Goal: Complete application form

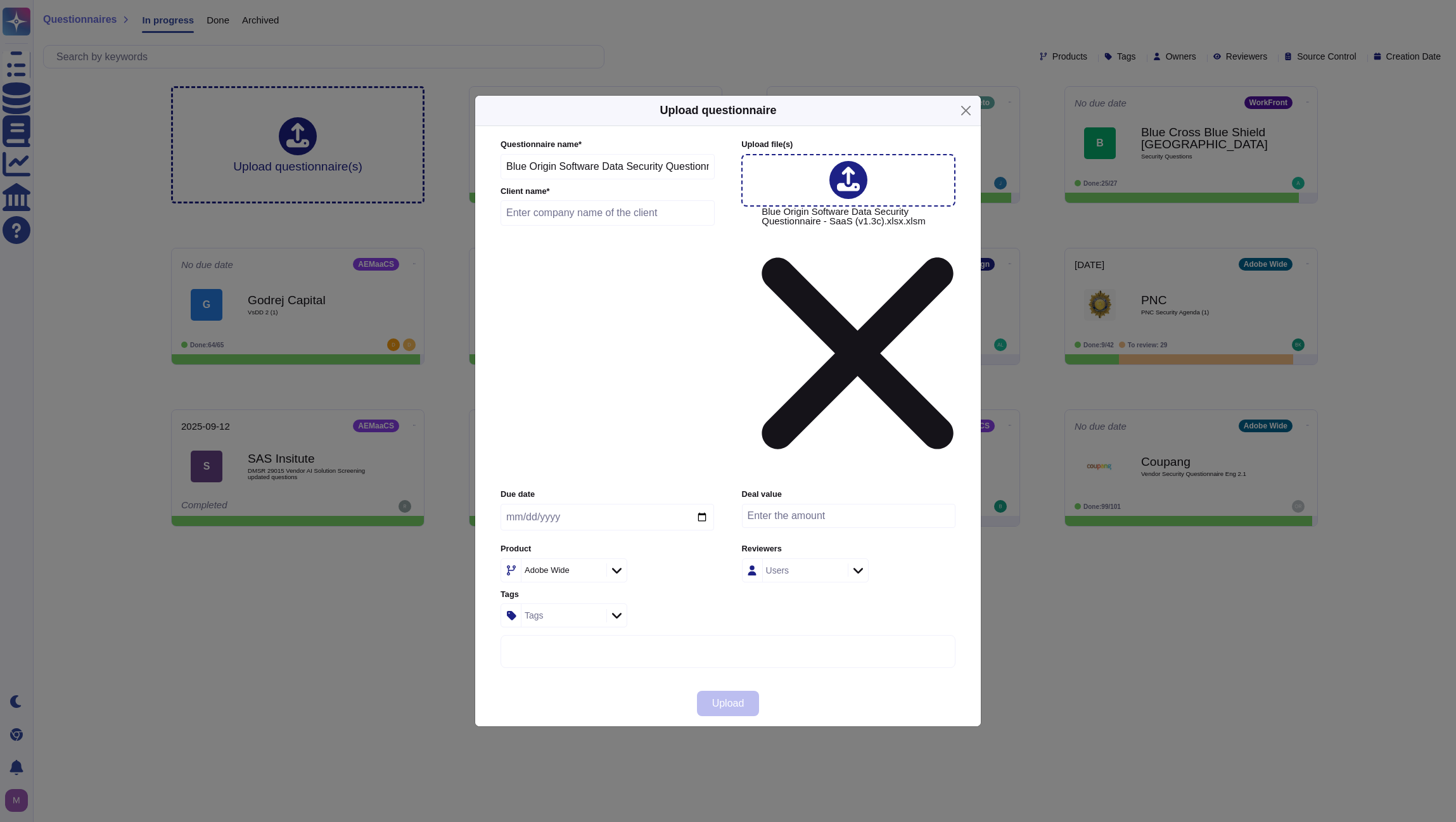
click at [630, 225] on input "text" at bounding box center [608, 213] width 215 height 25
type input "Blue Origin"
click at [702, 504] on input "date" at bounding box center [608, 516] width 214 height 26
type input "2025-09-12"
click at [785, 504] on input "number" at bounding box center [848, 515] width 214 height 24
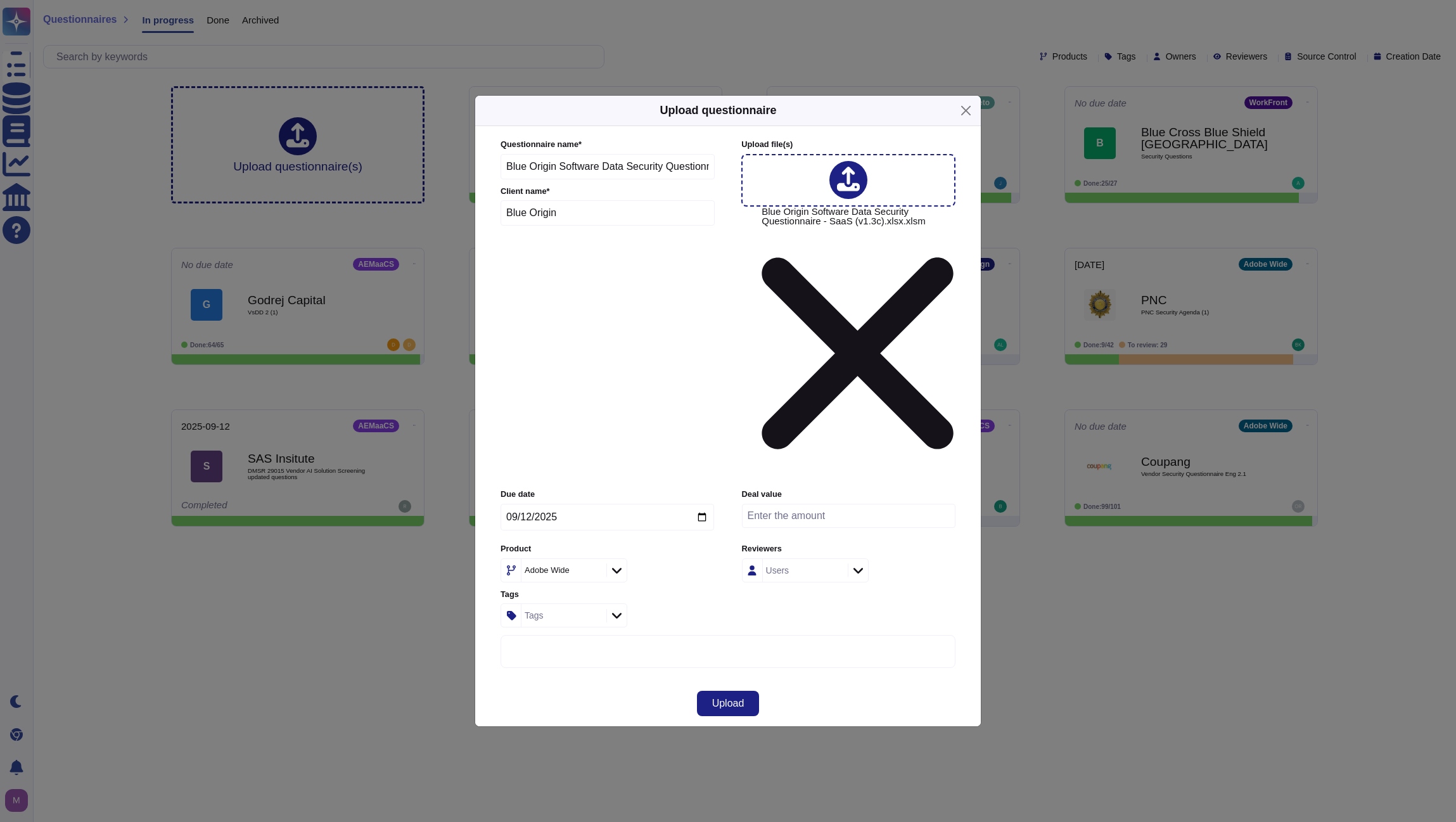
paste input "149586.27"
type input "149586.27"
click at [615, 564] on icon at bounding box center [617, 570] width 10 height 13
type input "fram"
click at [608, 518] on div "FrameIO" at bounding box center [583, 514] width 132 height 12
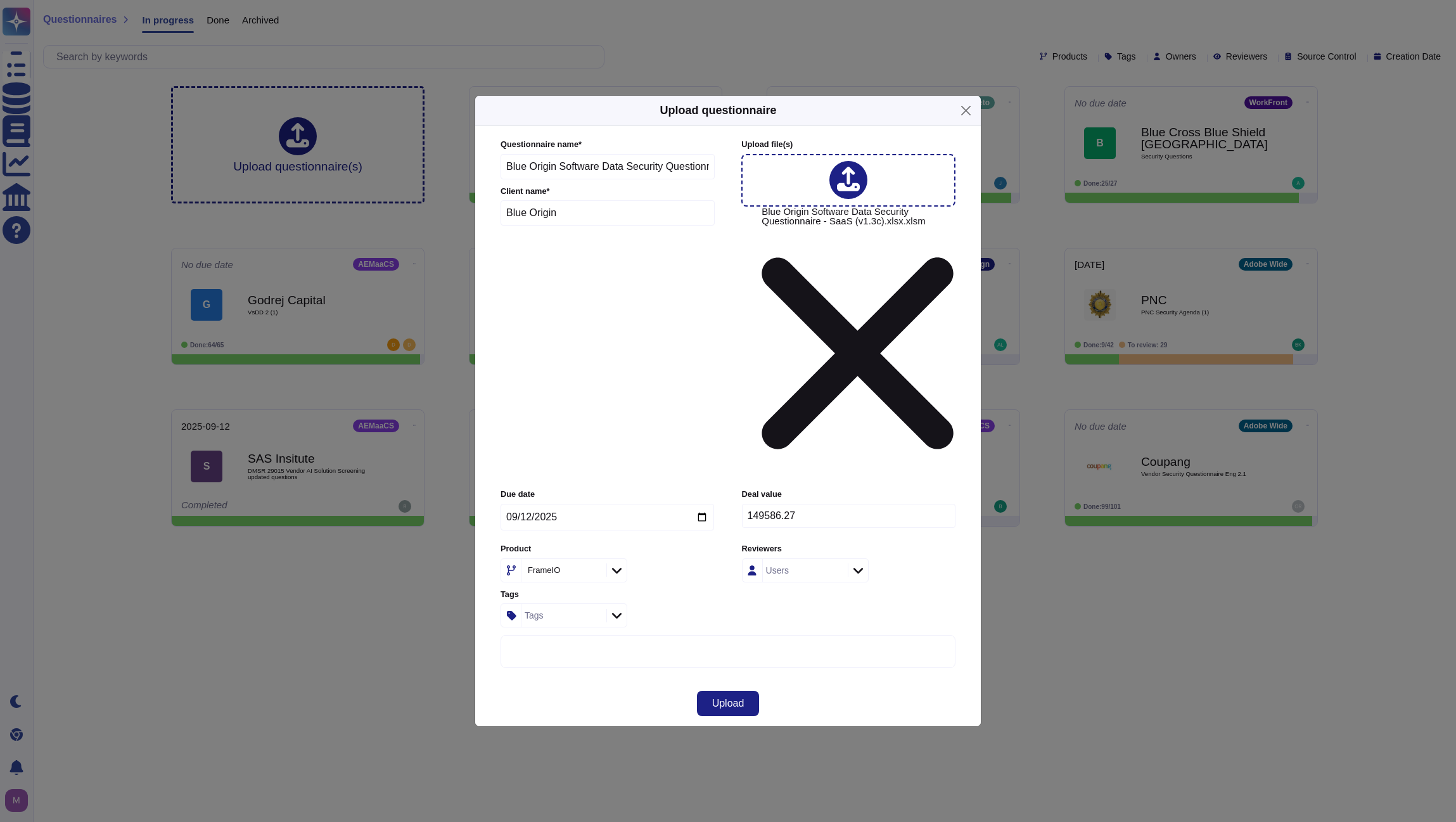
click at [831, 559] on div "Users" at bounding box center [804, 570] width 82 height 22
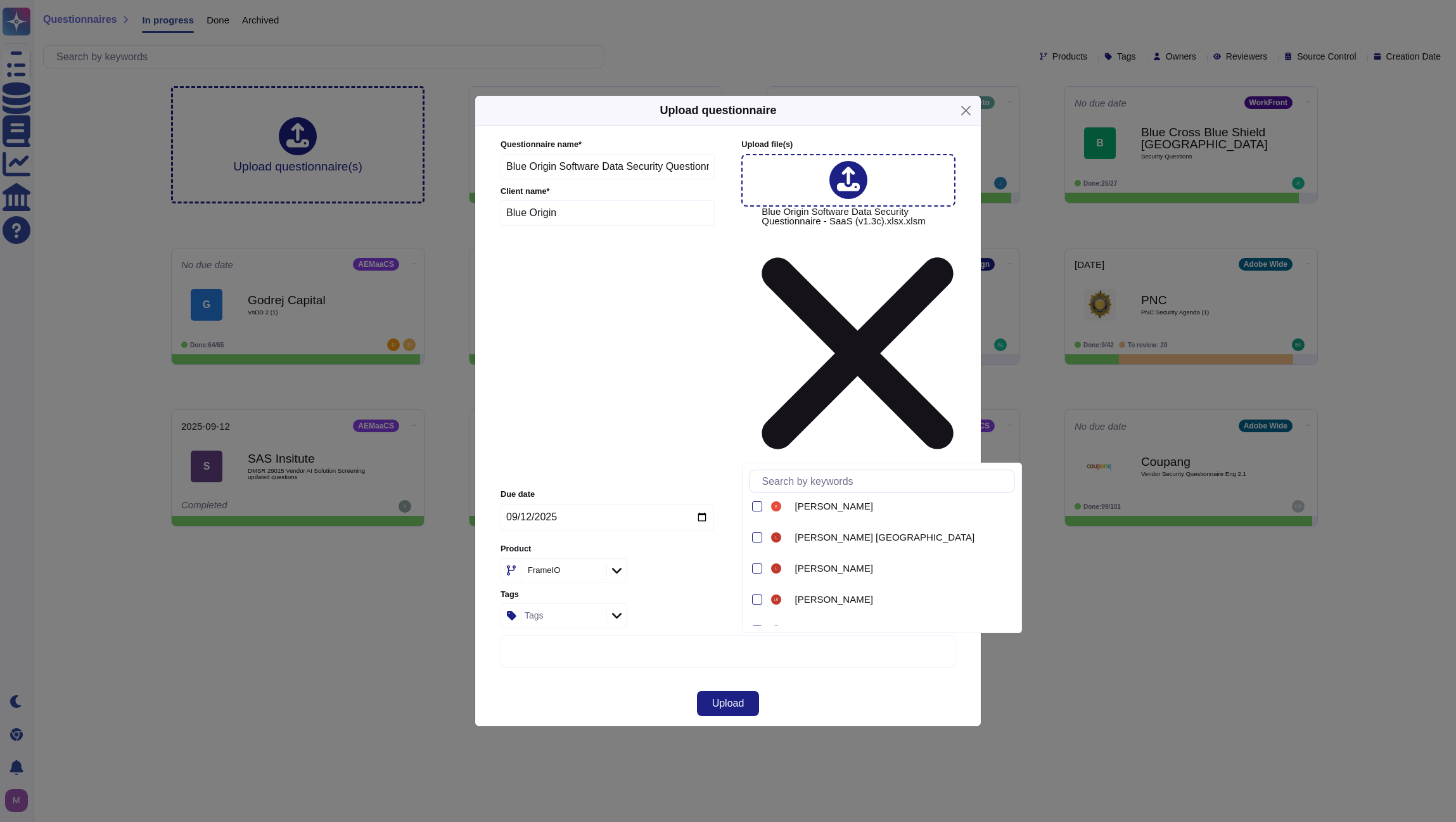
scroll to position [1177, 0]
click at [757, 576] on div at bounding box center [757, 577] width 10 height 10
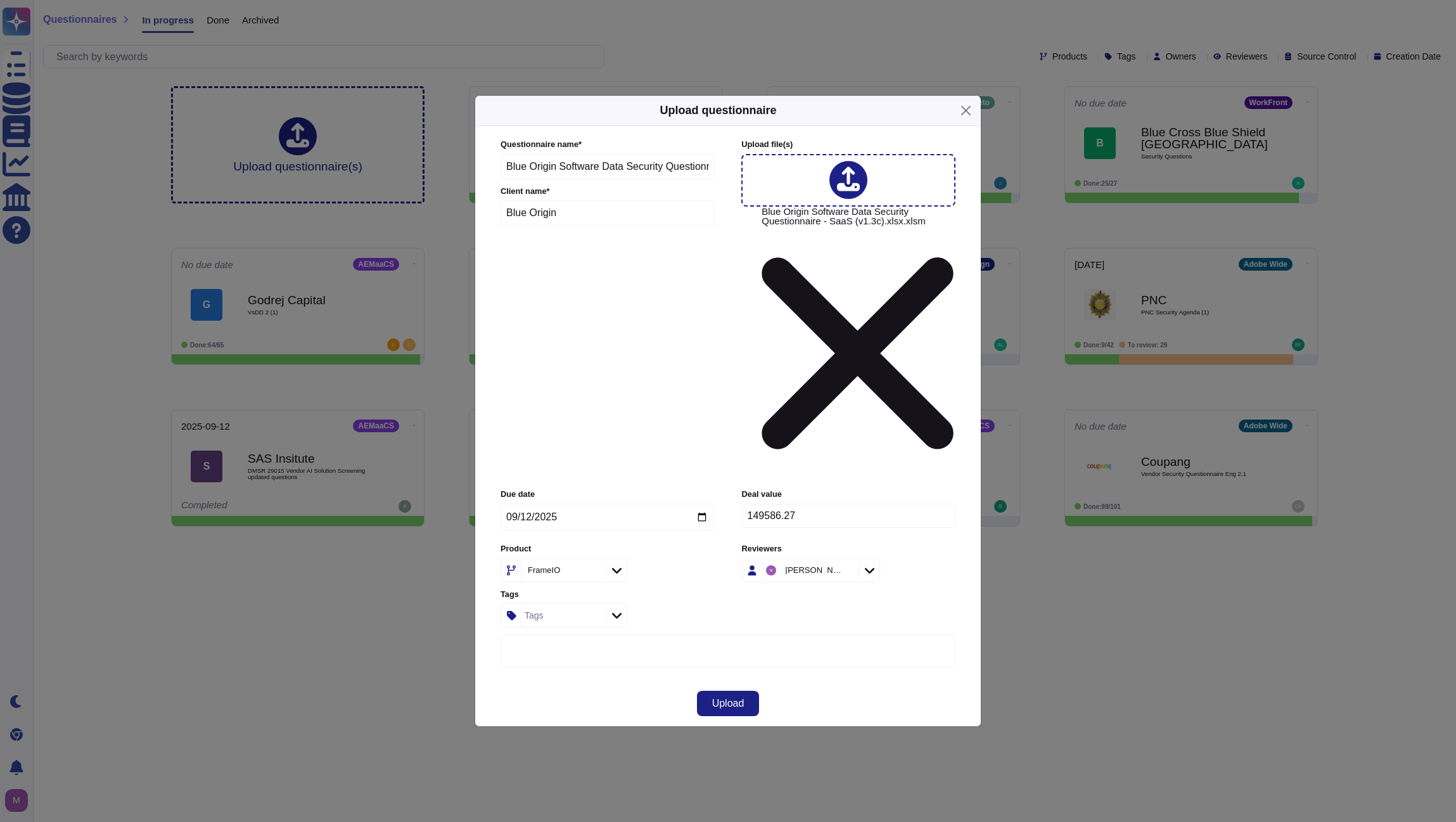
click at [922, 543] on div "Reviewers [PERSON_NAME]" at bounding box center [848, 562] width 214 height 39
click at [577, 604] on div "Tags" at bounding box center [562, 614] width 82 height 22
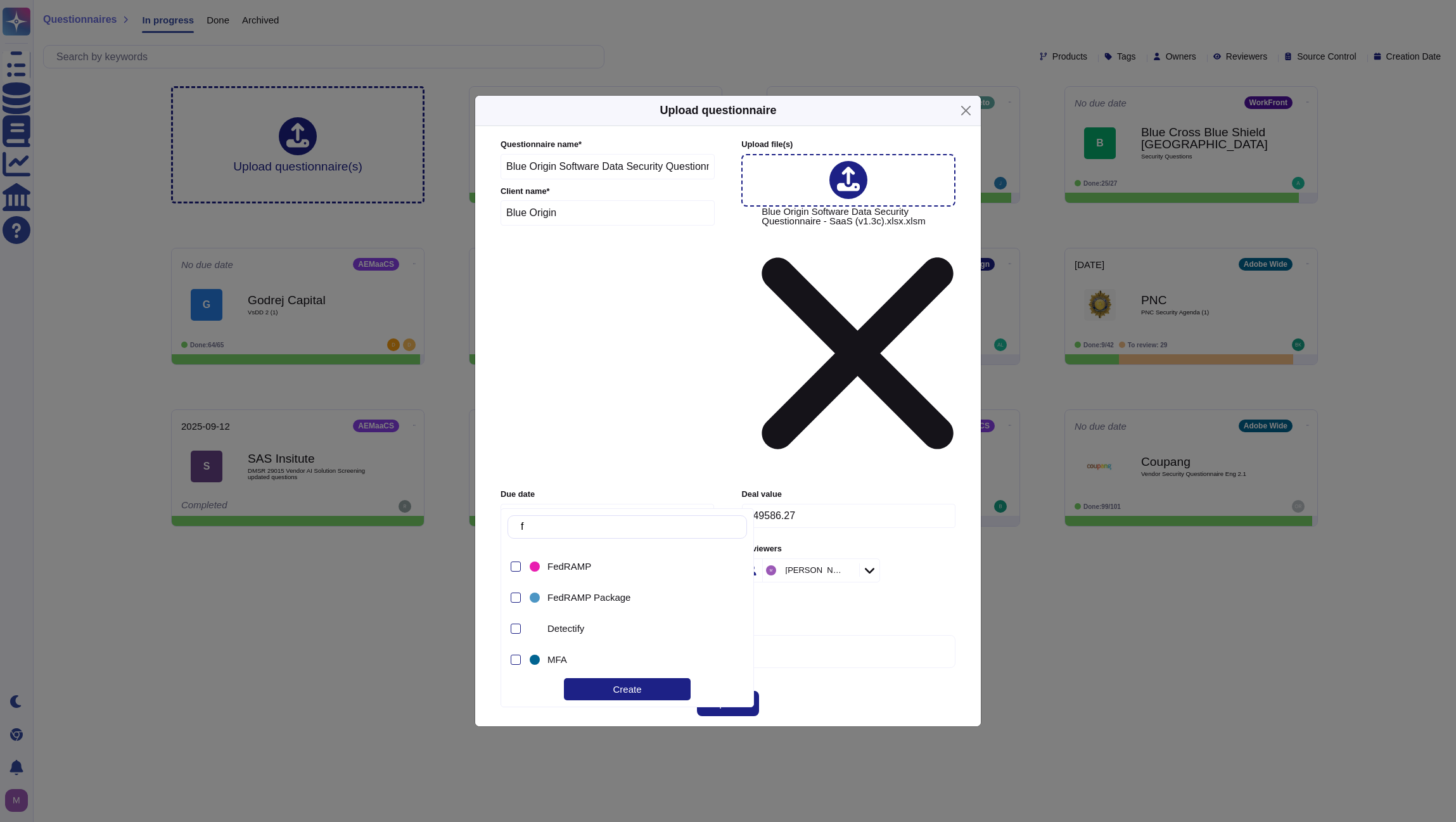
scroll to position [0, 0]
type input "f"
click at [513, 582] on div at bounding box center [515, 582] width 10 height 10
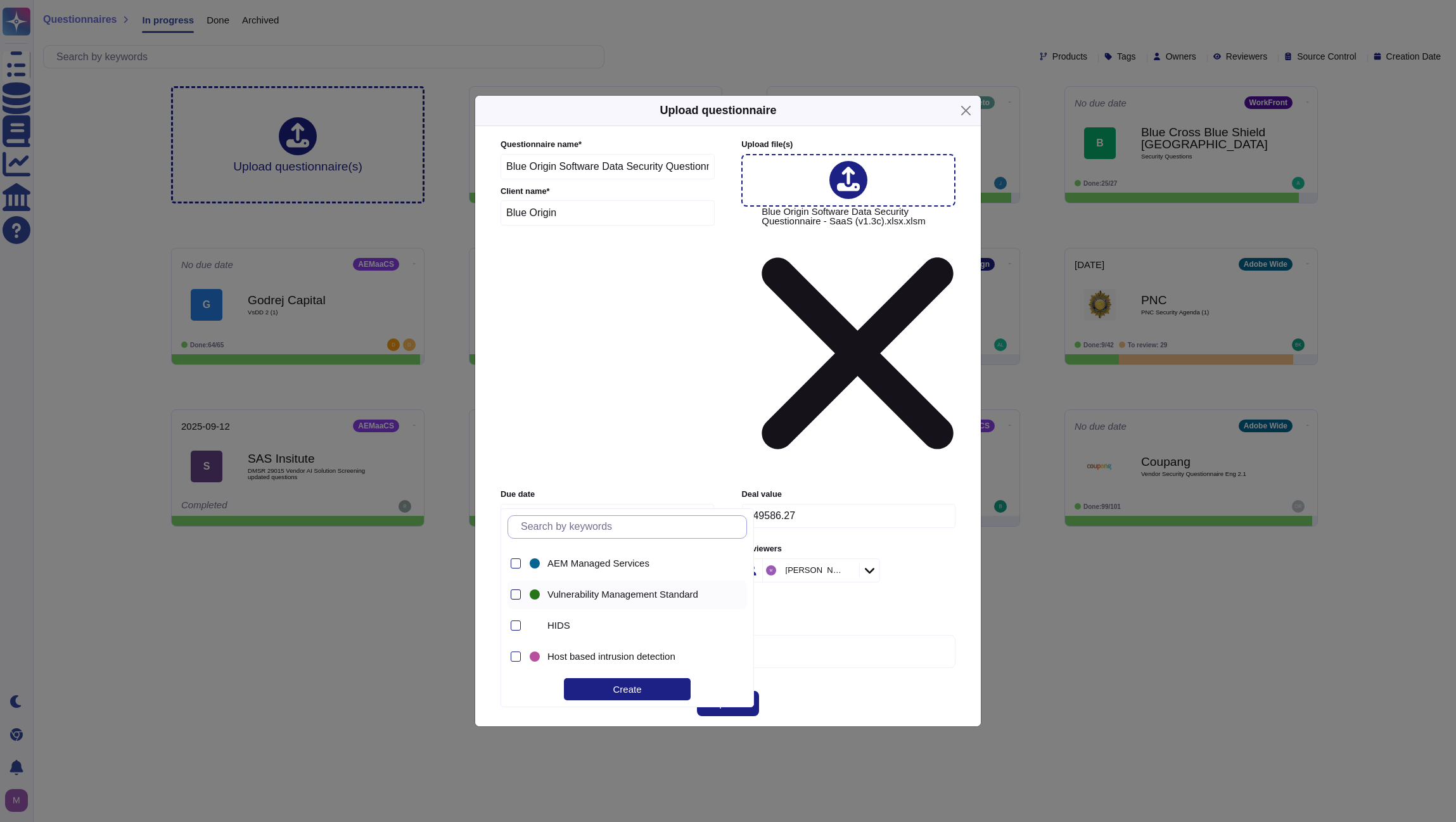
click at [517, 594] on div at bounding box center [515, 594] width 10 height 10
click at [516, 625] on div at bounding box center [515, 627] width 10 height 10
click at [513, 566] on div at bounding box center [515, 565] width 10 height 10
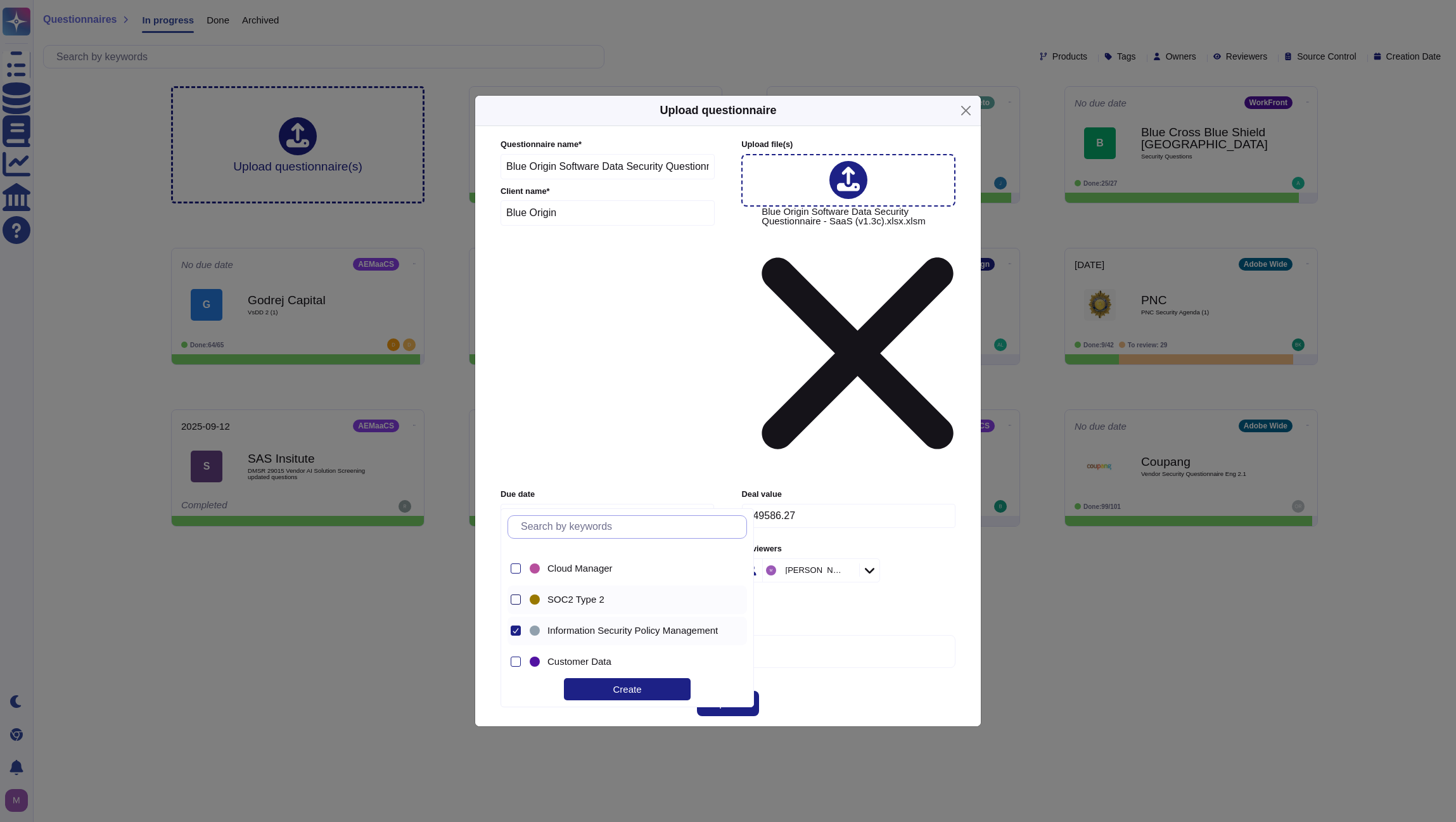
click at [515, 600] on div at bounding box center [515, 599] width 10 height 10
click at [520, 607] on div at bounding box center [515, 606] width 10 height 10
click at [517, 623] on div at bounding box center [514, 629] width 14 height 28
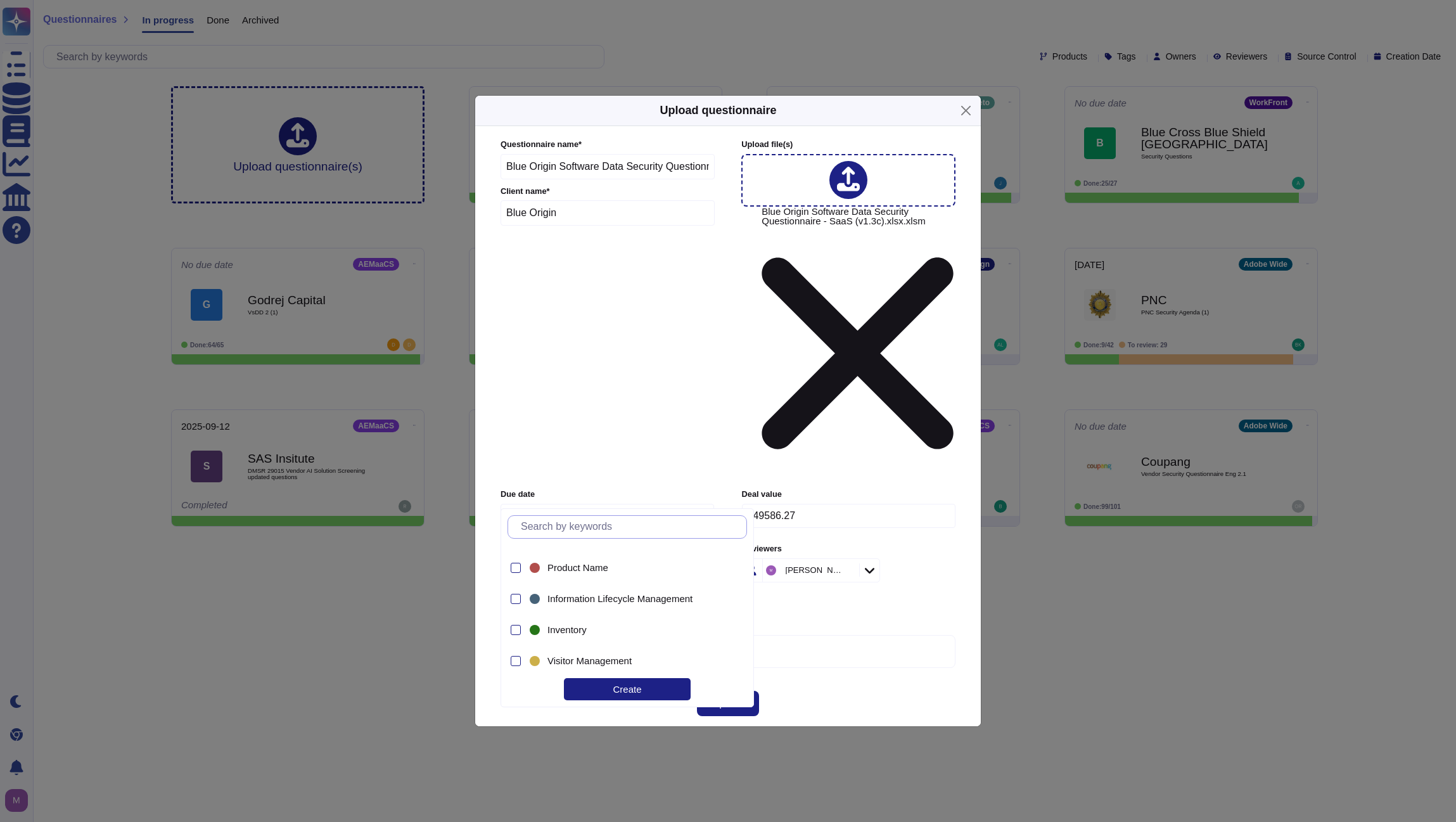
scroll to position [27591, 0]
click at [652, 686] on div "Create" at bounding box center [627, 688] width 127 height 22
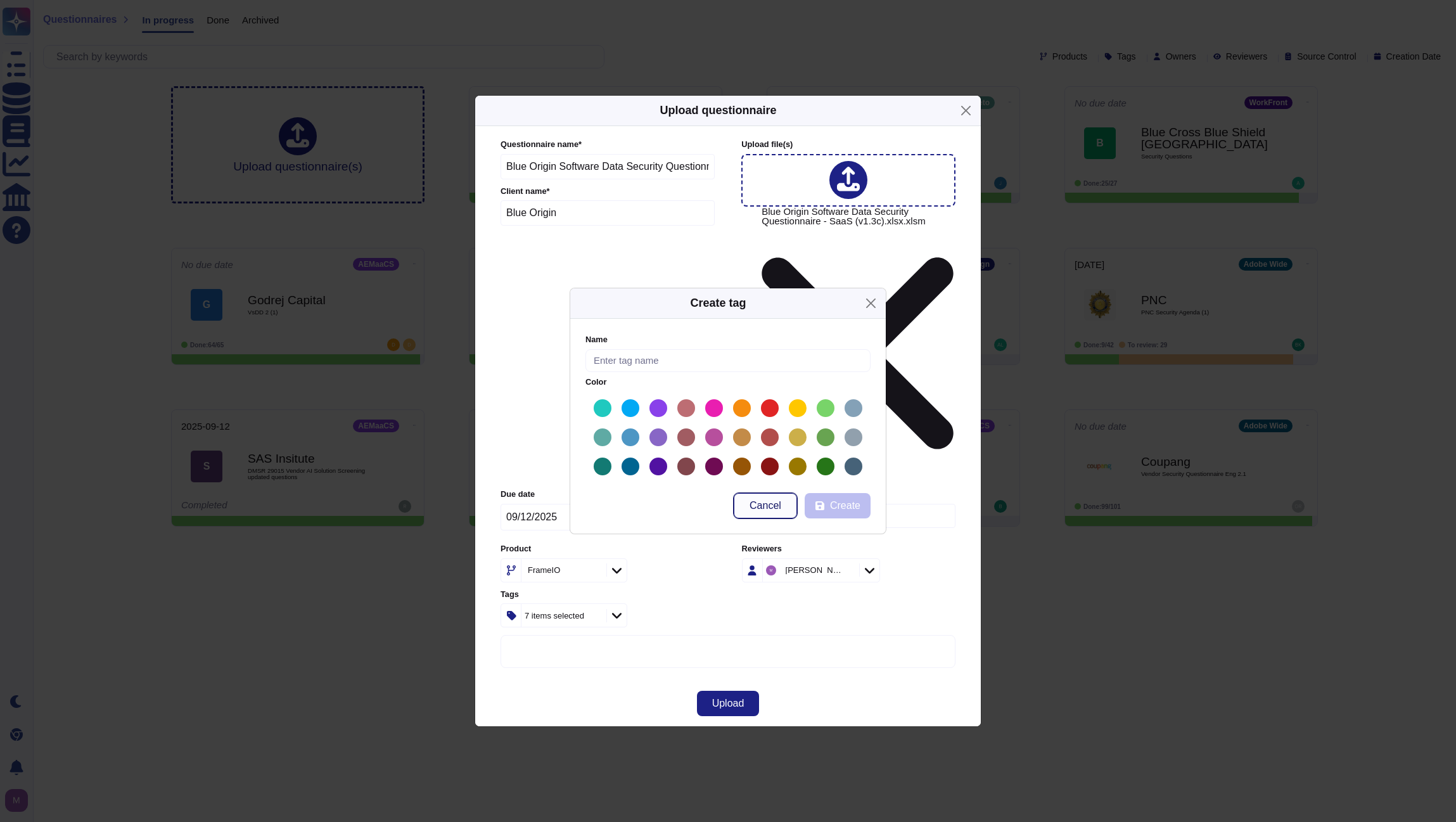
click at [774, 499] on button "Cancel" at bounding box center [765, 506] width 63 height 25
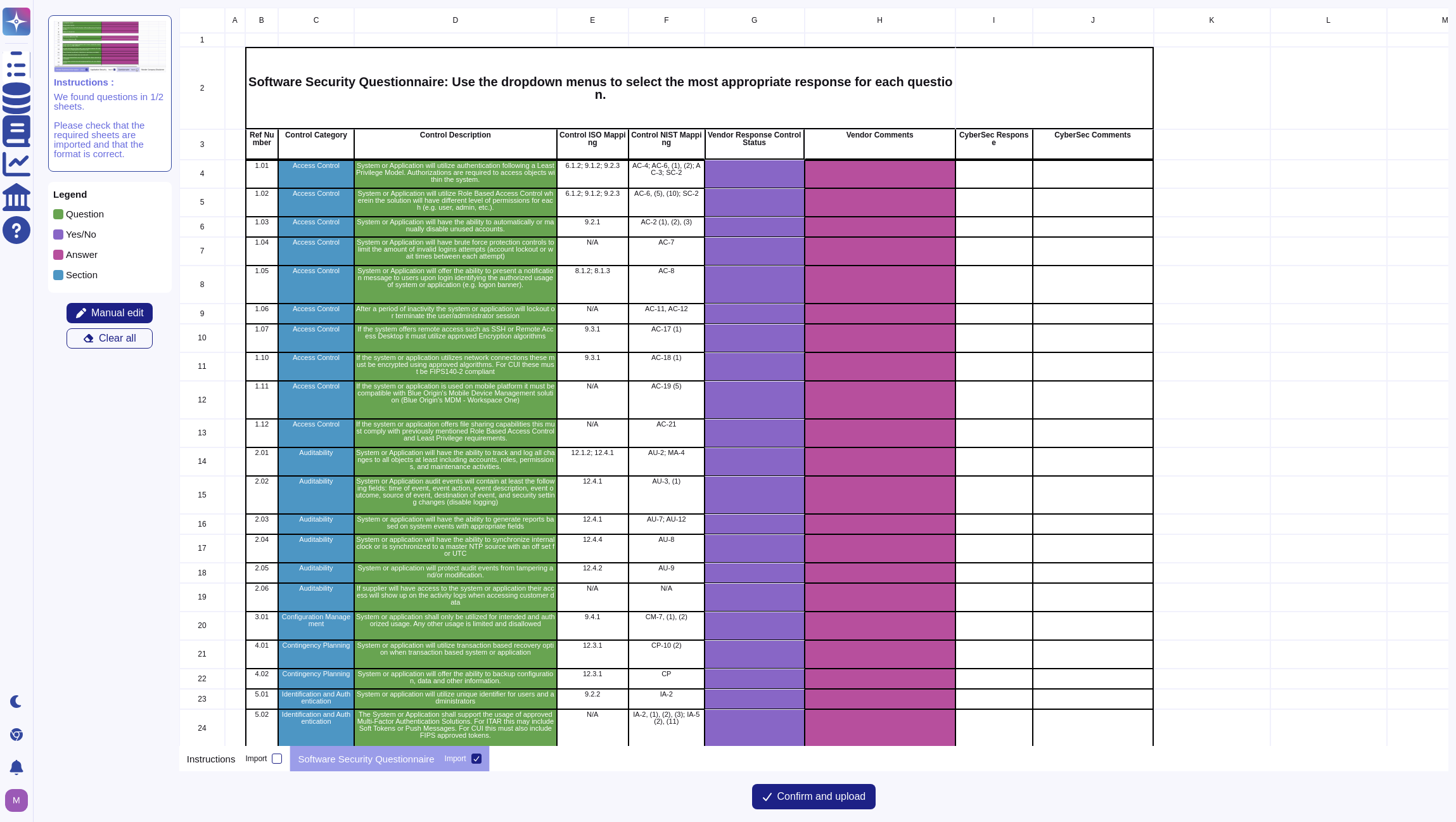
scroll to position [729, 1260]
click at [801, 194] on icon "grid" at bounding box center [943, 336] width 283 height 283
click at [862, 296] on icon "grid" at bounding box center [943, 346] width 162 height 101
click at [83, 209] on p "Question" at bounding box center [84, 214] width 38 height 10
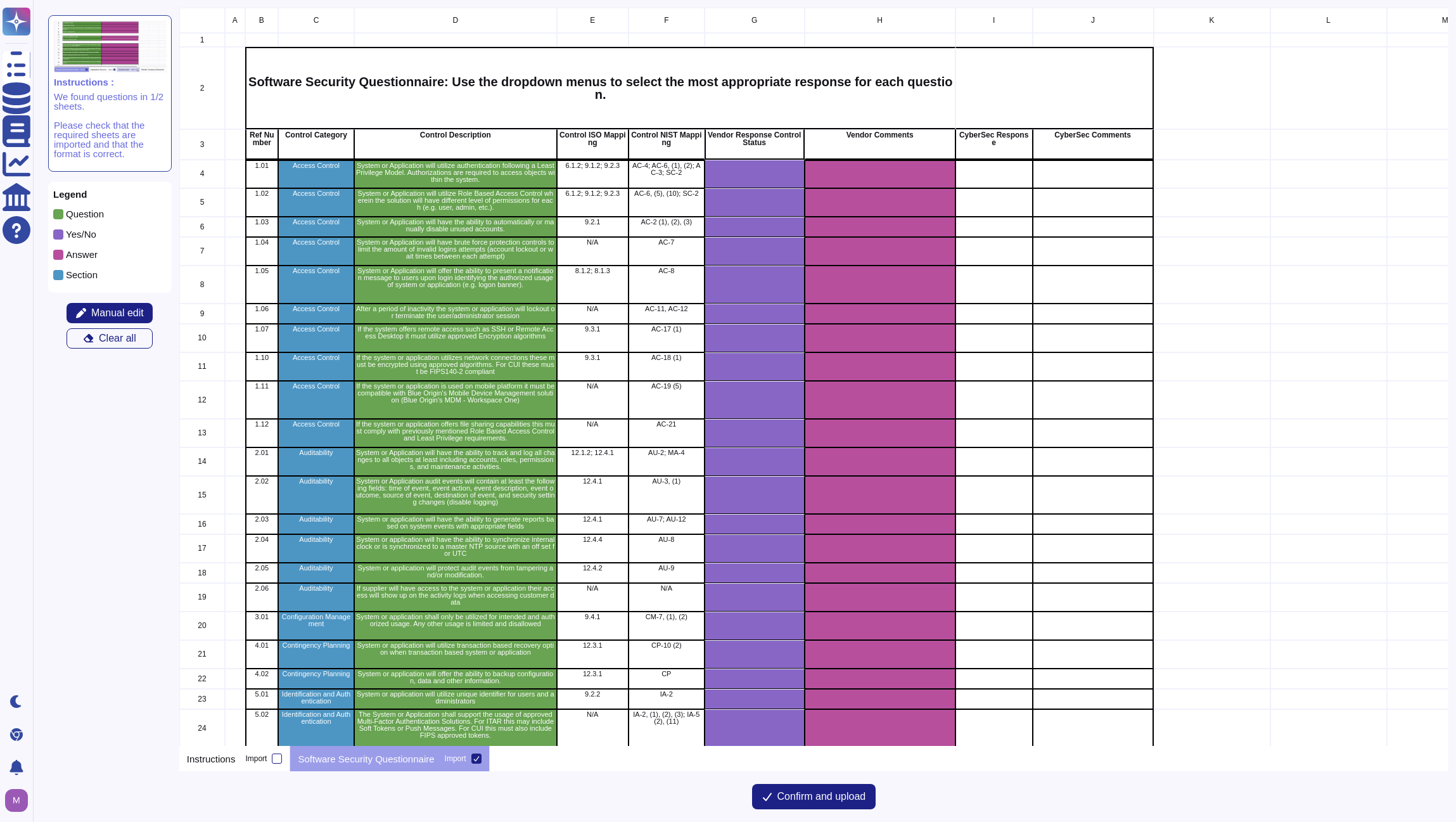
click at [86, 229] on p "Yes/No" at bounding box center [81, 234] width 30 height 10
click at [88, 251] on p "Answer" at bounding box center [82, 254] width 32 height 10
click at [90, 270] on p "Section" at bounding box center [82, 275] width 32 height 10
click at [801, 795] on span "Confirm and upload" at bounding box center [821, 796] width 88 height 10
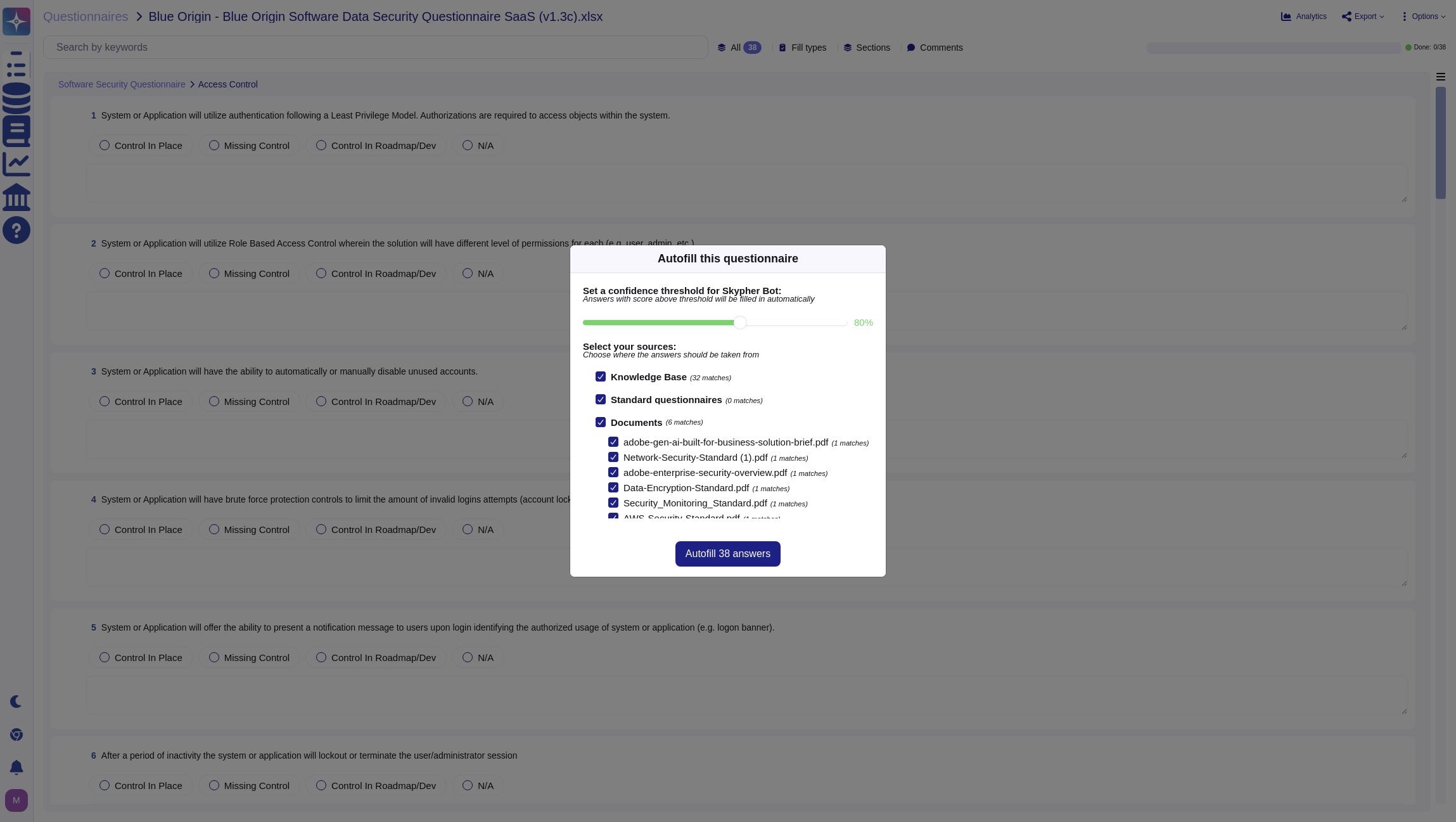
scroll to position [14, 0]
click at [759, 555] on span "Autofill 38 answers" at bounding box center [727, 553] width 84 height 10
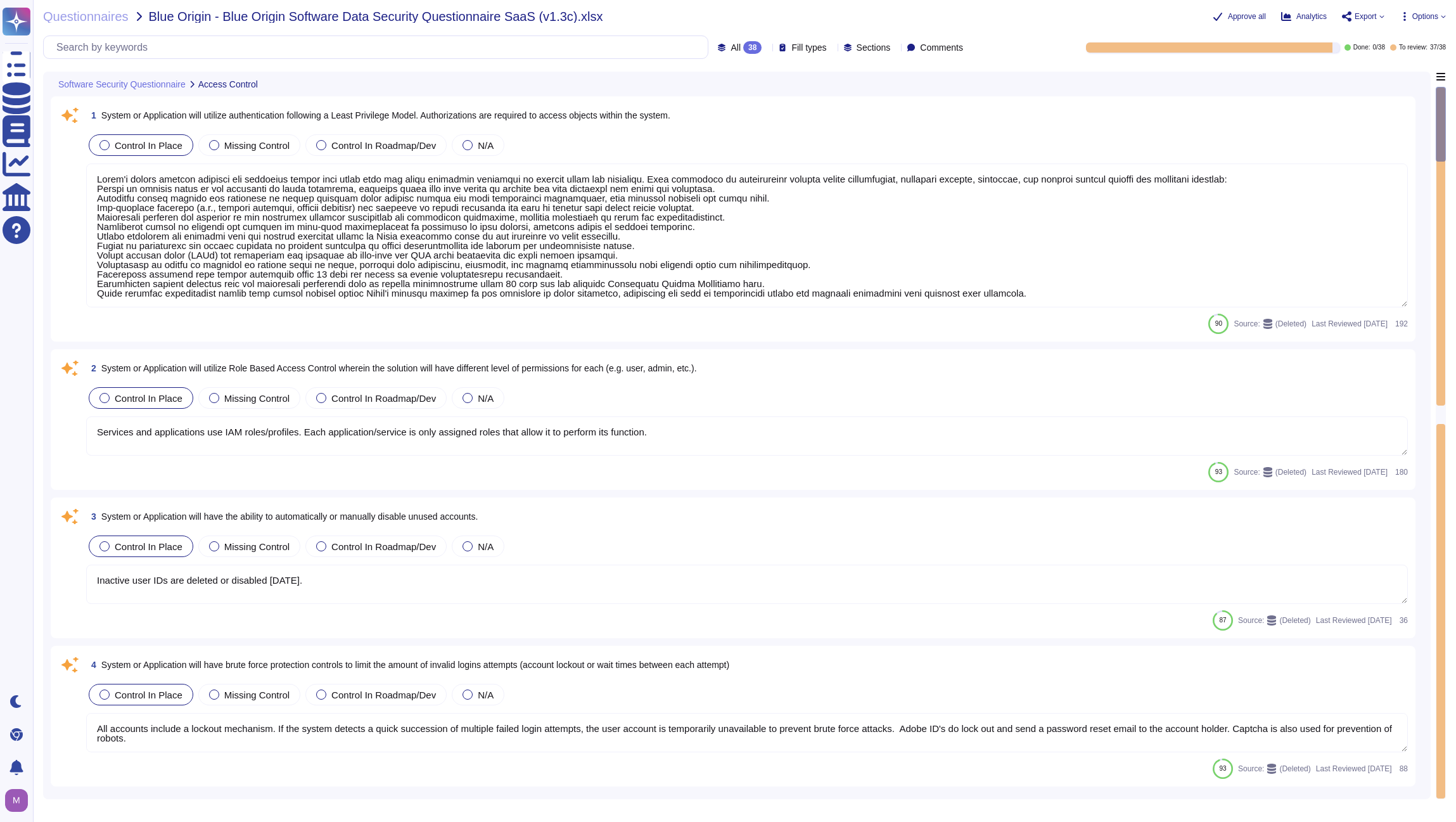
type textarea "Adobe's access control policies and standards ensure that users have the least …"
type textarea "Services and applications use IAM roles/profiles. Each application/service is o…"
type textarea "Inactive user IDs are deleted or disabled [DATE]."
type textarea "All accounts include a lockout mechanism. If the system detects a quick success…"
type textarea "Adobe does this when creating a remote connection from outside the corporate ne…"
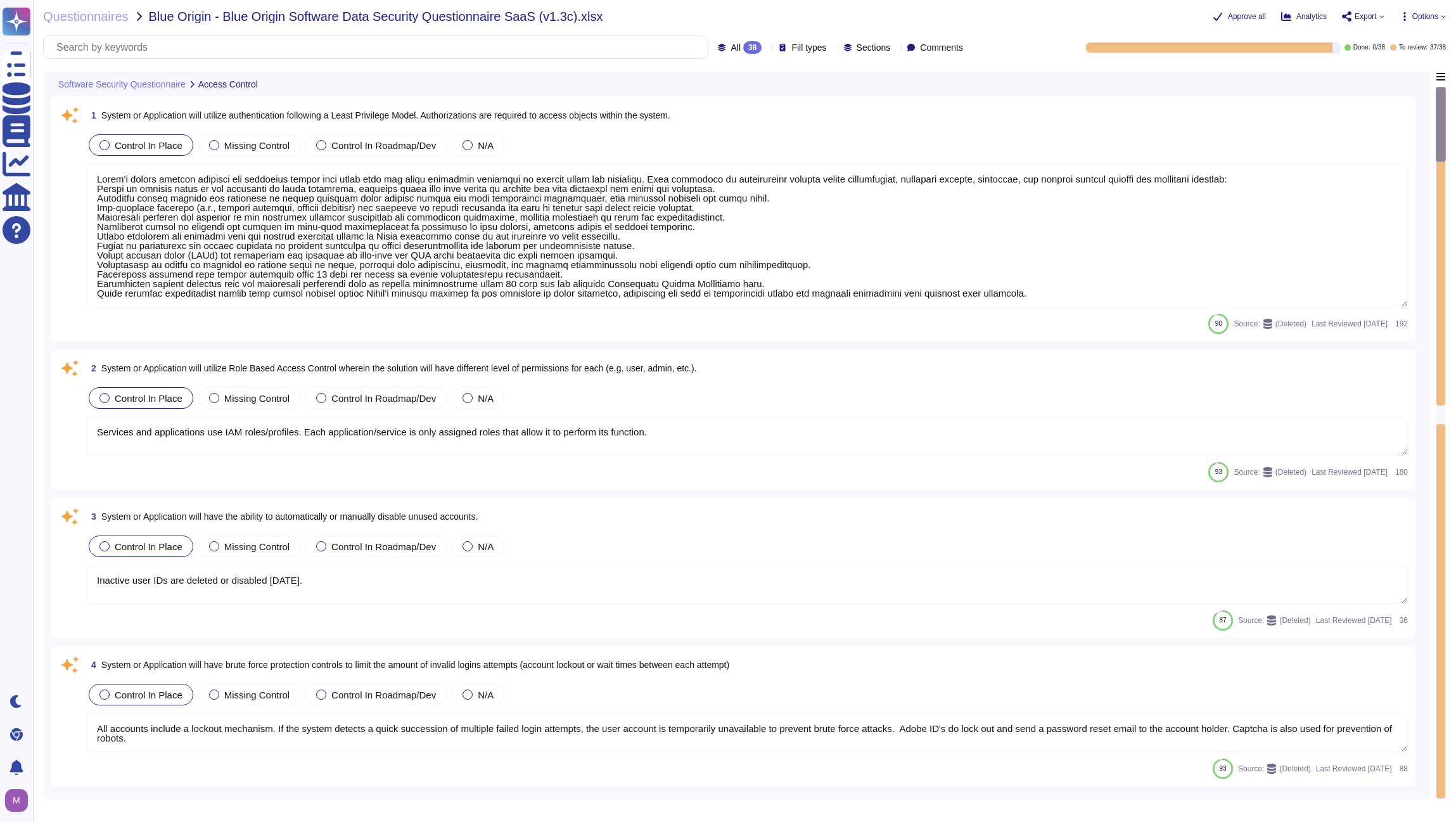
type textarea "The Adobe Admin Console supports several password protection levels and policie…"
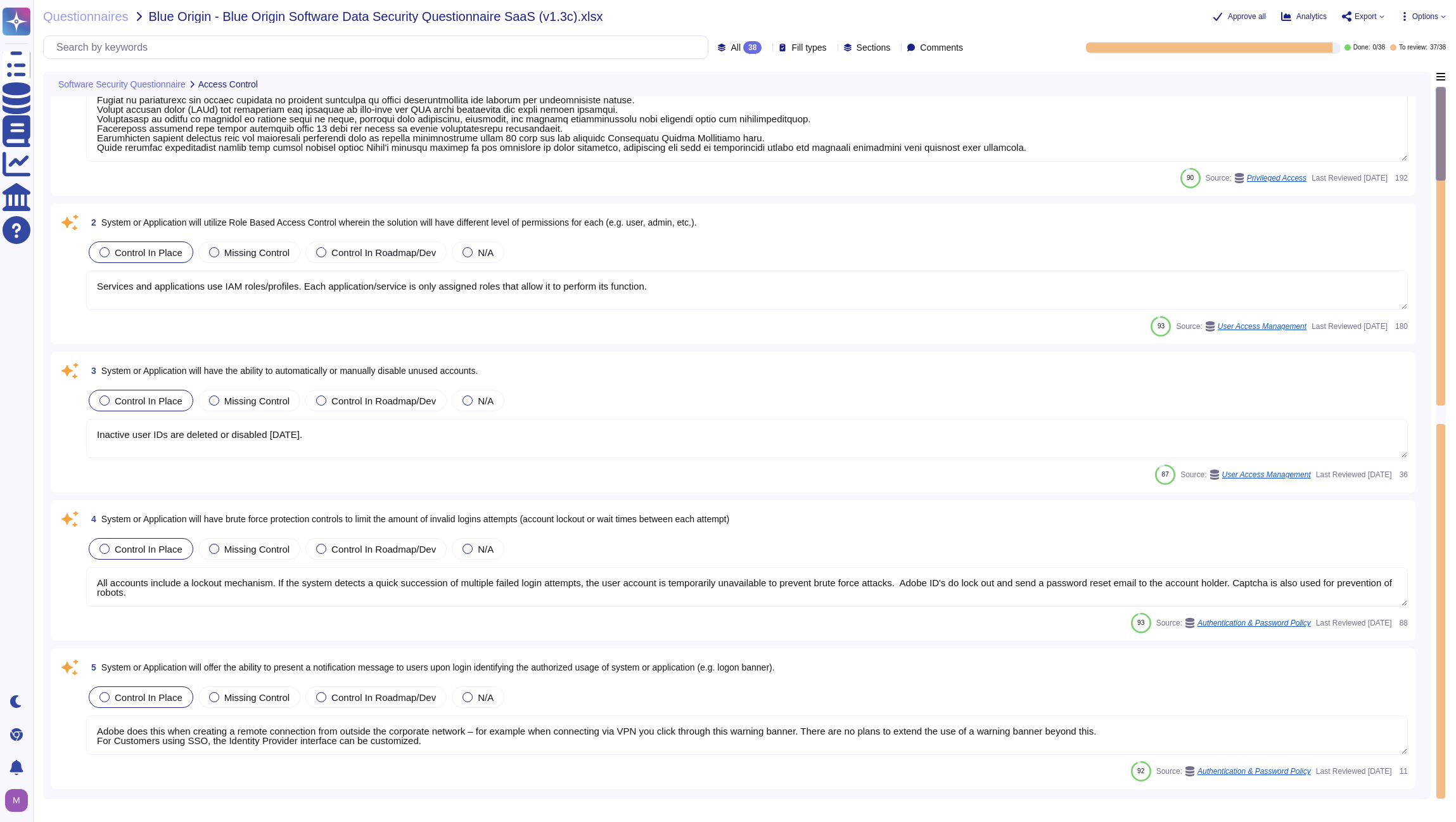
type textarea "Management communications to the servers occur over encrypted tunnels and sessi…"
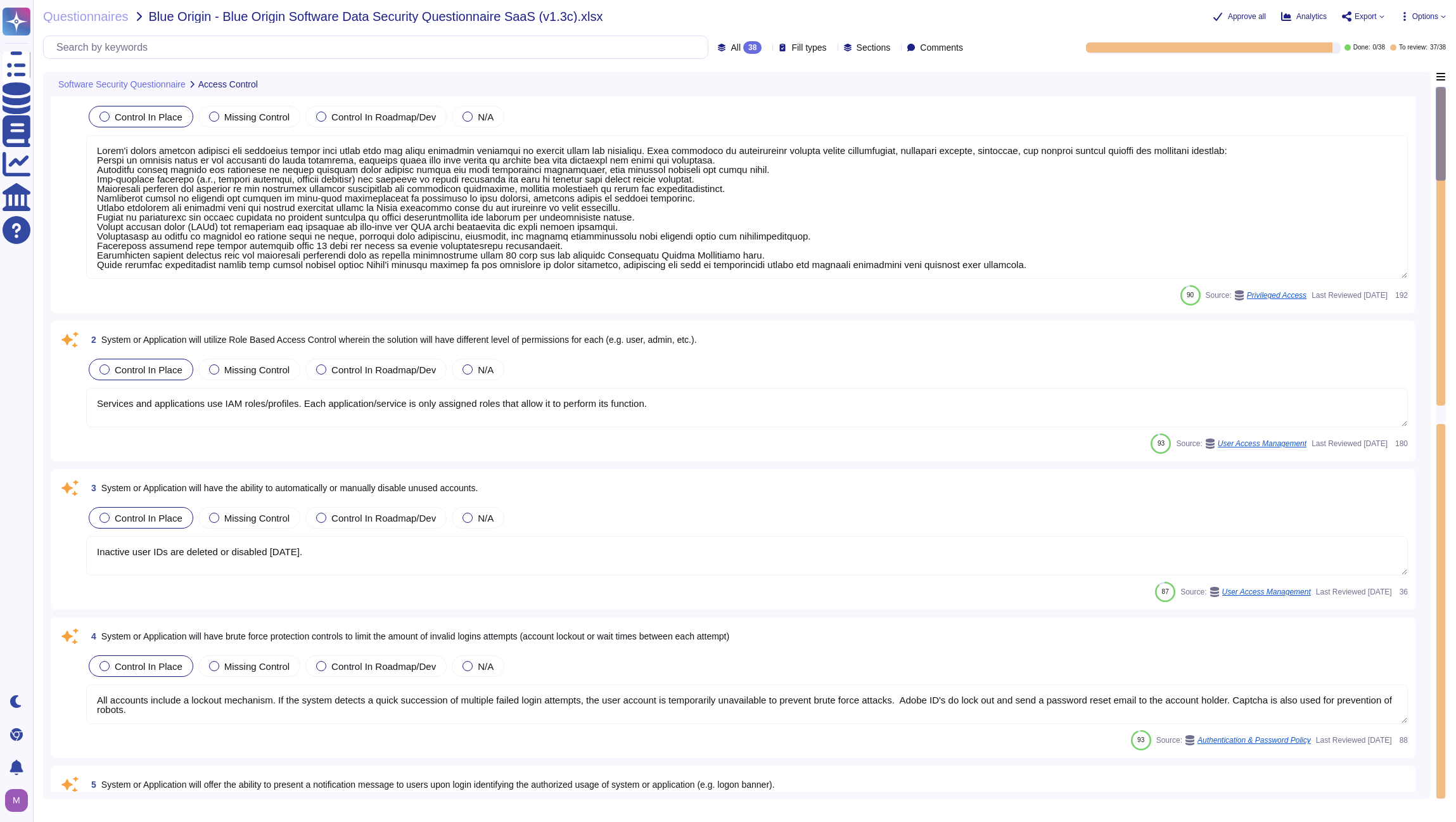
scroll to position [134, 0]
type textarea "Management communications to the servers occur over encrypted tunnels and sessi…"
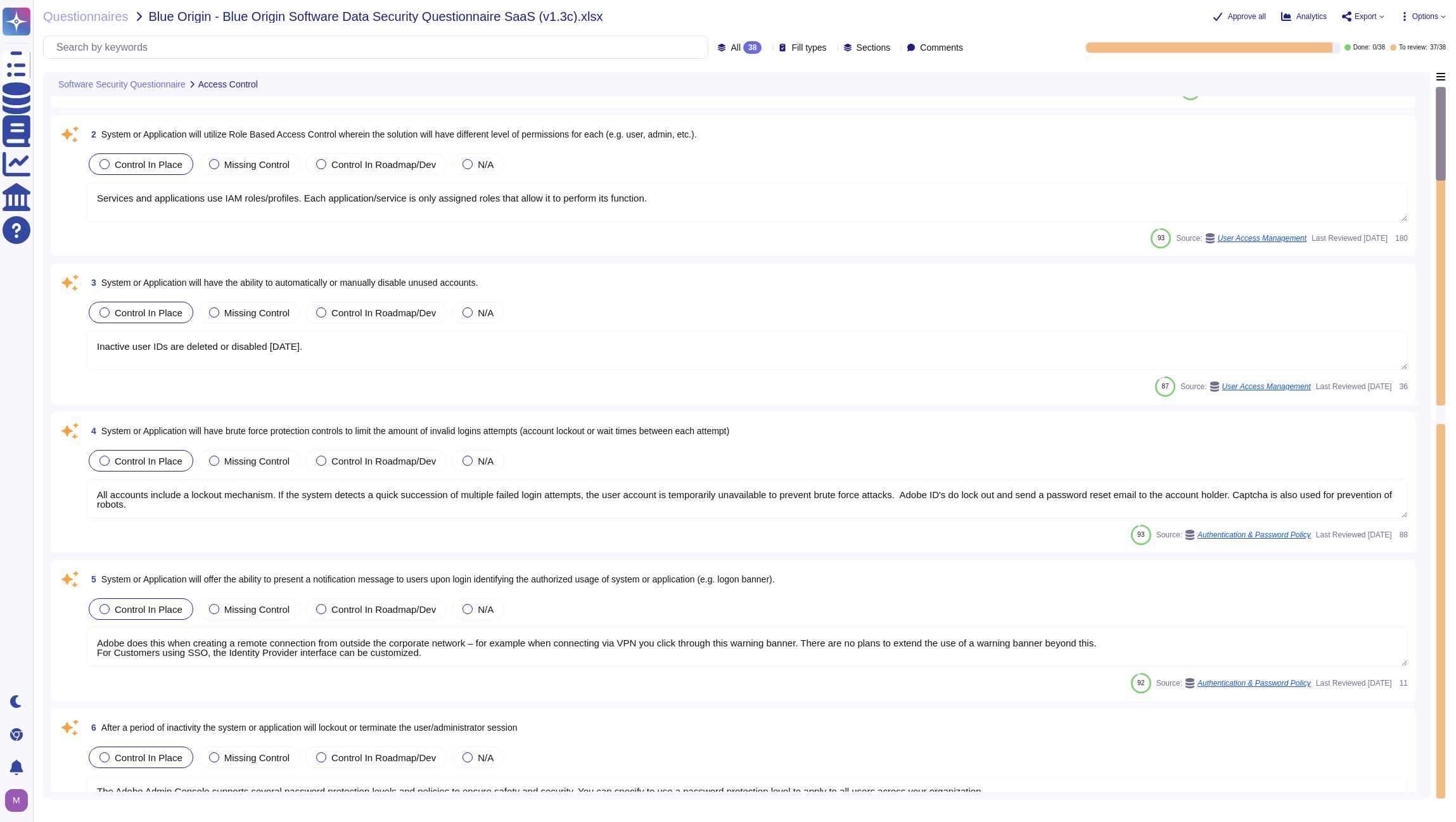
scroll to position [299, 0]
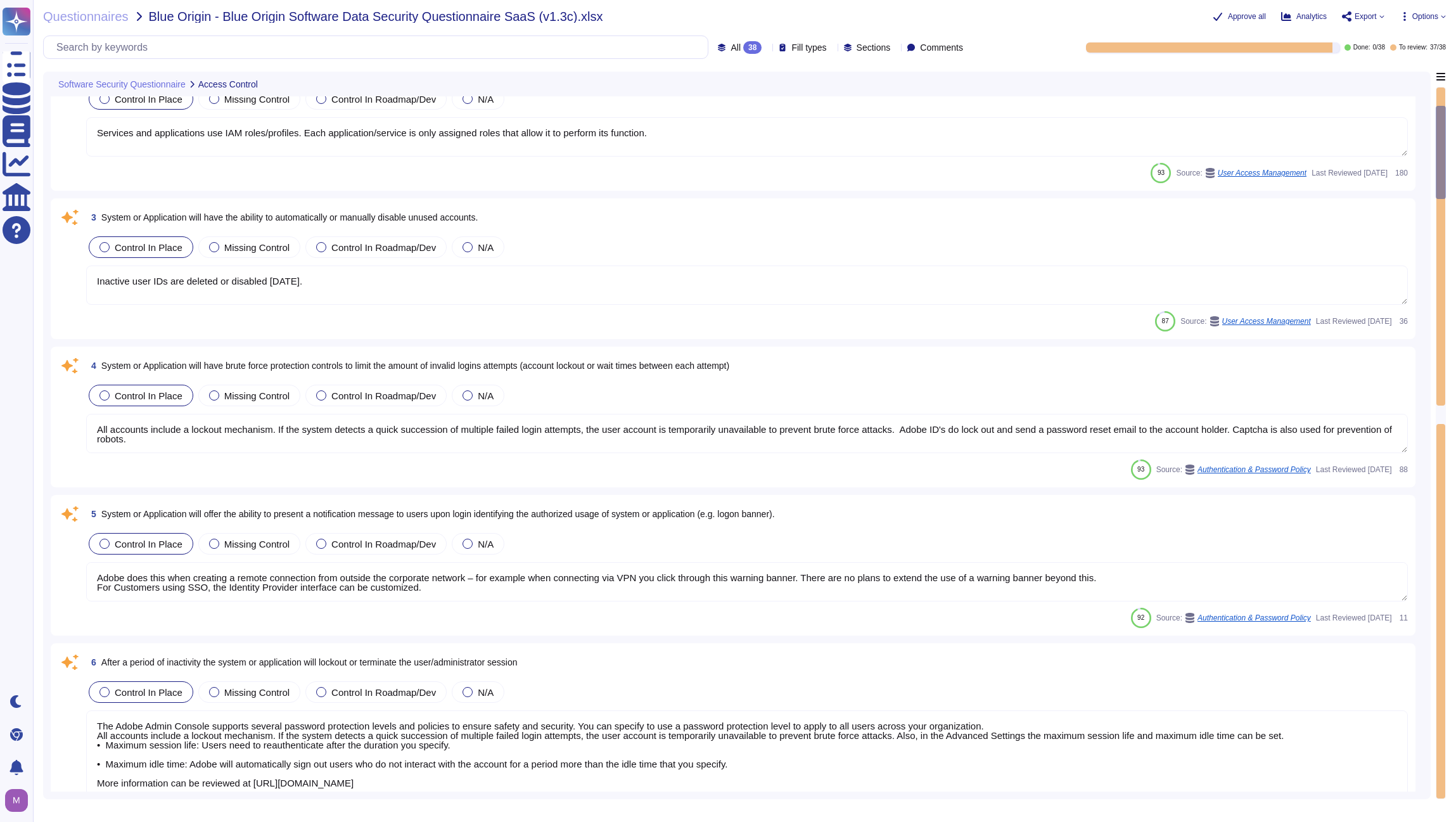
type textarea "Key distribution requires the use of a secure transport model (e.g, FIPS 140-2)."
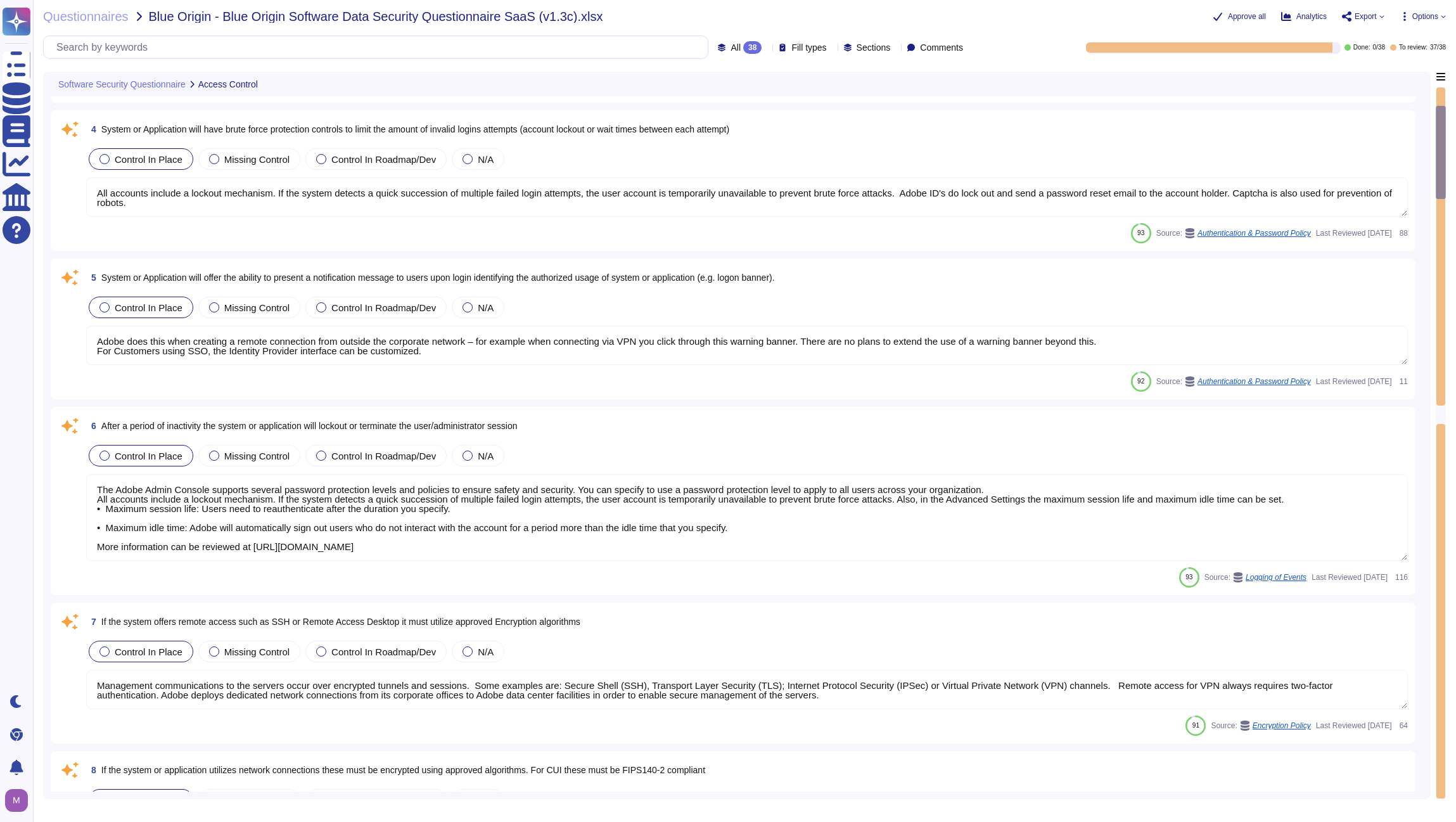
scroll to position [666, 0]
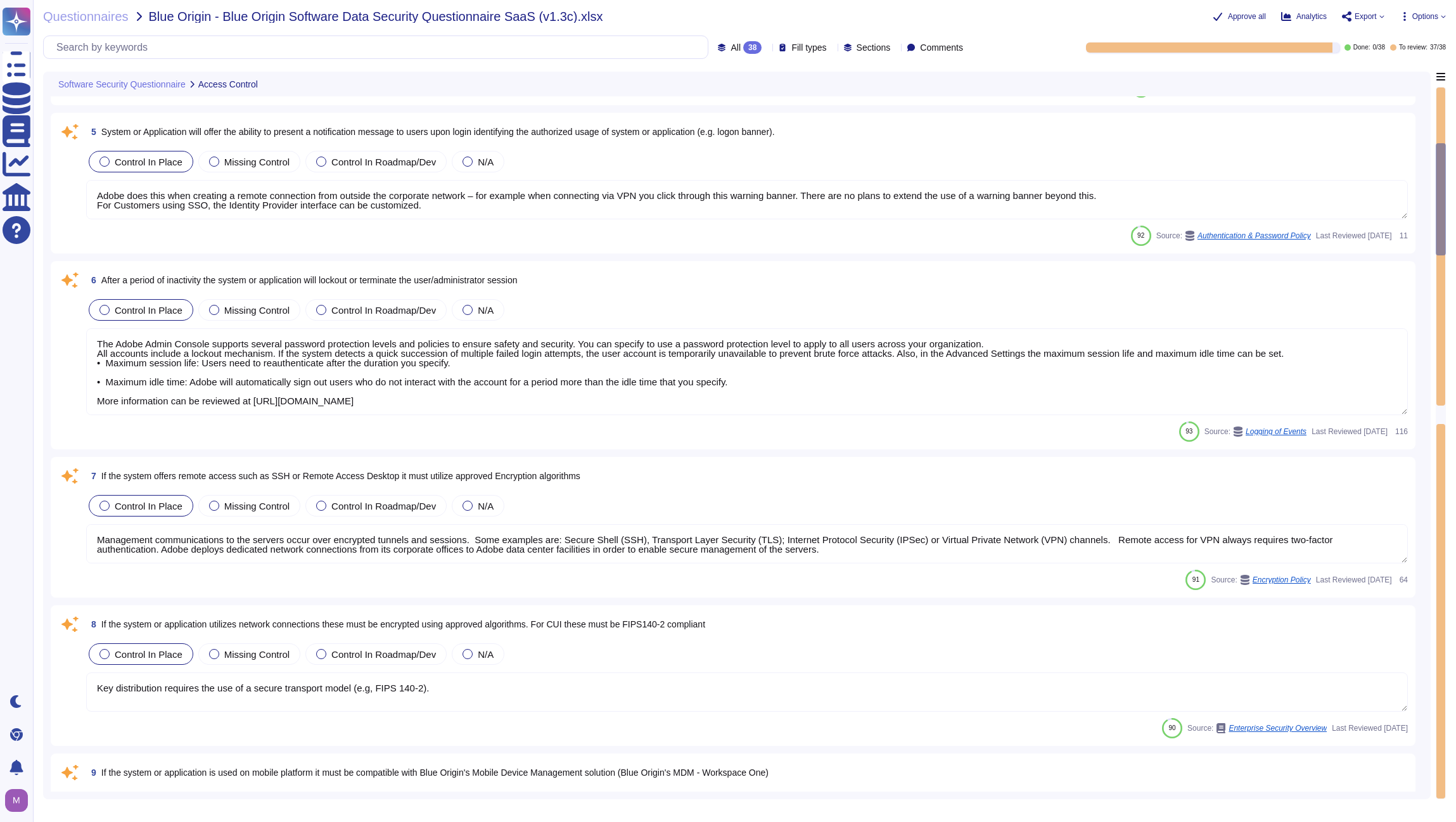
type textarea "AirWatch Mobile Device Management (MDM) enables user to access the Adobe corpor…"
type textarea "Services and applications use IAM roles/profiles. Each application/service is o…"
type textarea "All changes to user access rights are logged. ​​ The request for access and acc…"
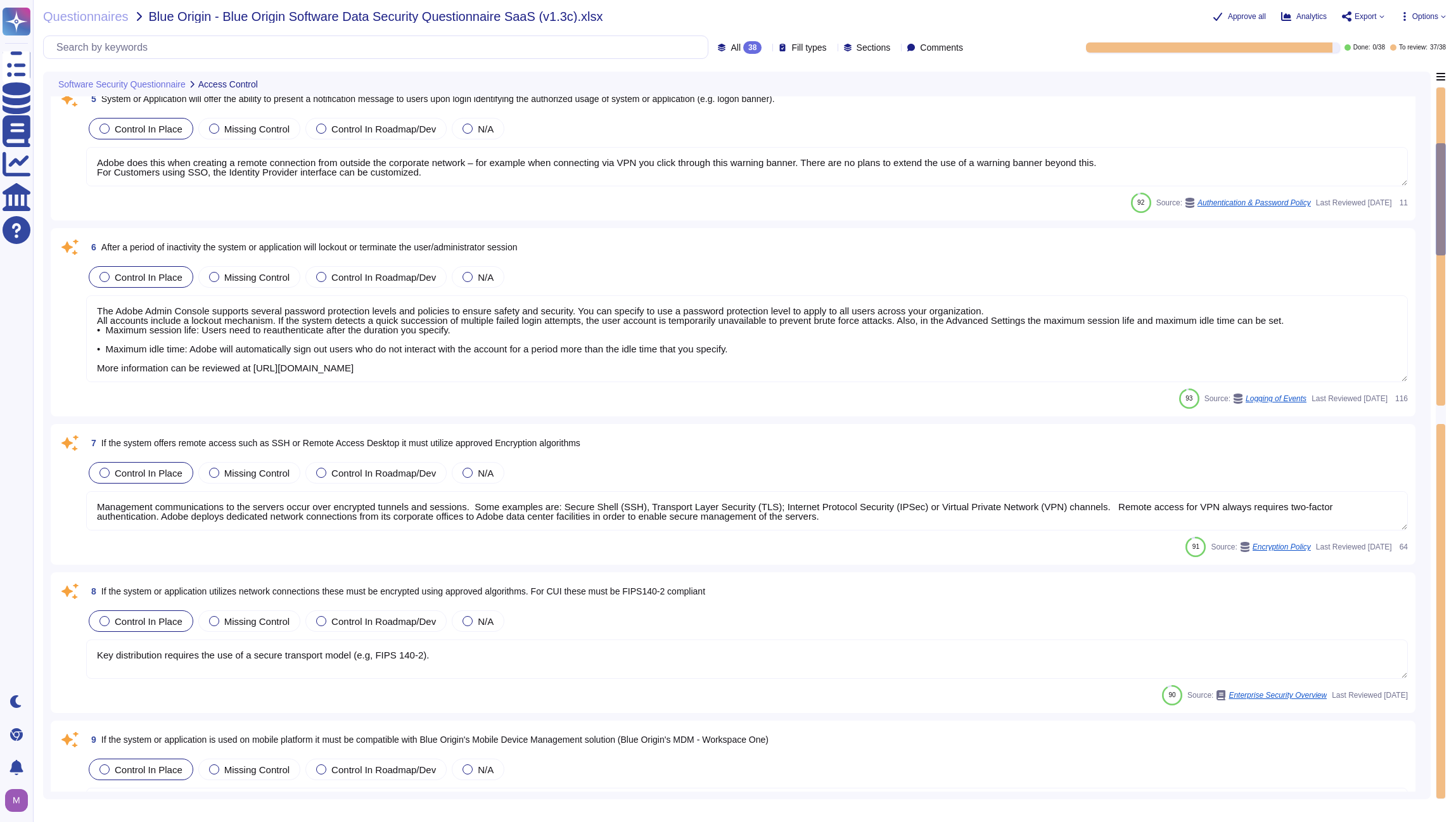
scroll to position [806, 0]
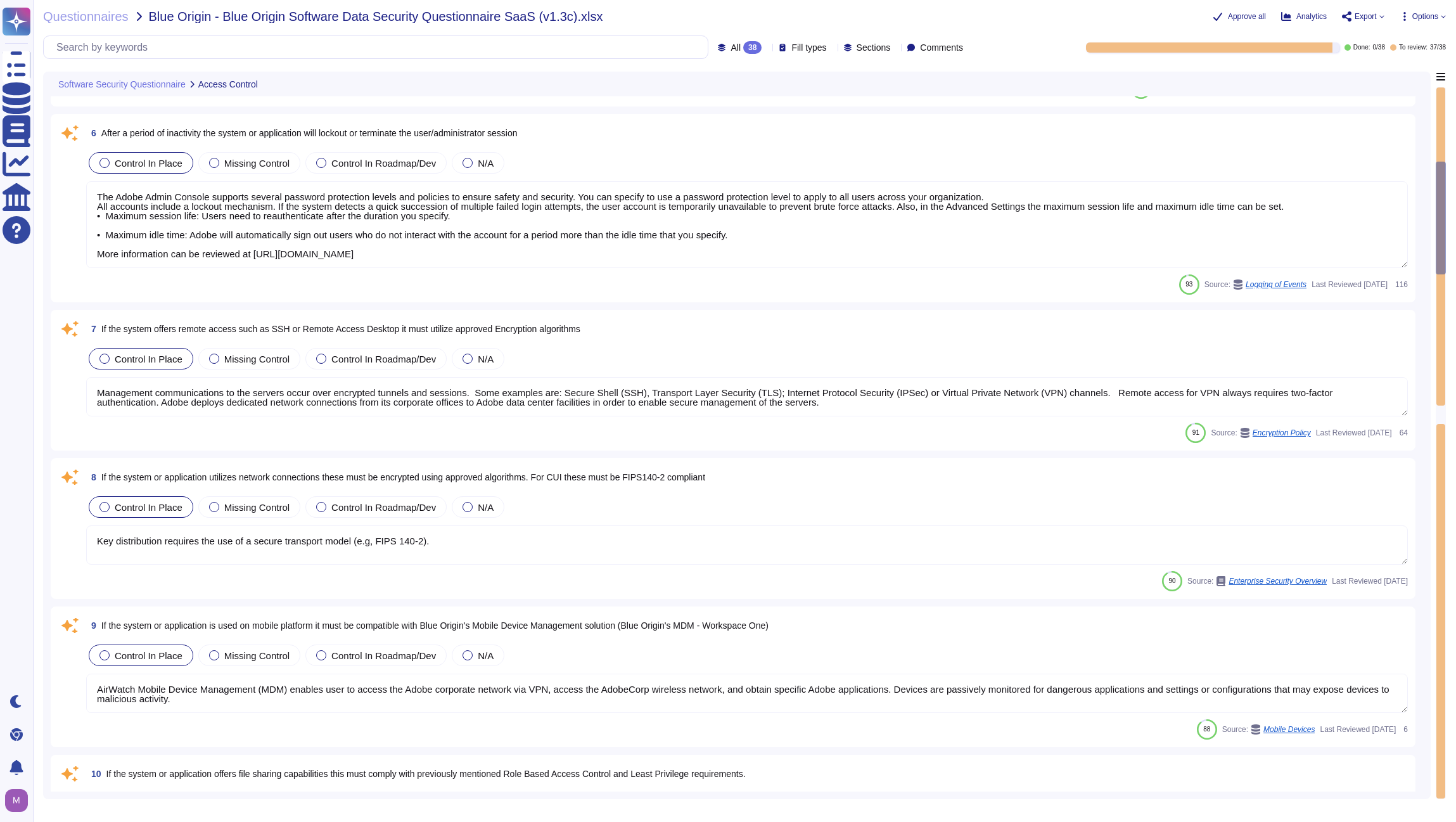
type textarea "Logs identify or contain at least the following elements, directly or indirectl…"
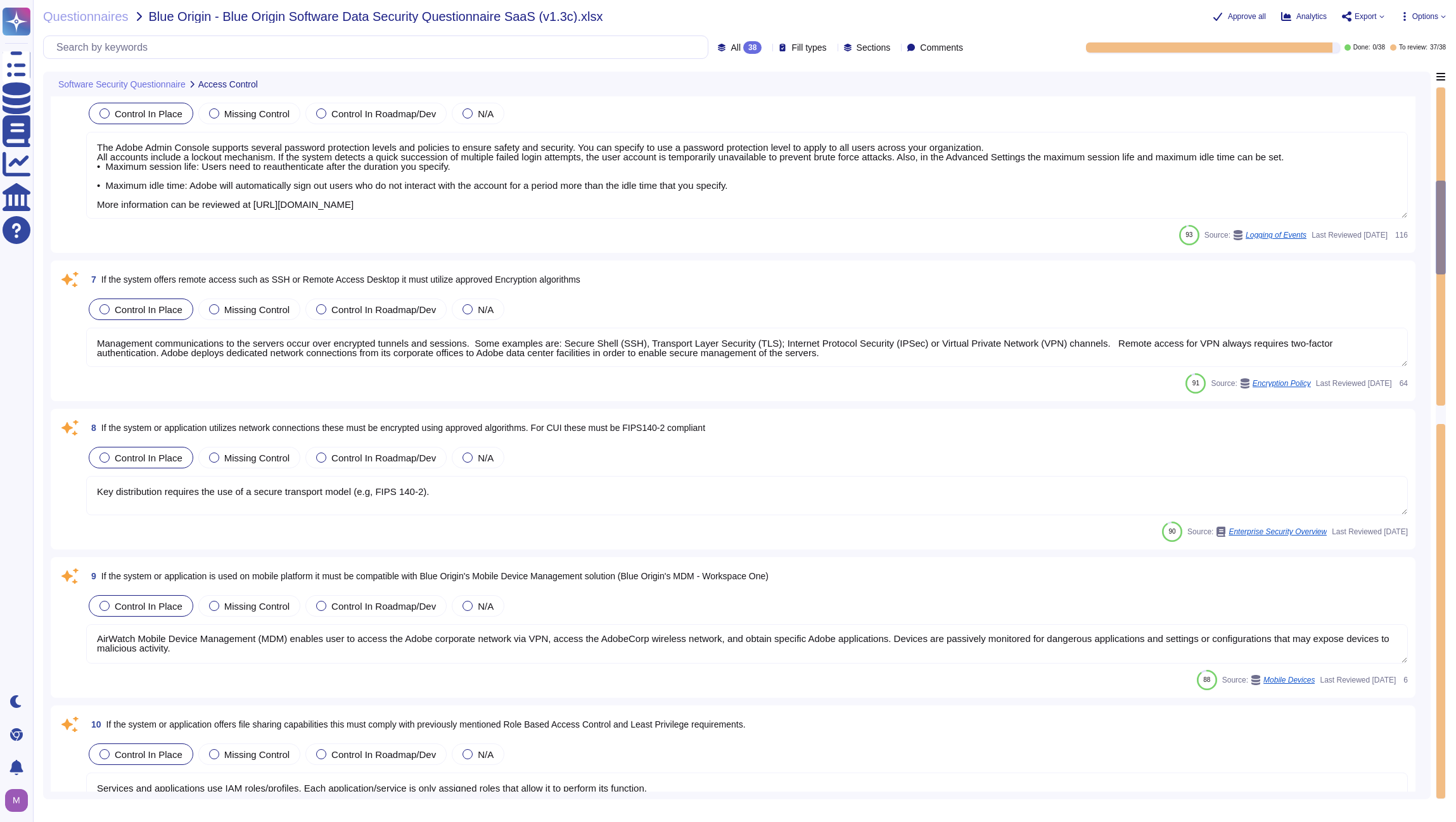
scroll to position [1006, 0]
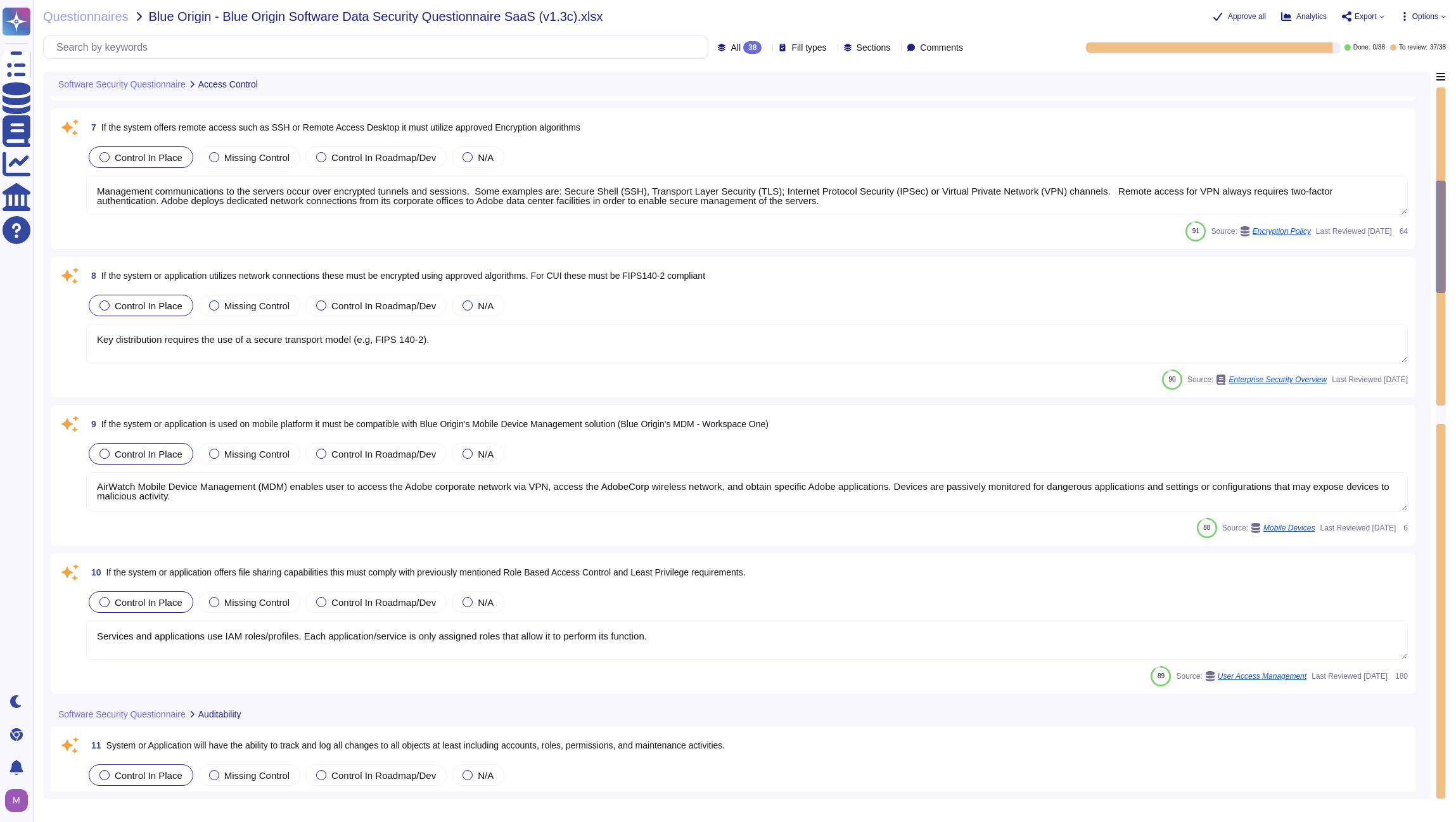
type textarea "Generate reports and alerts to be evaluated and responded to as required."
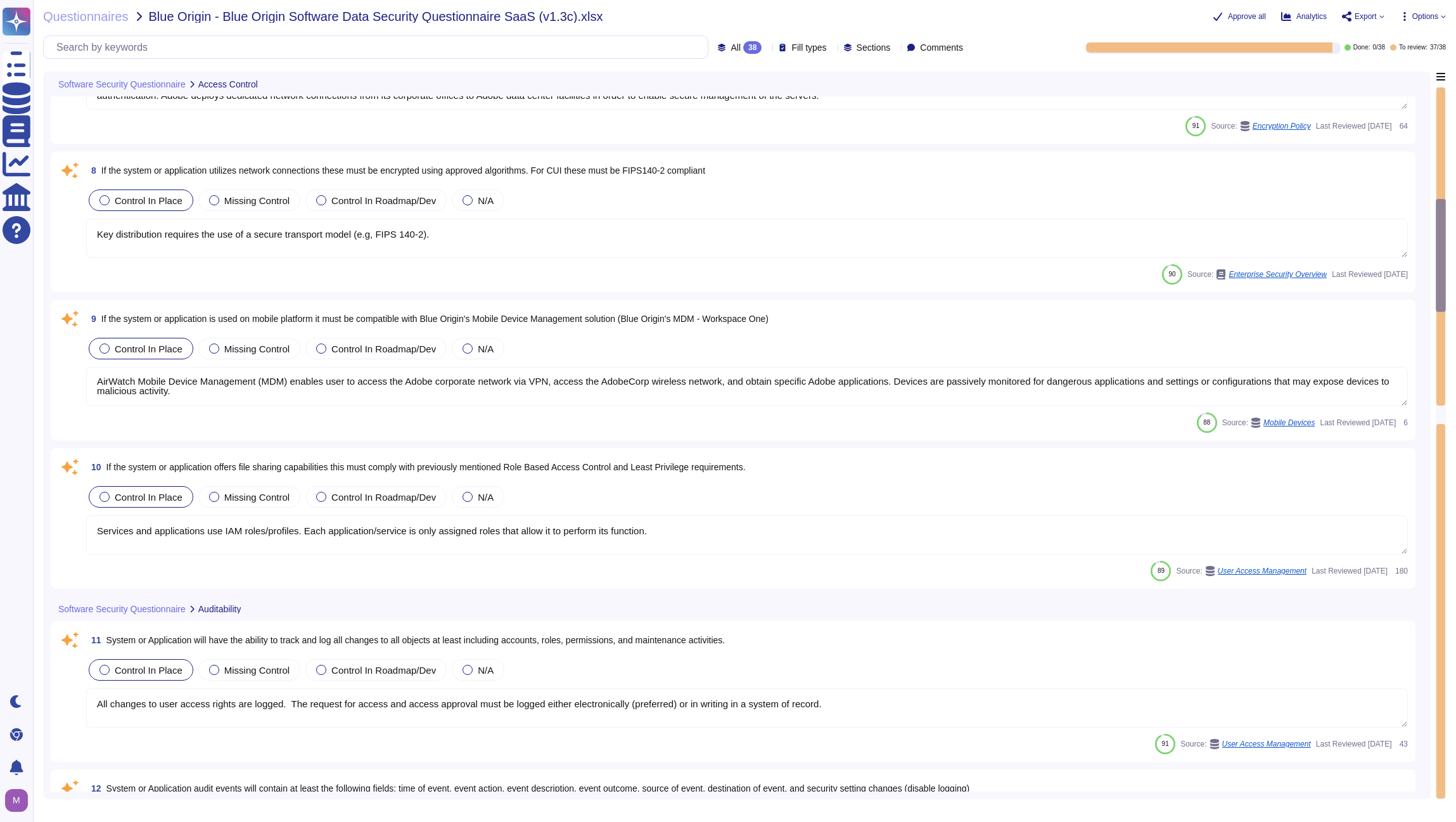
type textarea "Production systems are configured to sync with NTP servers. (See SOC 2 Control …"
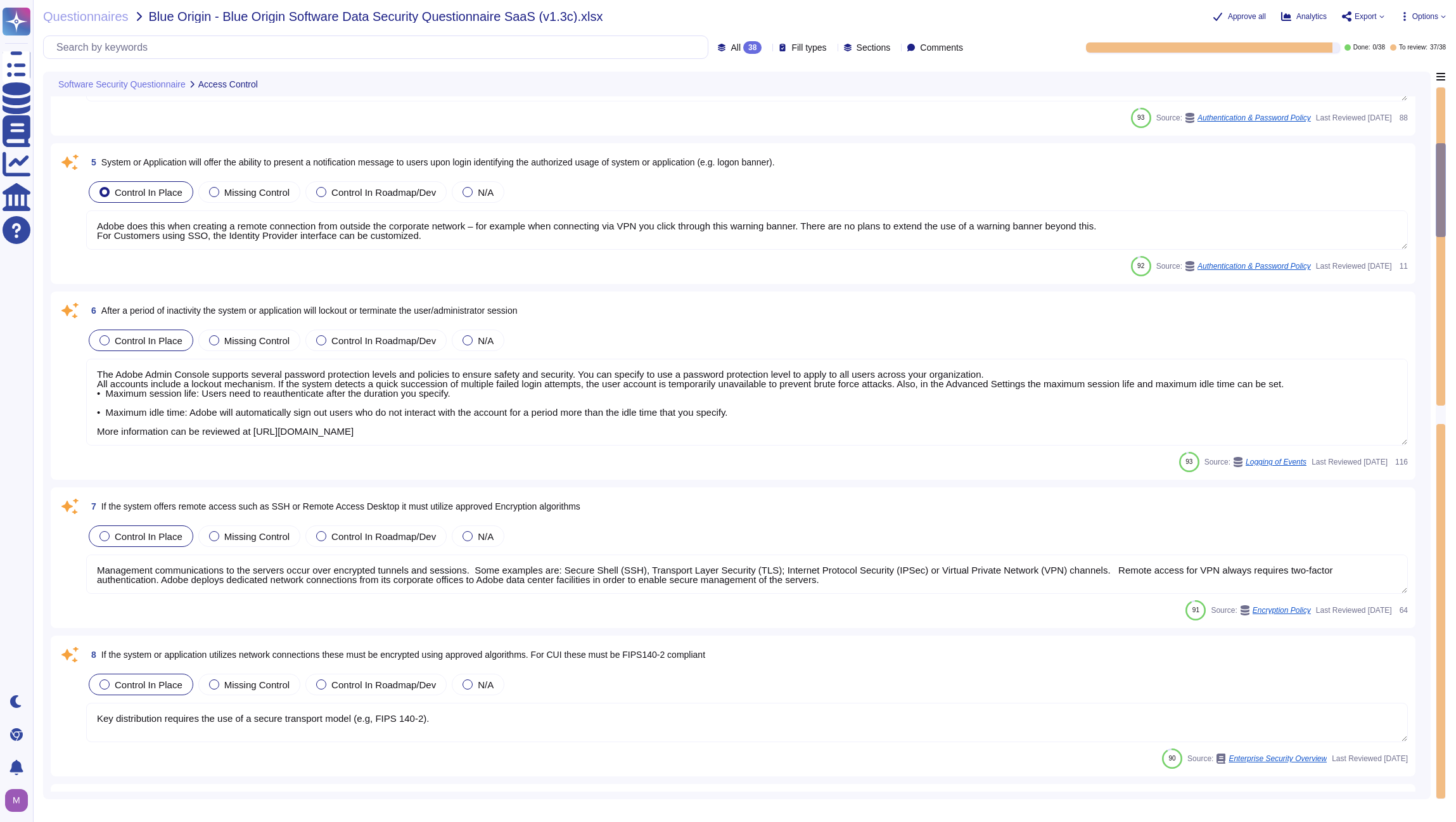
type textarea "Services and applications use IAM roles/profiles. Each application/service is o…"
type textarea "Inactive user IDs are deleted or disabled [DATE]."
type textarea "All accounts include a lockout mechanism. If the system detects a quick success…"
type textarea "Adobe does this when creating a remote connection from outside the corporate ne…"
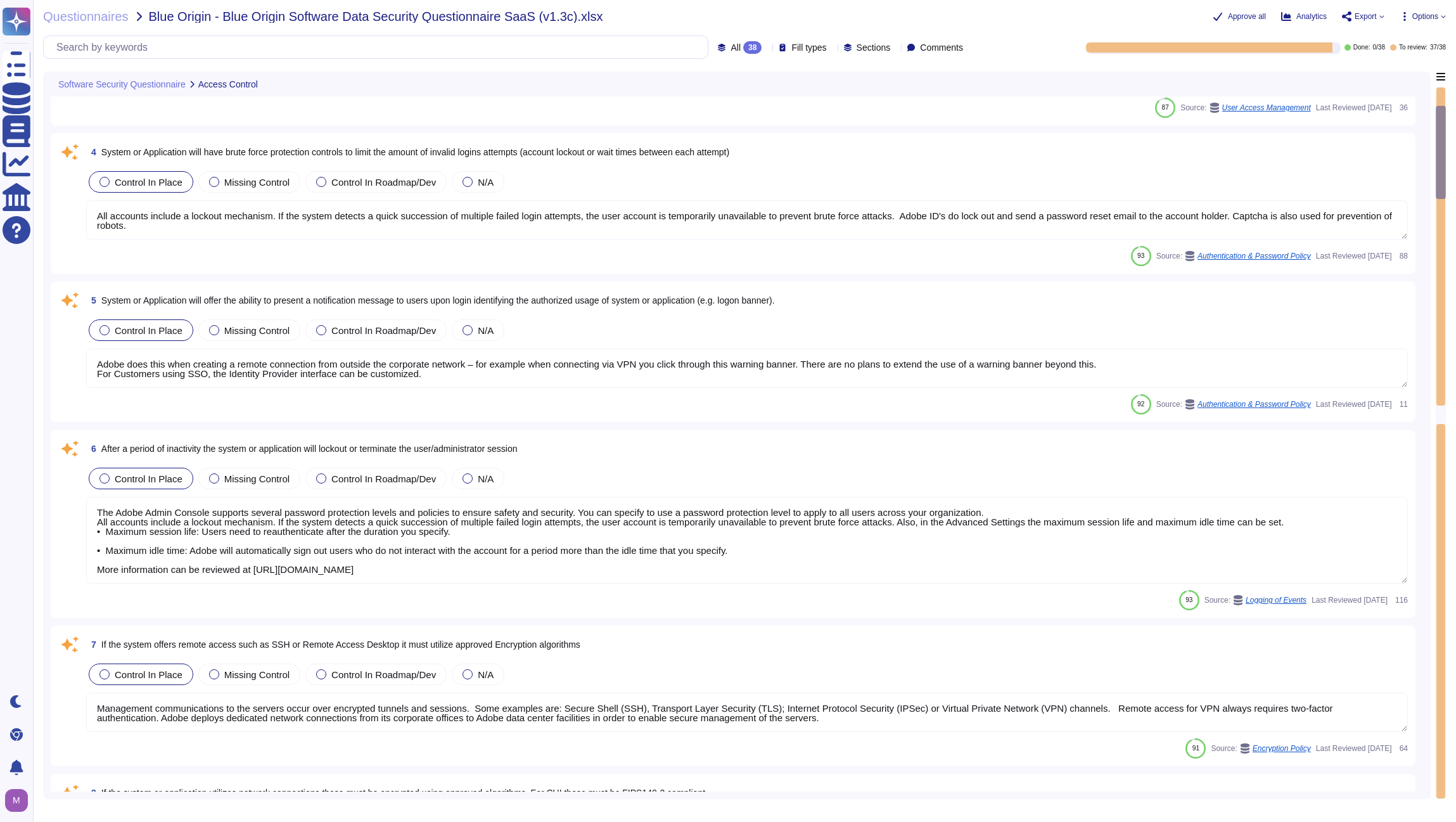
type textarea "Adobe's access control policies and standards ensure that users have the least …"
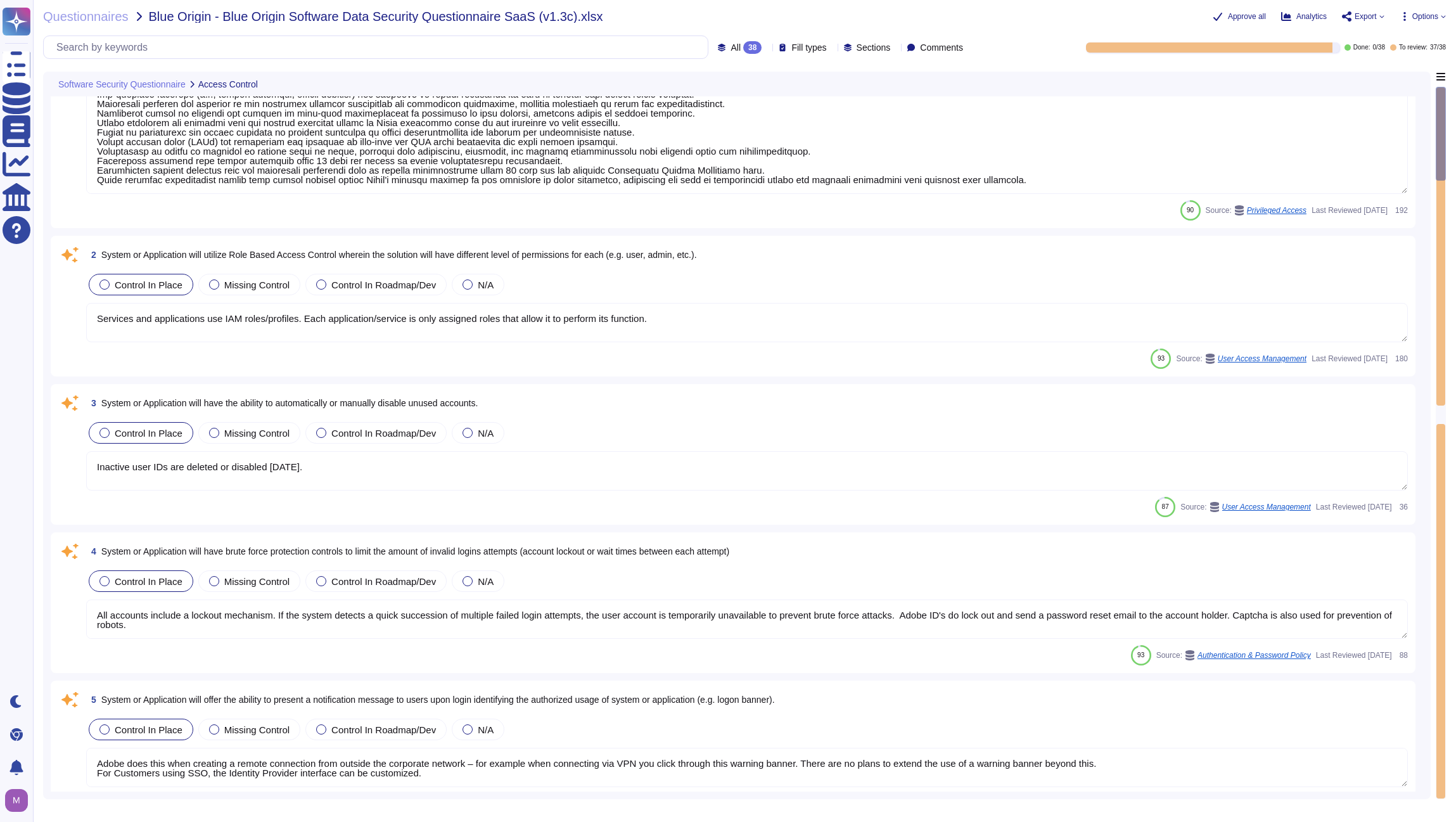
scroll to position [0, 0]
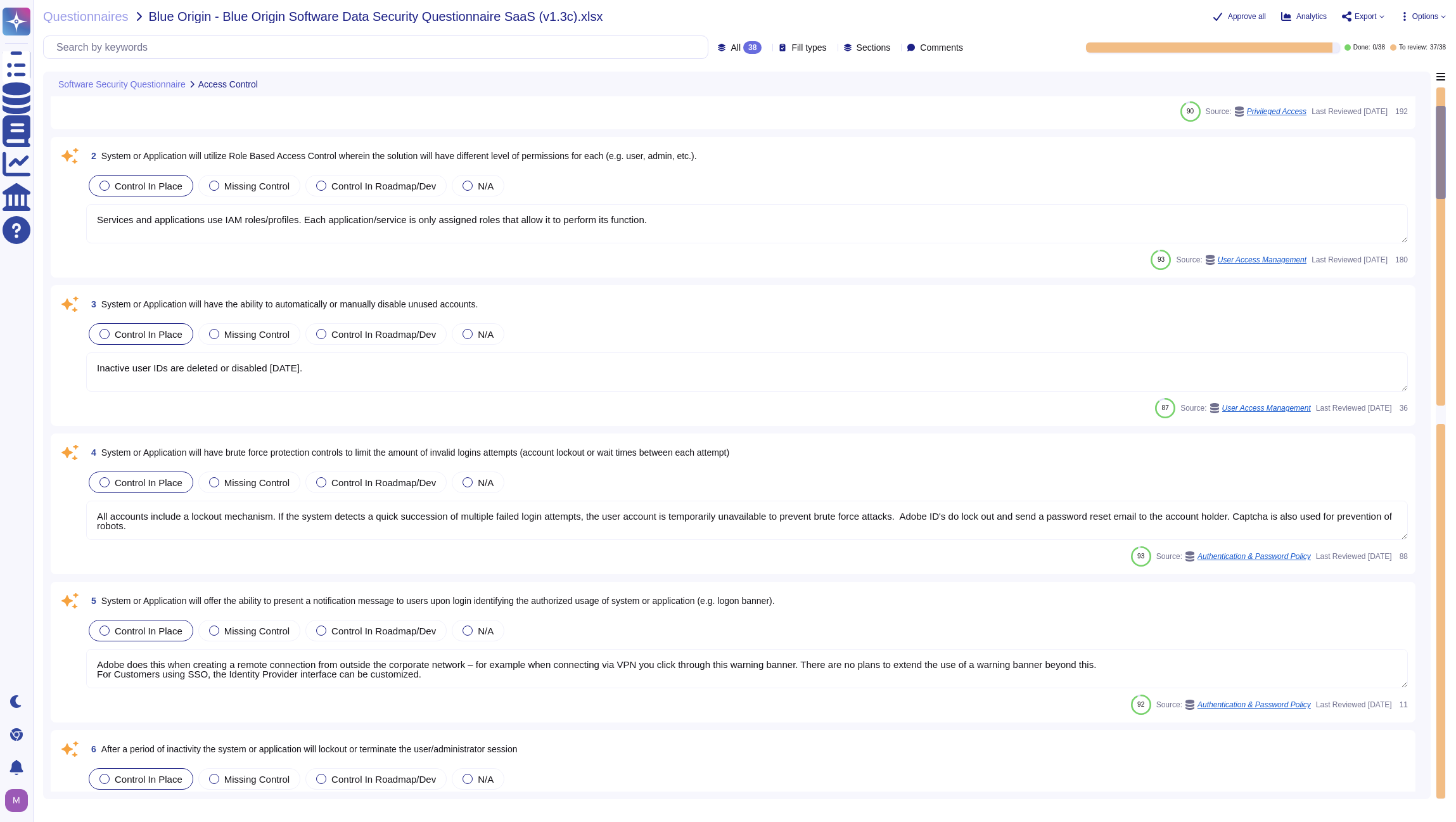
type textarea "Management communications to the servers occur over encrypted tunnels and sessi…"
type textarea "Key distribution requires the use of a secure transport model (e.g, FIPS 140-2)."
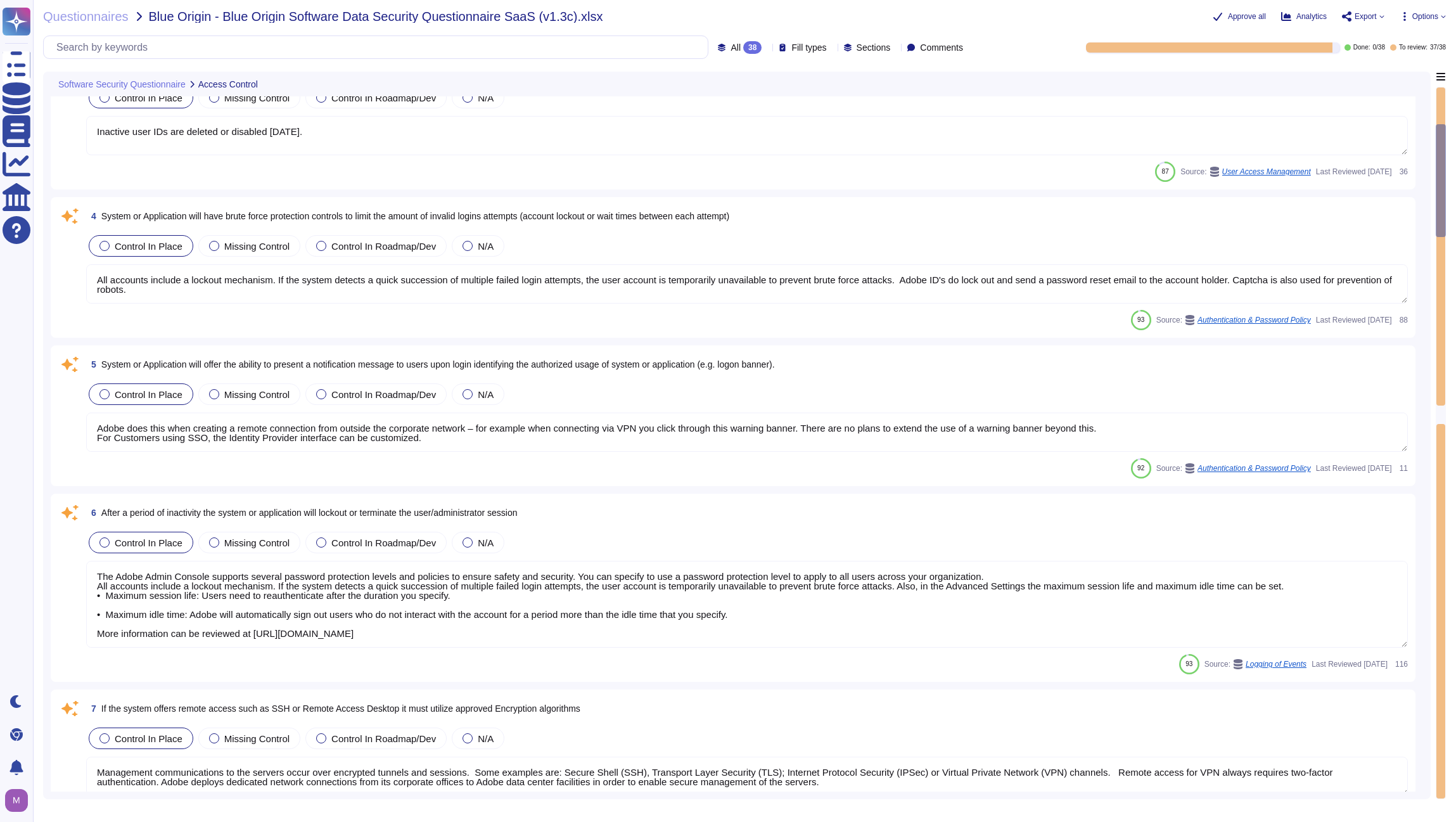
type textarea "AirWatch Mobile Device Management (MDM) enables user to access the Adobe corpor…"
type textarea "Services and applications use IAM roles/profiles. Each application/service is o…"
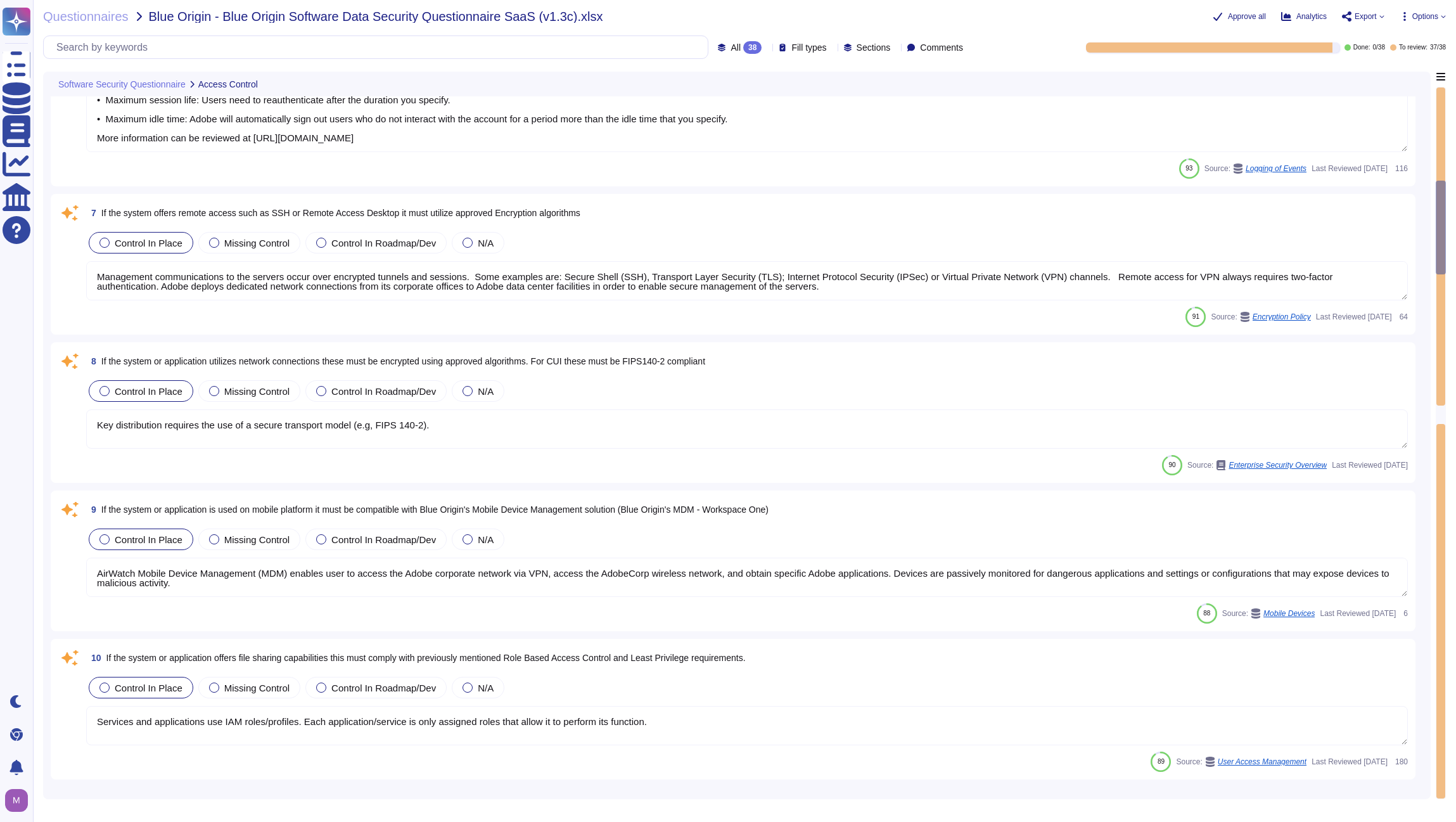
type textarea "All changes to user access rights are logged. ​​ The request for access and acc…"
type textarea "Logs identify or contain at least the following elements, directly or indirectl…"
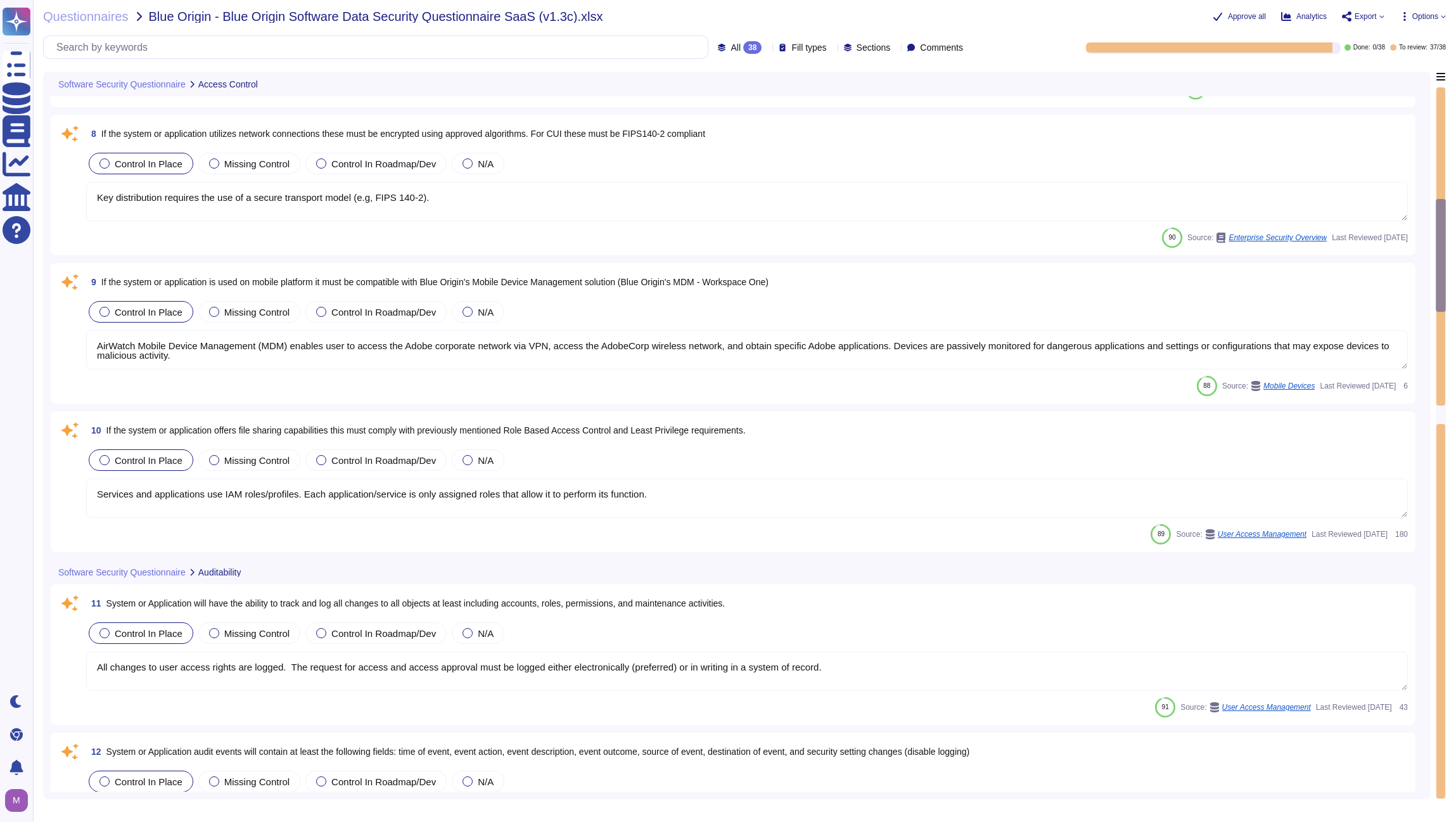
type textarea "Generate reports and alerts to be evaluated and responded to as required."
type textarea "Production systems are configured to sync with NTP servers. (See SOC 2 Control …"
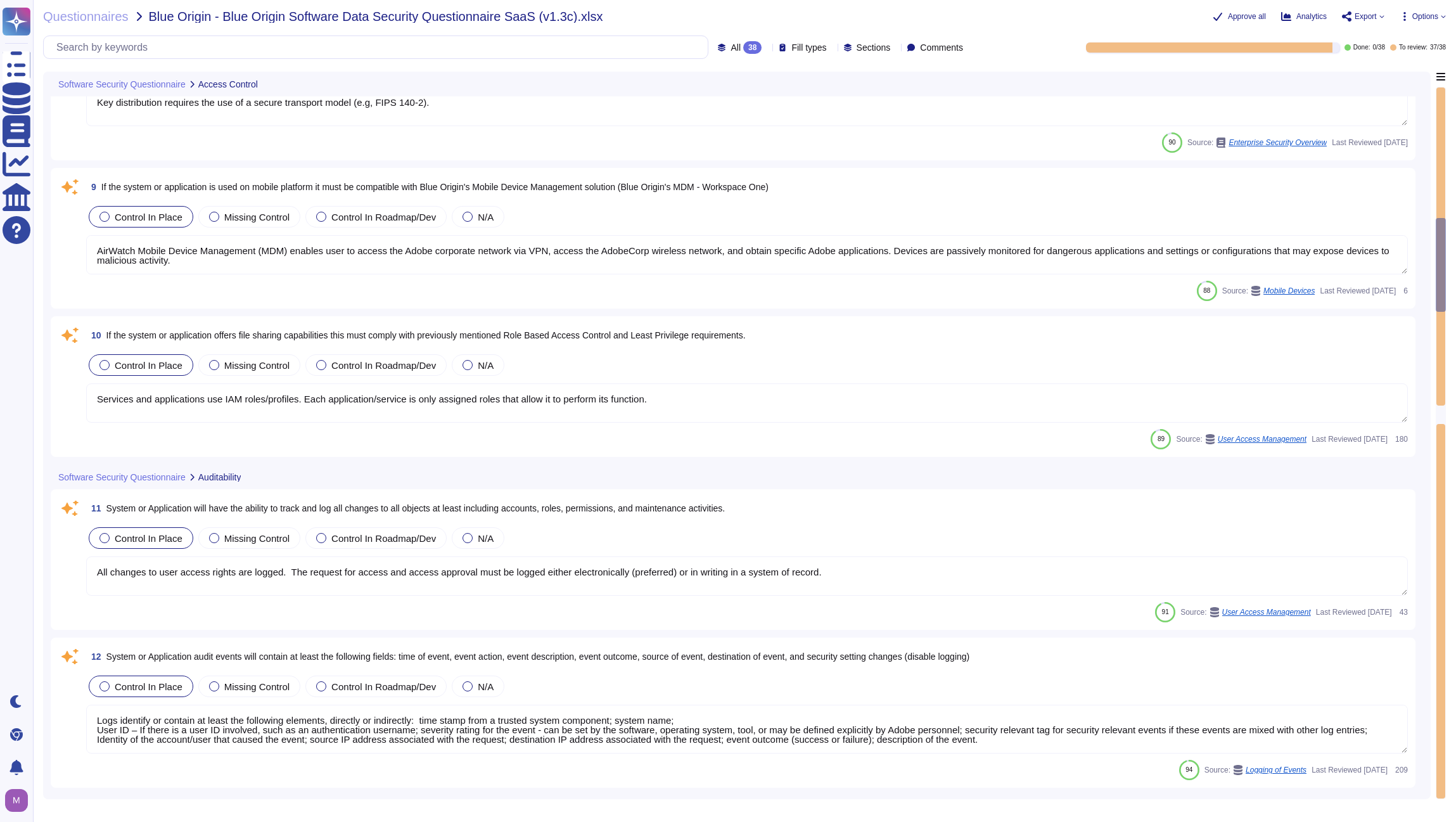
type textarea "Access to audit logs is governed with Adobe's access management processes and i…"
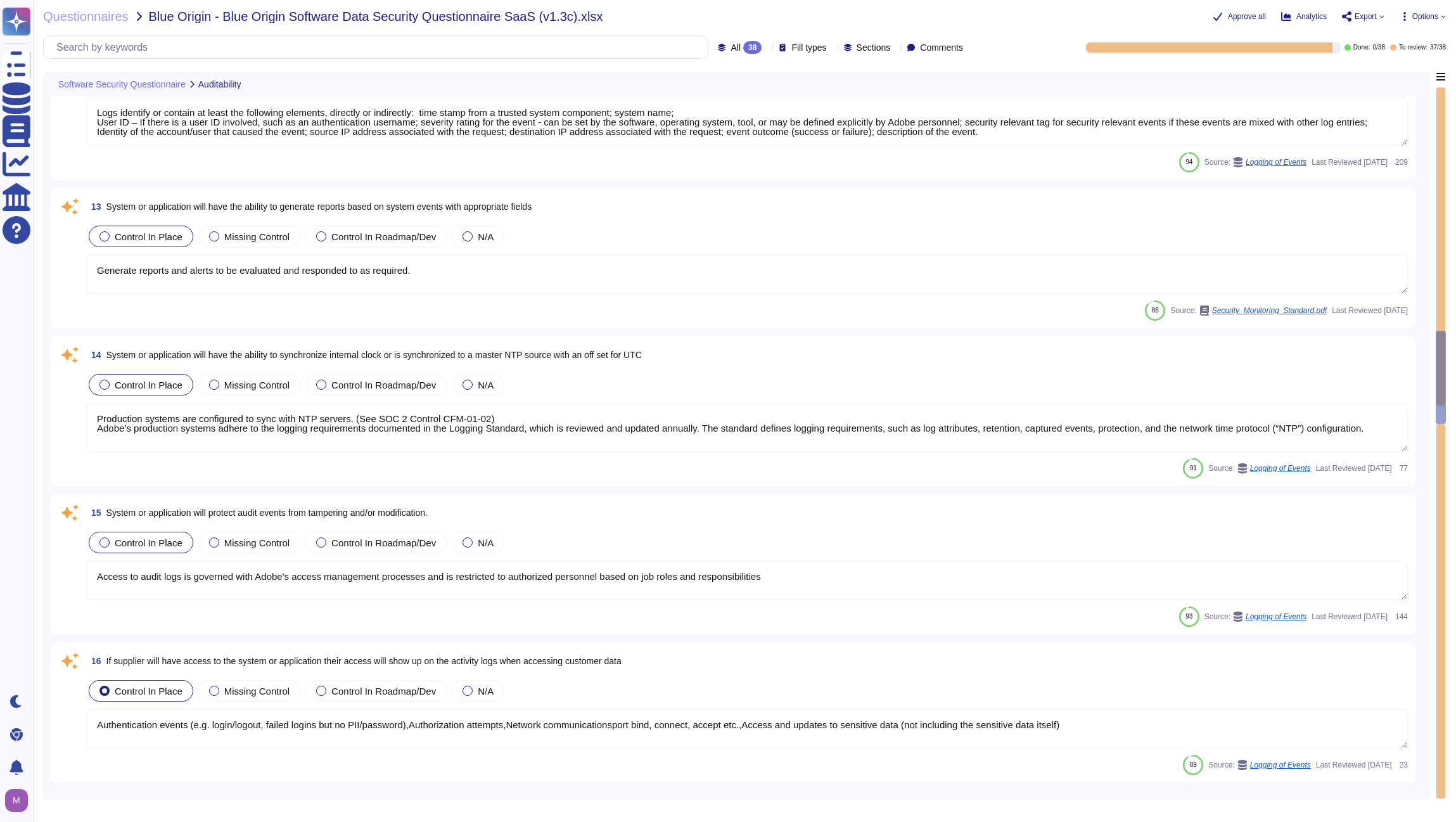
type textarea "Authentication events (e.g. login/logout, failed logins but no PII/password),Au…"
type textarea "The use of (a) or (b) is no longer recommended. The use of (c) alone will be pr…"
type textarea "Adobe performs periodic backups or has implemented failover technology of criti…"
type textarea "SSO identity in which identity profiles are provided by the customer’s identity…"
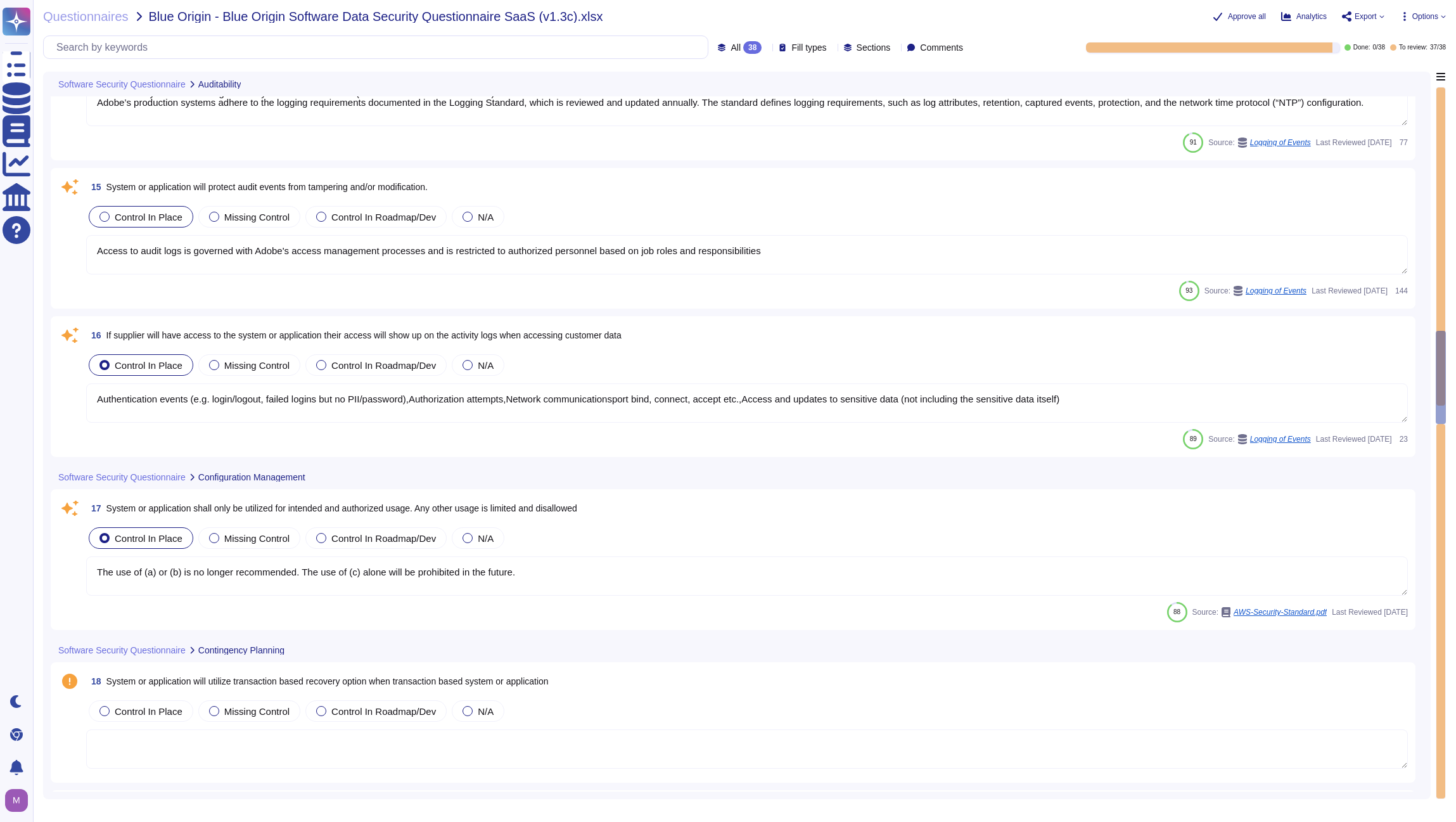
scroll to position [2311, 0]
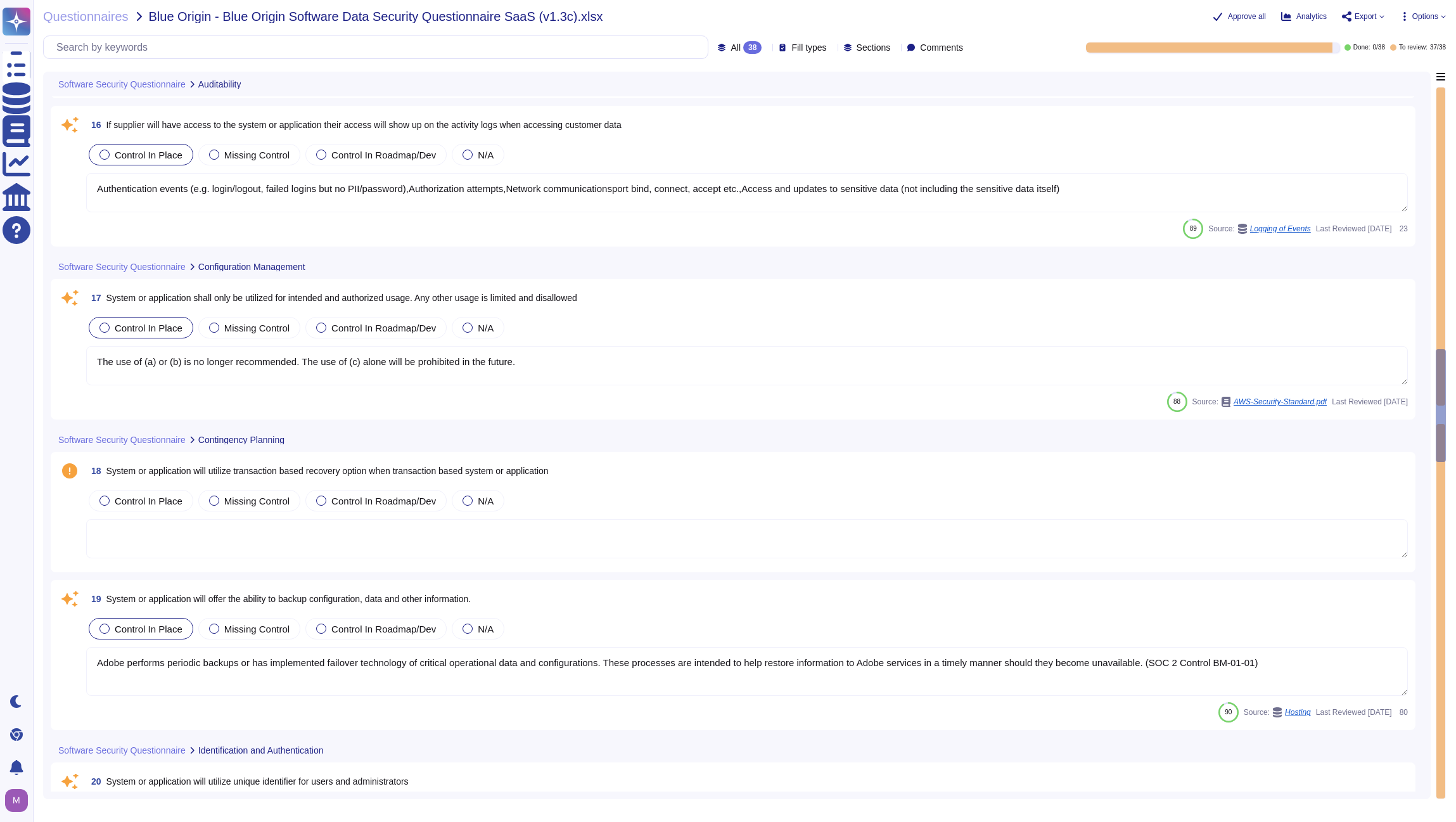
type textarea "Not Enabled by default. Multi-factor authentication is available for client acc…"
type textarea "Password policies are dependent upon the authentication option chosen by the cu…"
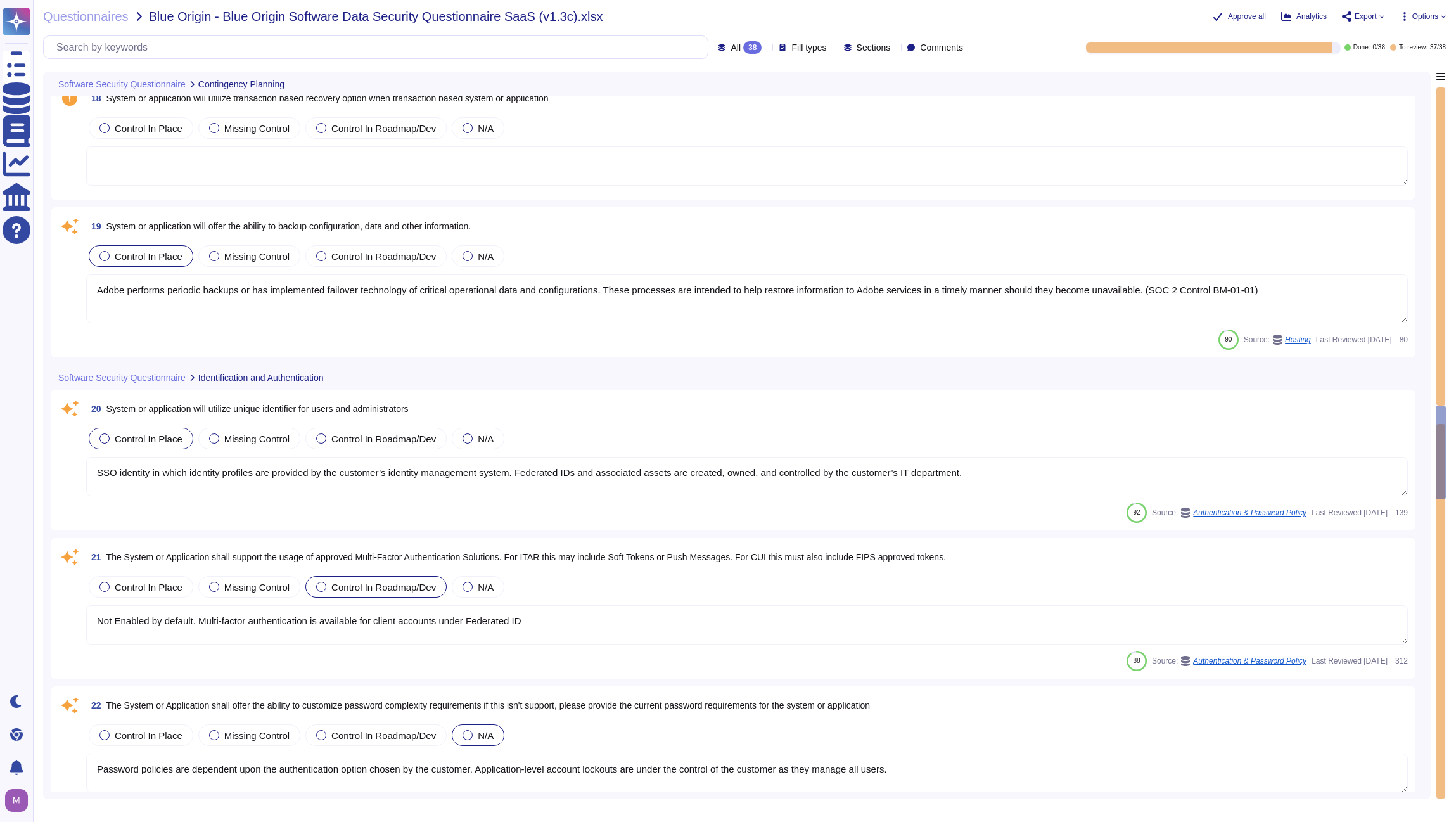
type textarea "Counter (CTR) and Cipher Block Chaining (CBC) modes are acceptable if needed."
type textarea "Adobe restricts the use of shared and group authentication credentials. Authent…"
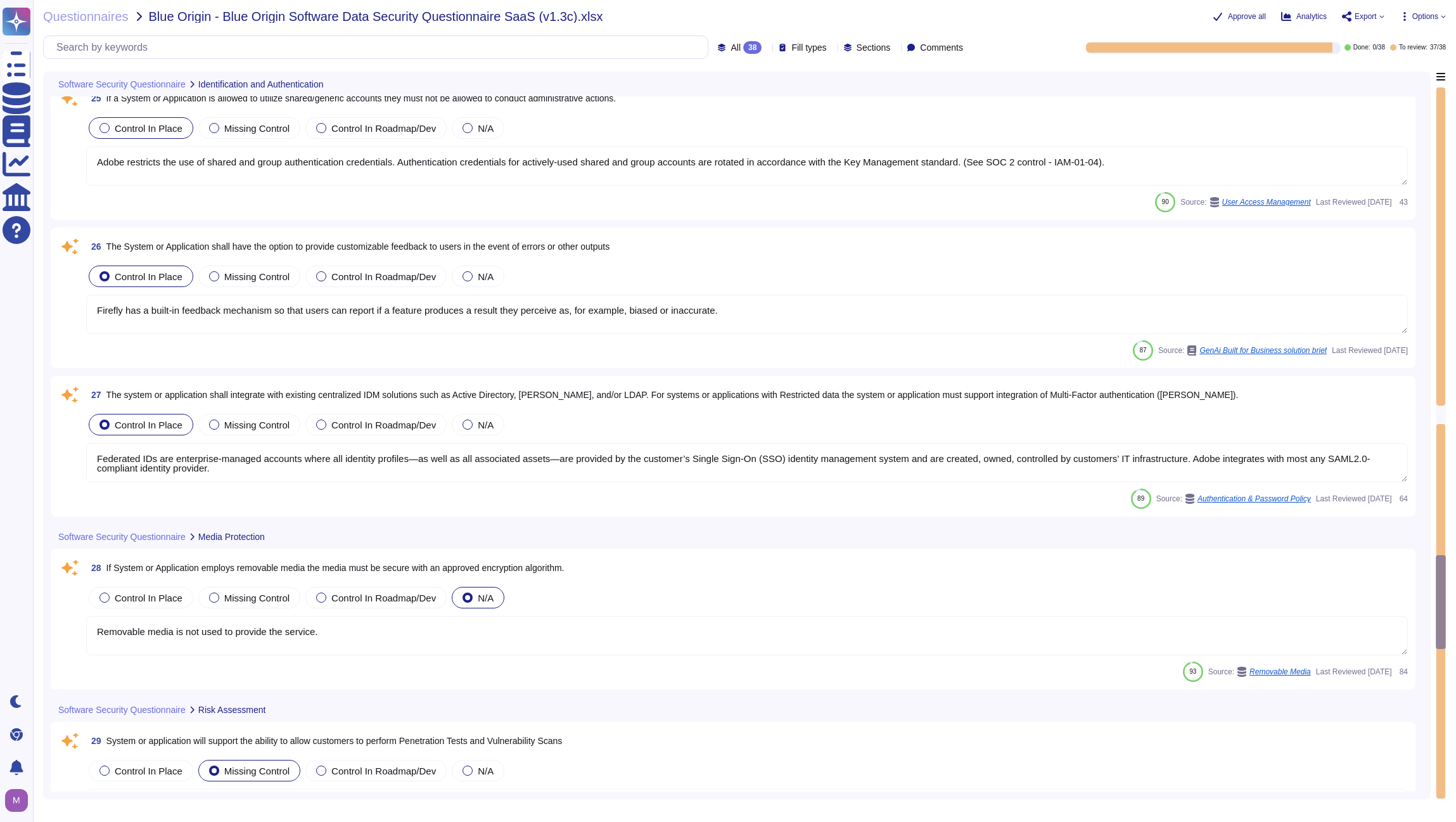
type textarea "Removable media is not used to provide the service."
type textarea "Adobe approves and engages with leading third-party security firms to perform p…"
type textarea "Our team of security experts strives to quickly address security issues involvi…"
type textarea "For vulnerability tracking, Adobe assigns a risk rating to identified vulnerabi…"
type textarea "Amazon Web Services uses strong tenant isolation security and control capabilit…"
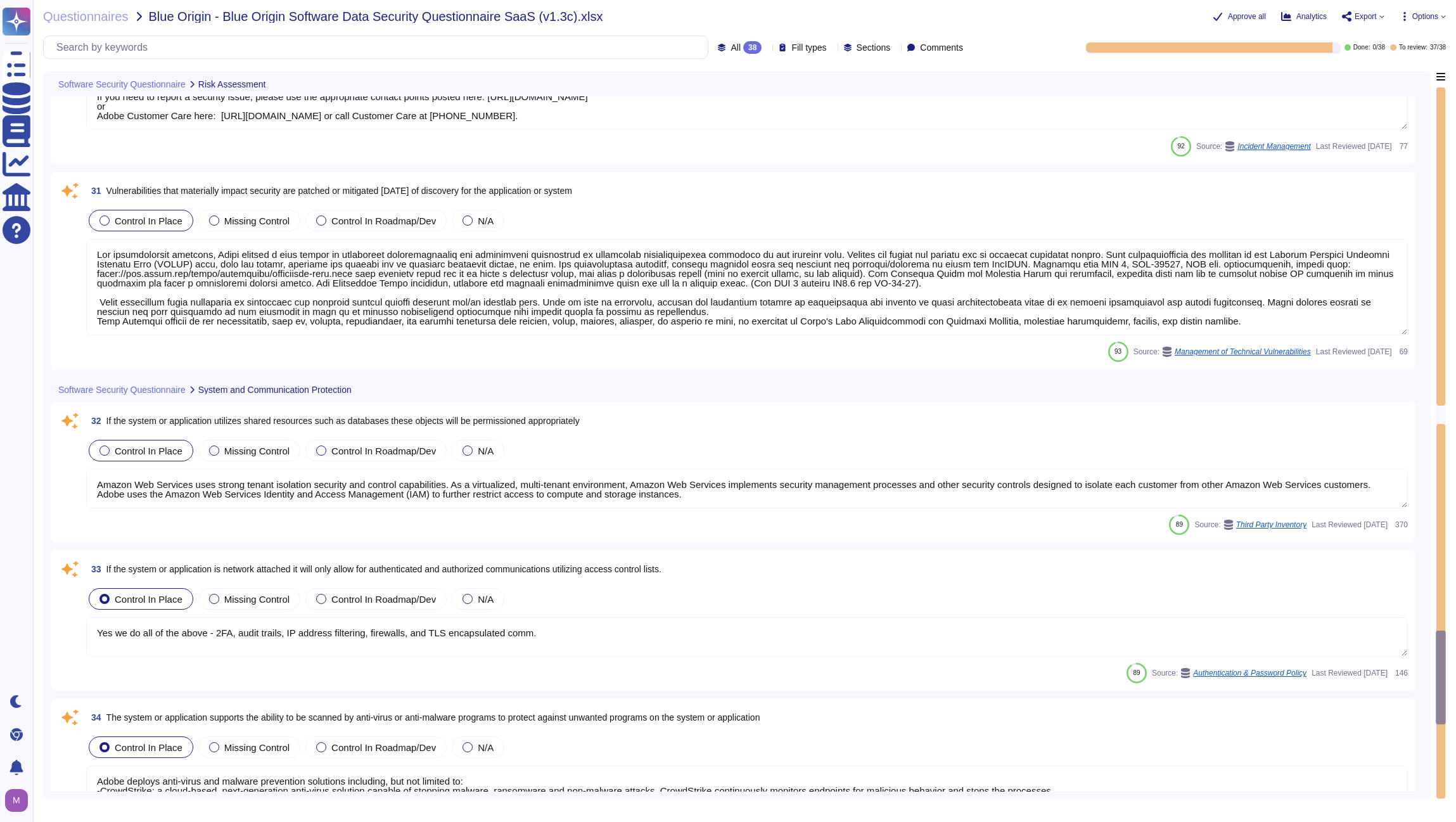
type textarea "Yes we do all of the above - 2FA, audit trails, IP address filtering, firewalls…"
type textarea "Adobe deploys anti-virus and malware prevention solutions including, but not li…"
type textarea "Adobe utilizes AES-256 bit encryption at rest and TLS v1.2 or higher for data i…"
type textarea "These rules cover common attacks such as Cross-site Scripting (XSS) and SQL Inj…"
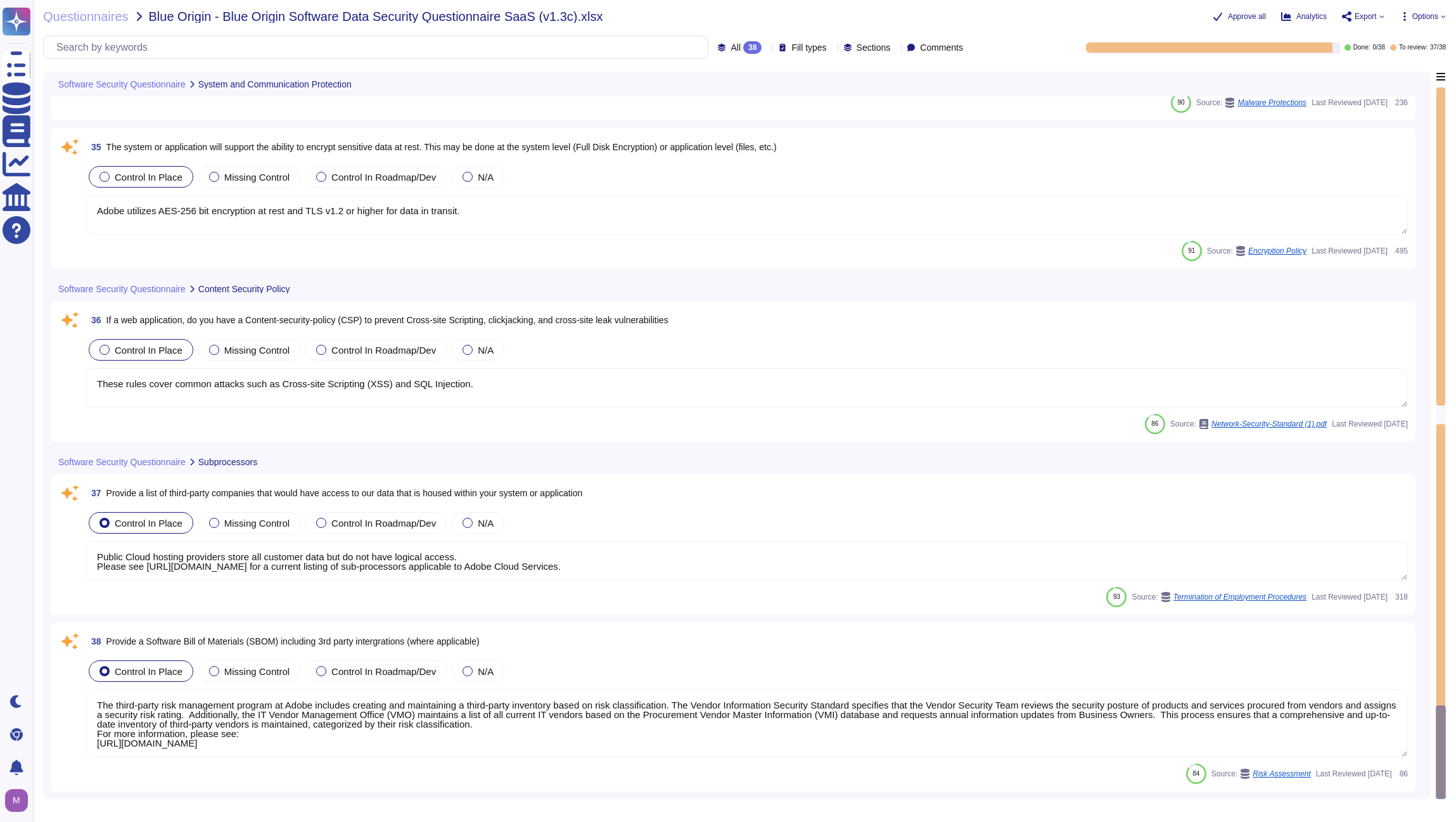
type textarea "Public Cloud hosting providers store all customer data but do not have logical …"
type textarea "The third-party risk management program at Adobe includes creating and maintain…"
click at [1362, 16] on span "Export" at bounding box center [1366, 16] width 22 height 8
click at [1388, 77] on p "Download" at bounding box center [1410, 94] width 45 height 36
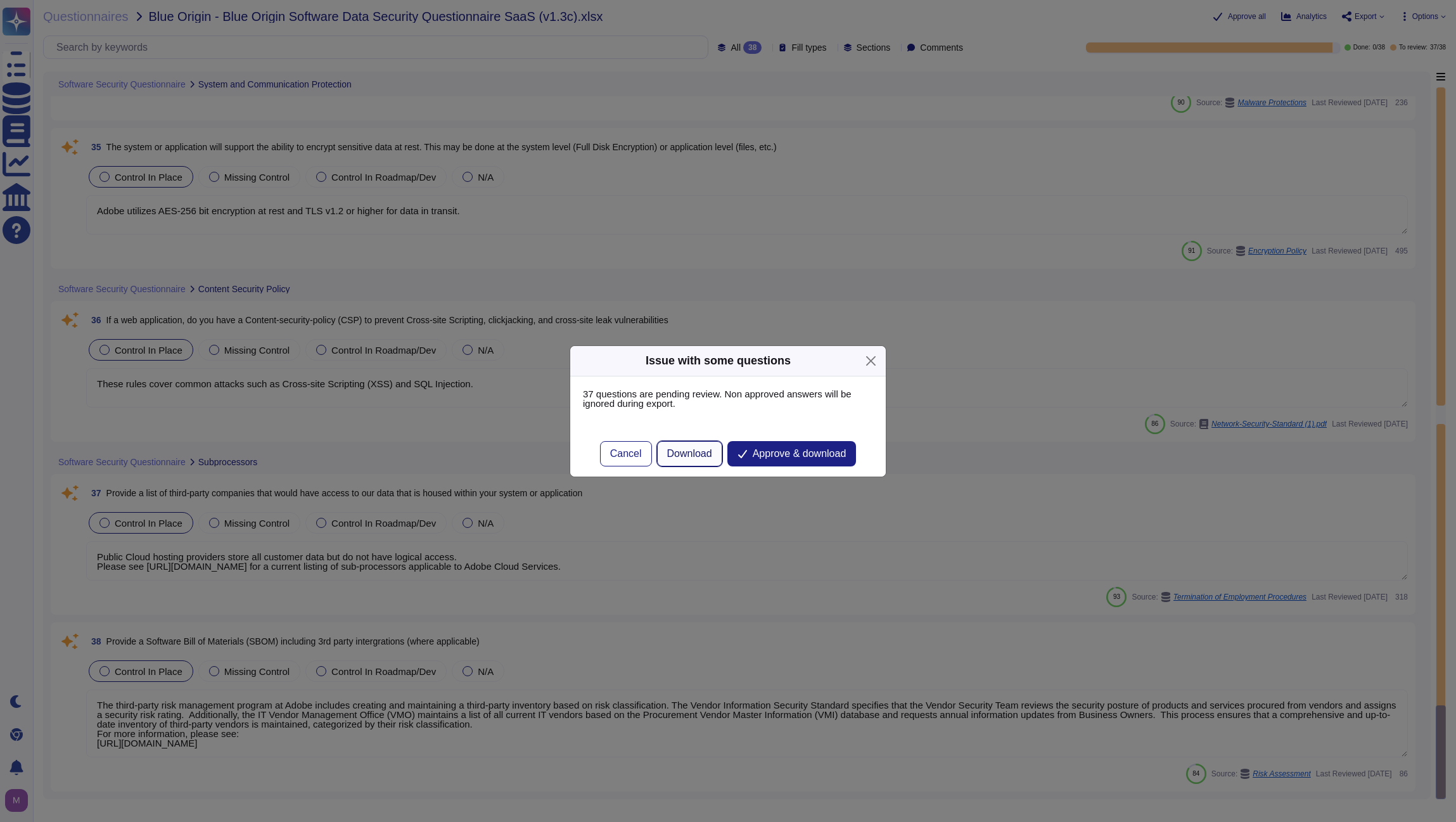
click at [704, 457] on span "Download" at bounding box center [689, 453] width 45 height 10
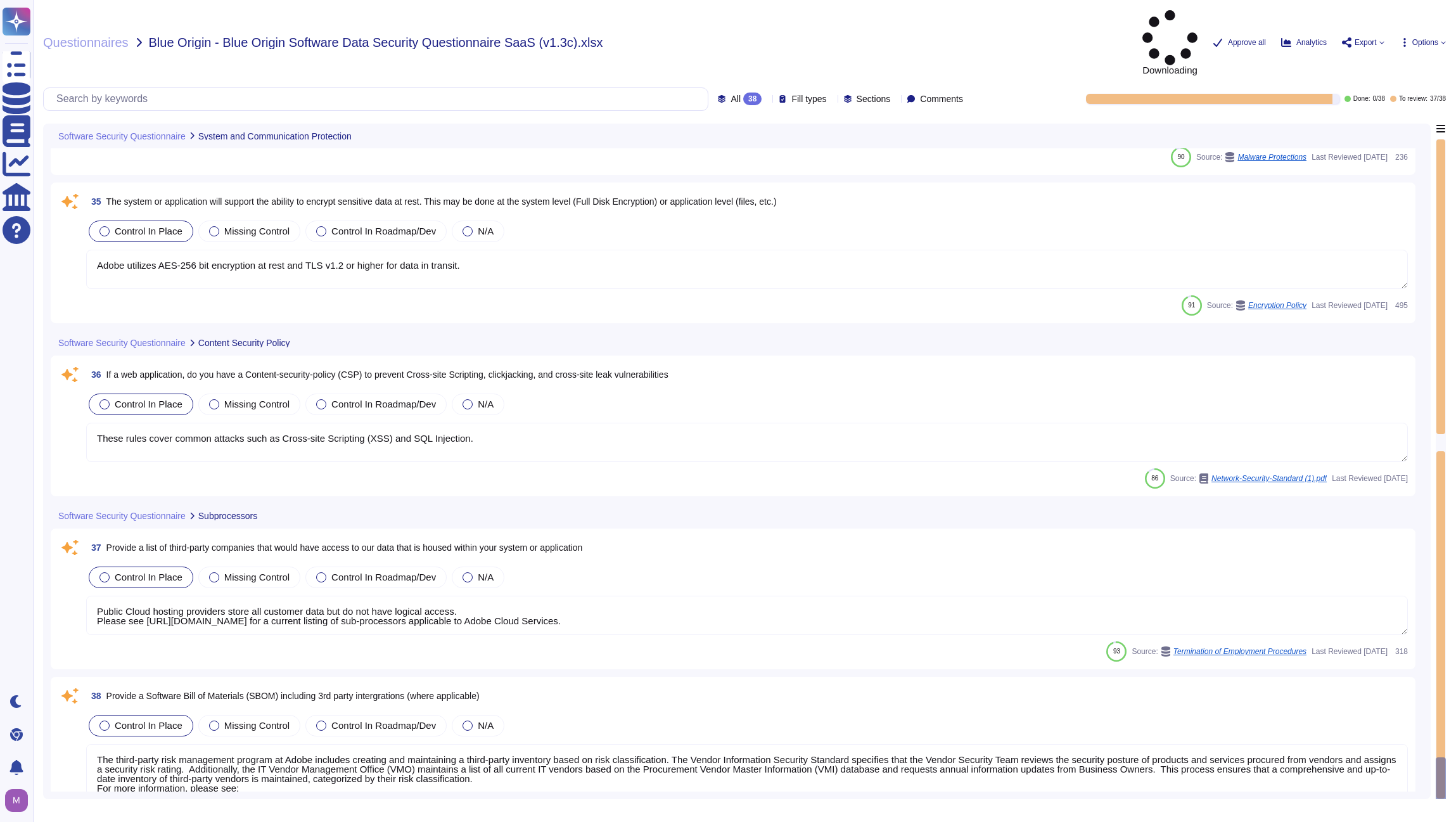
type textarea "Amazon Web Services uses strong tenant isolation security and control capabilit…"
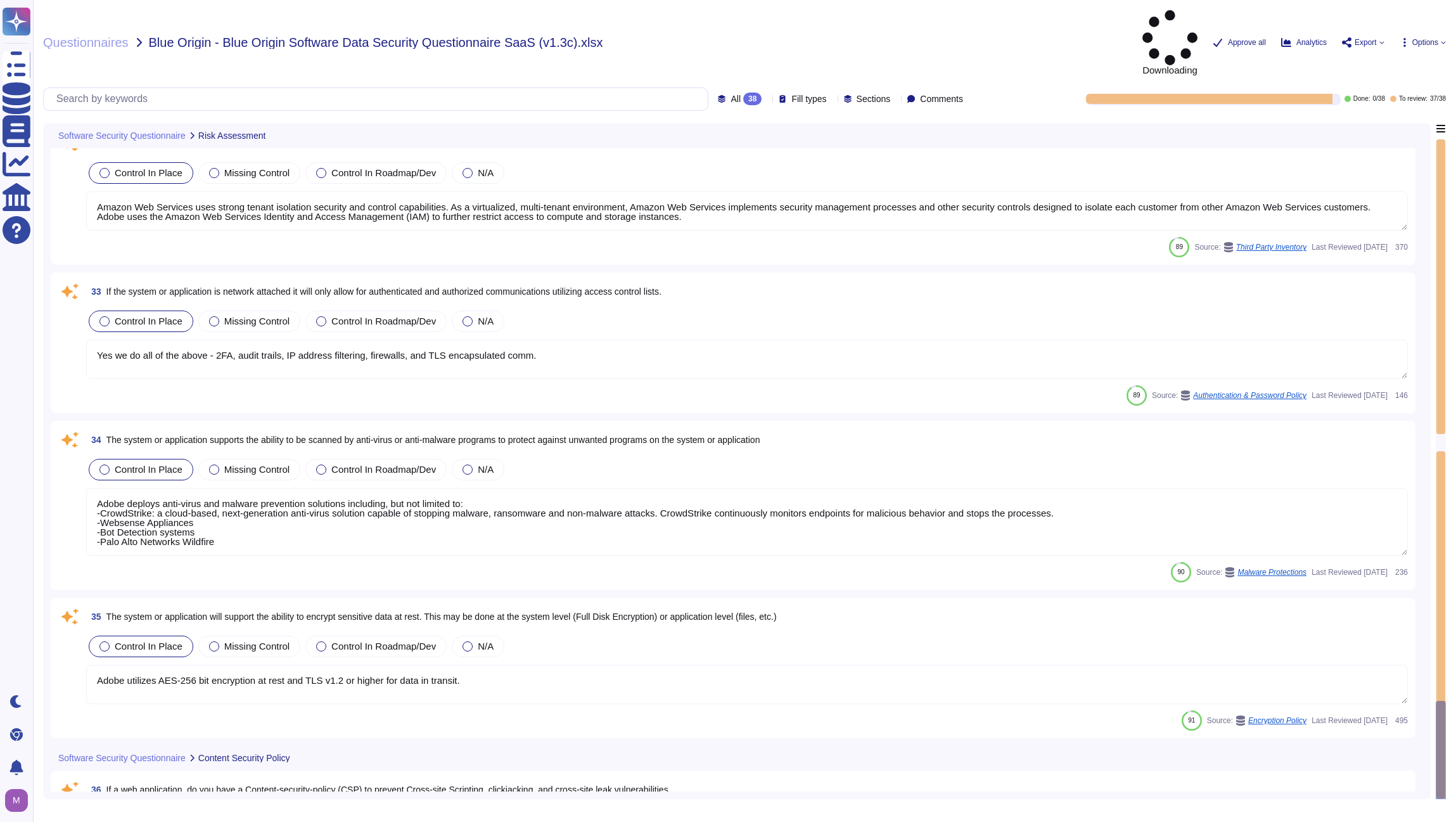
type textarea "Adobe approves and engages with leading third-party security firms to perform p…"
type textarea "Our team of security experts strives to quickly address security issues involvi…"
type textarea "For vulnerability tracking, Adobe assigns a risk rating to identified vulnerabi…"
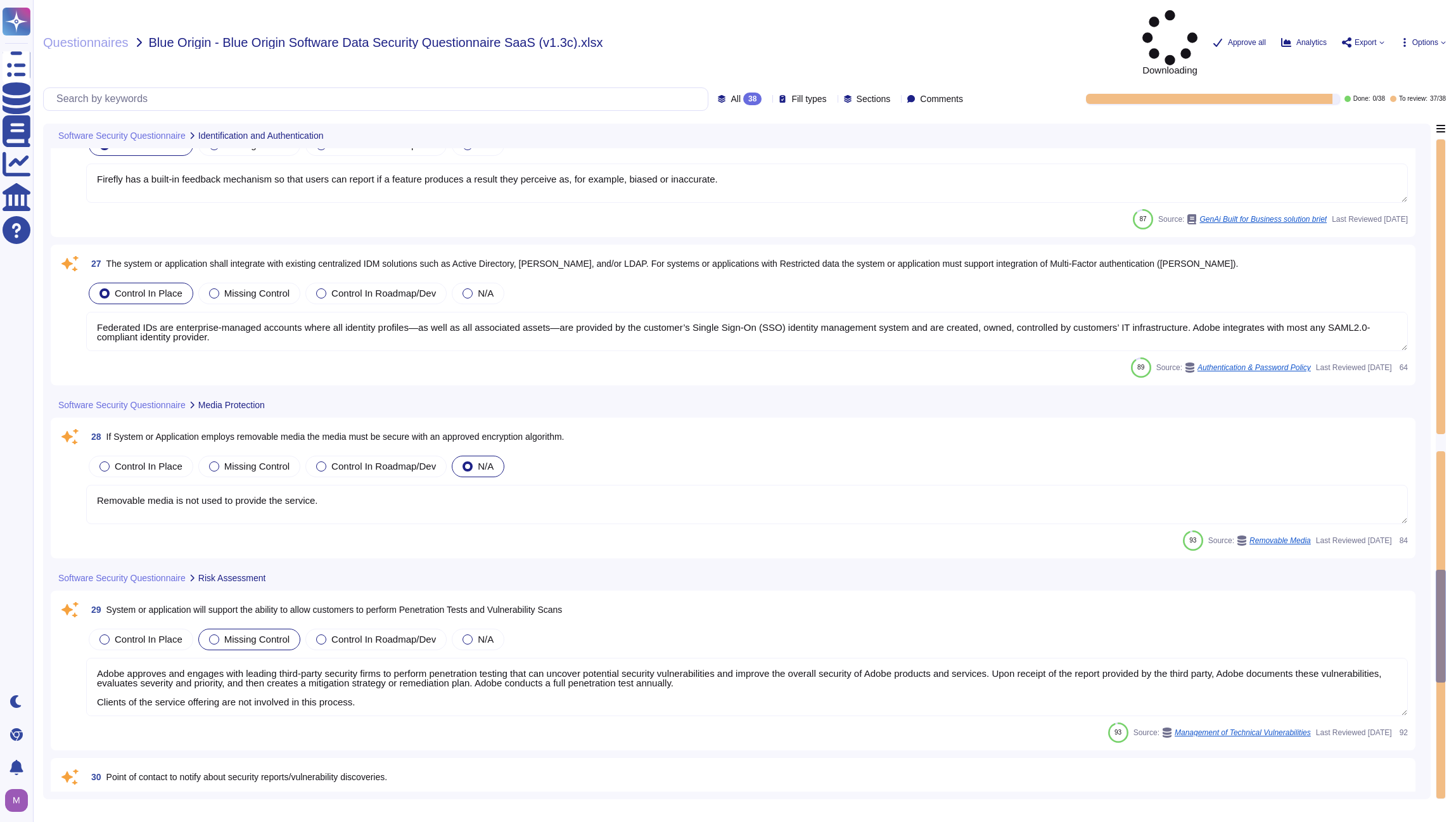
type textarea "Counter (CTR) and Cipher Block Chaining (CBC) modes are acceptable if needed."
type textarea "Adobe restricts the use of shared and group authentication credentials. Authent…"
type textarea "Firefly has a built-in feedback mechanism so that users can report if a feature…"
type textarea "Federated IDs are enterprise-managed accounts where all identity profiles—as we…"
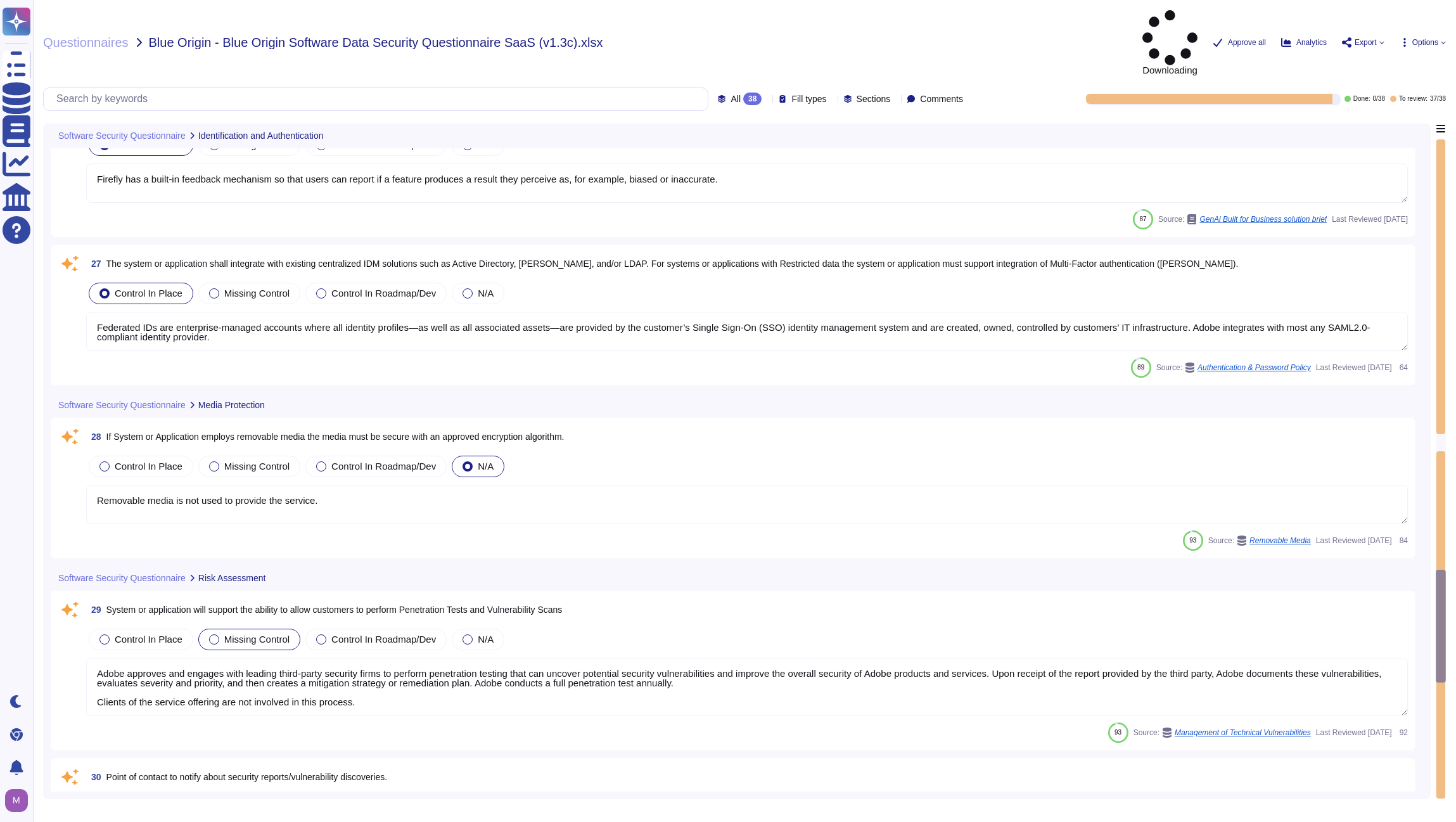
type textarea "Removable media is not used to provide the service."
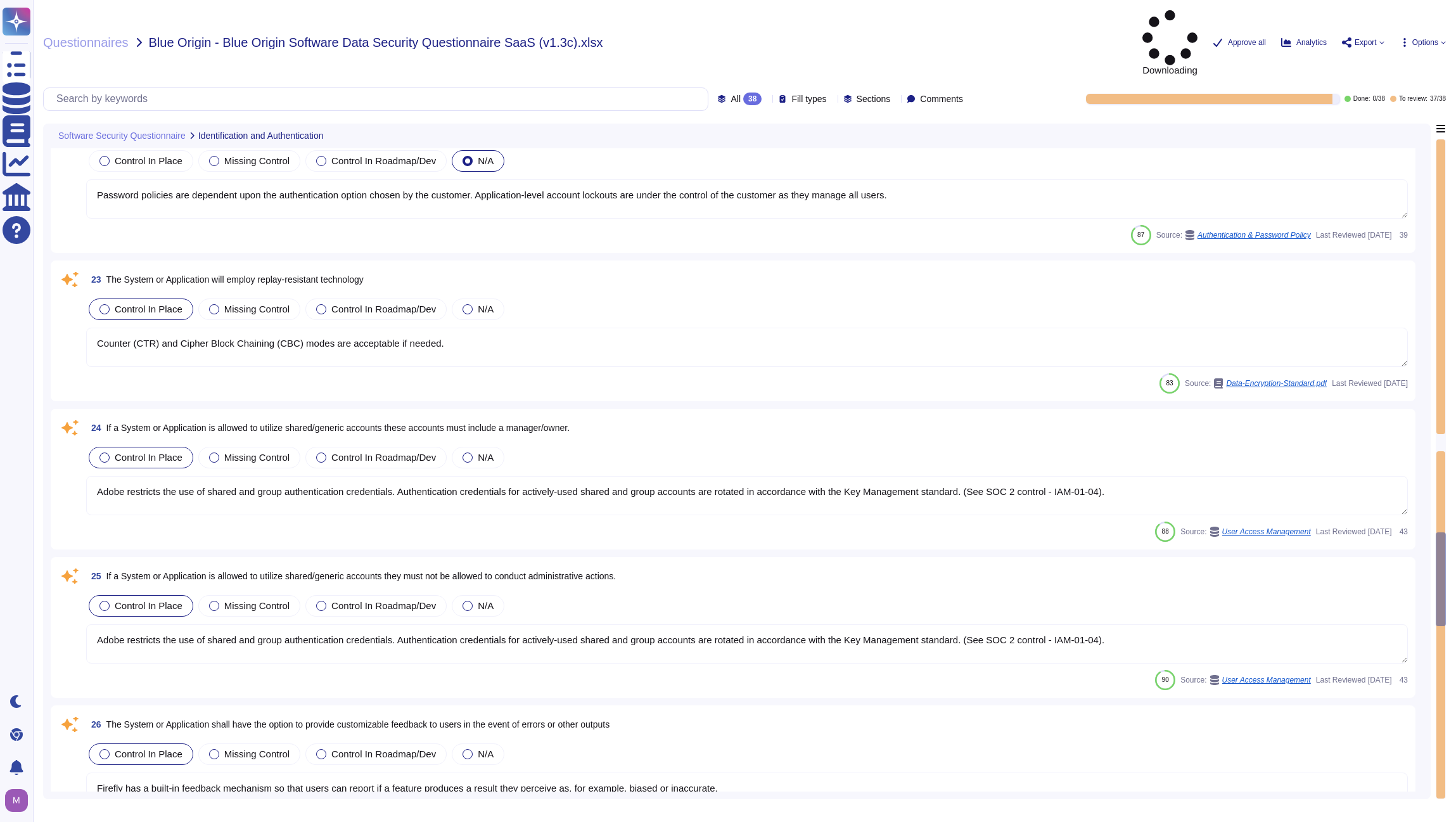
type textarea "SSO identity in which identity profiles are provided by the customer’s identity…"
type textarea "Not Enabled by default. Multi-factor authentication is available for client acc…"
type textarea "Password policies are dependent upon the authentication option chosen by the cu…"
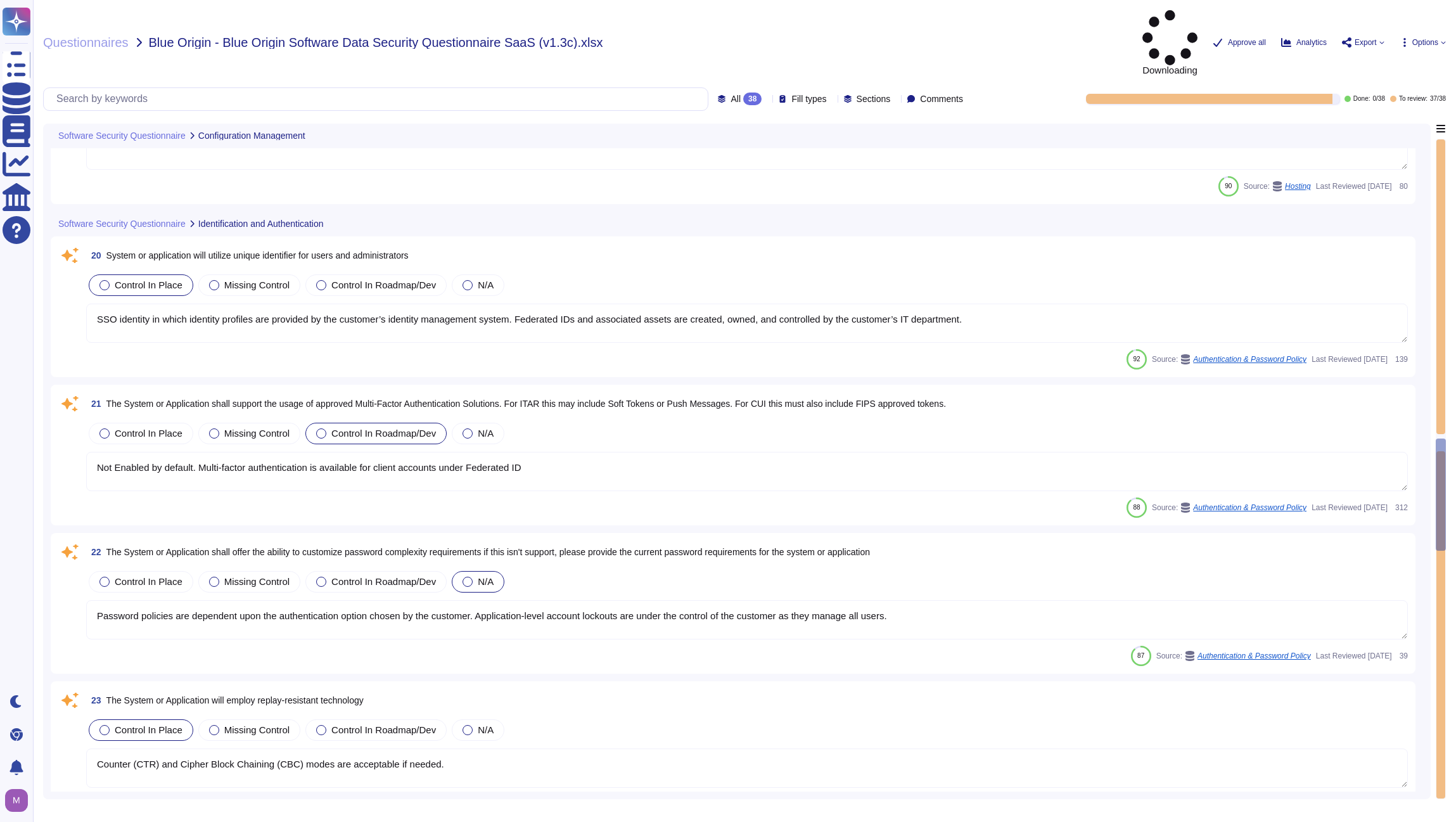
type textarea "The use of (a) or (b) is no longer recommended. The use of (c) alone will be pr…"
type textarea "Adobe performs periodic backups or has implemented failover technology of criti…"
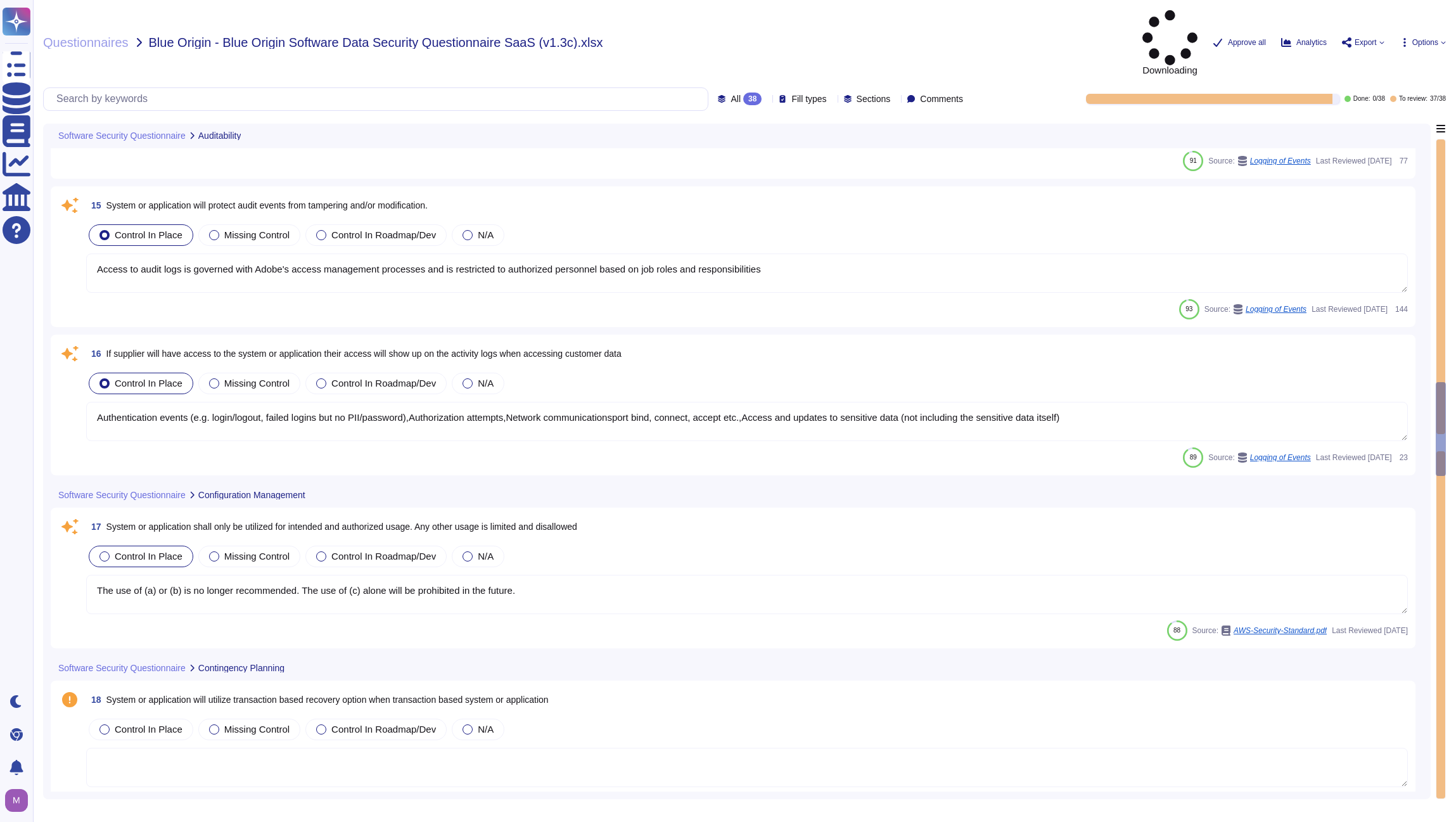
type textarea "Logs identify or contain at least the following elements, directly or indirectl…"
type textarea "Generate reports and alerts to be evaluated and responded to as required."
type textarea "Production systems are configured to sync with NTP servers. (See SOC 2 Control …"
type textarea "Access to audit logs is governed with Adobe's access management processes and i…"
type textarea "Authentication events (e.g. login/logout, failed logins but no PII/password),Au…"
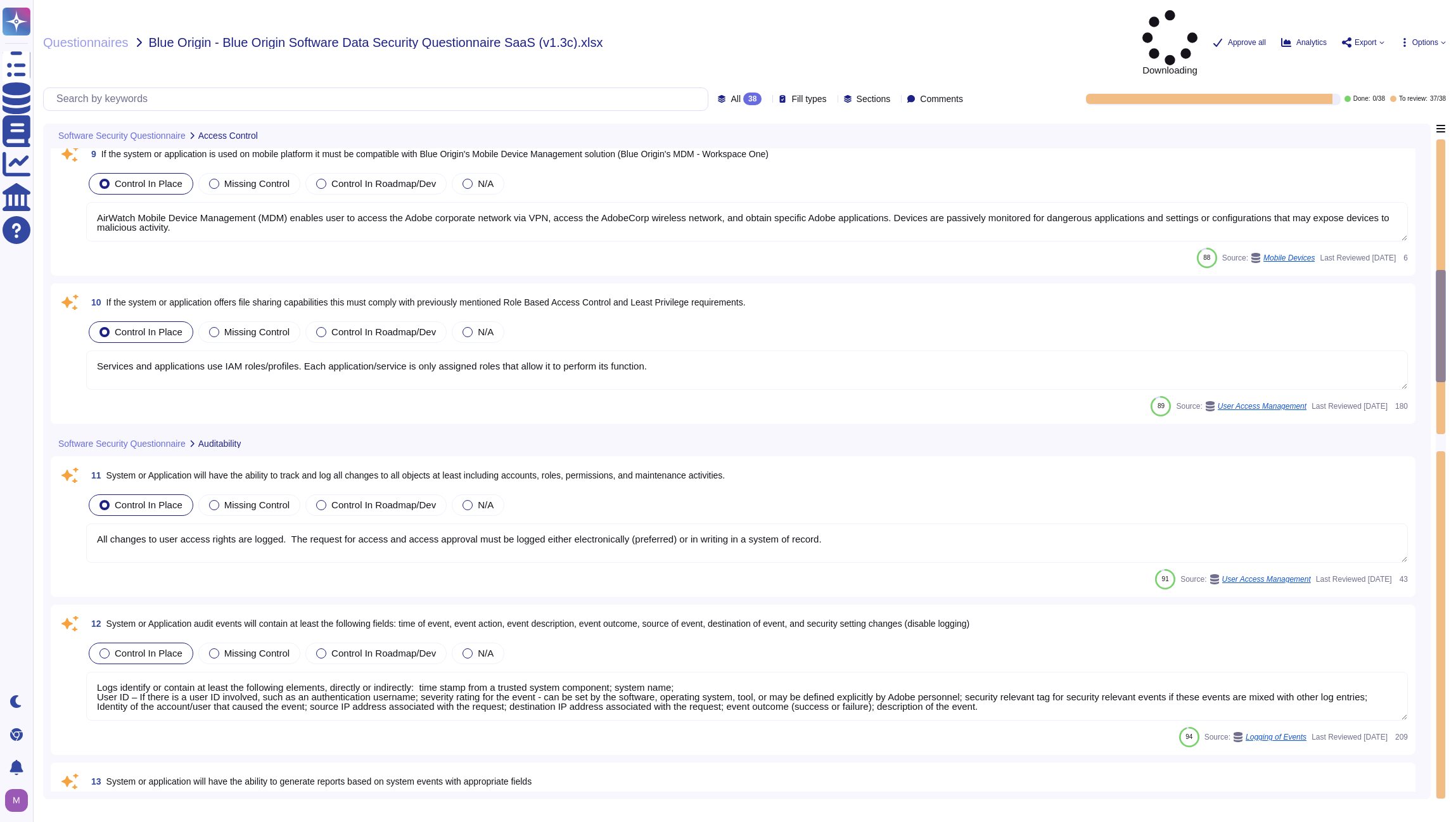
type textarea "The Adobe Admin Console supports several password protection levels and policie…"
type textarea "Management communications to the servers occur over encrypted tunnels and sessi…"
type textarea "Key distribution requires the use of a secure transport model (e.g, FIPS 140-2)."
type textarea "AirWatch Mobile Device Management (MDM) enables user to access the Adobe corpor…"
type textarea "Services and applications use IAM roles/profiles. Each application/service is o…"
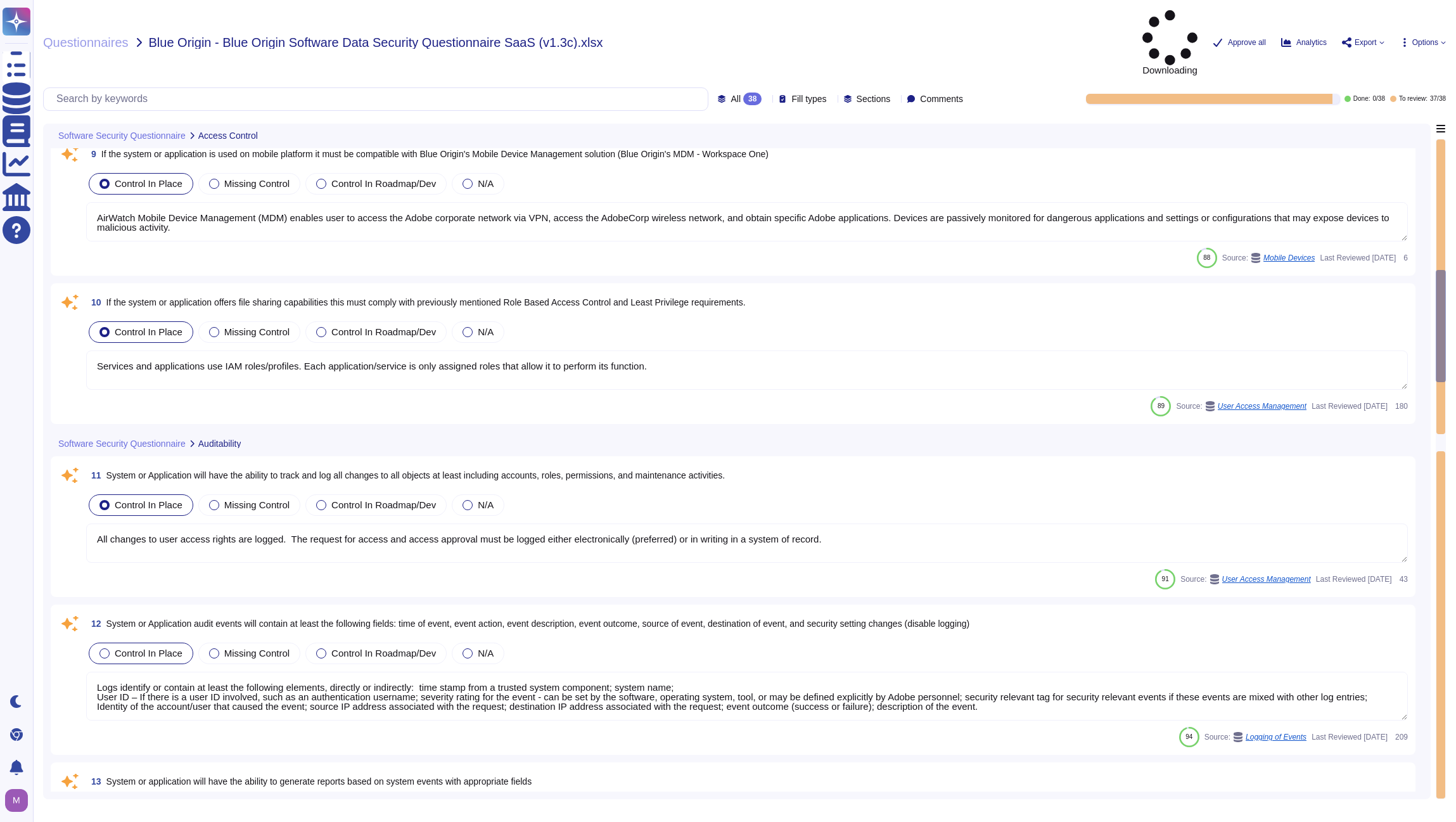
type textarea "All changes to user access rights are logged. ​​ The request for access and acc…"
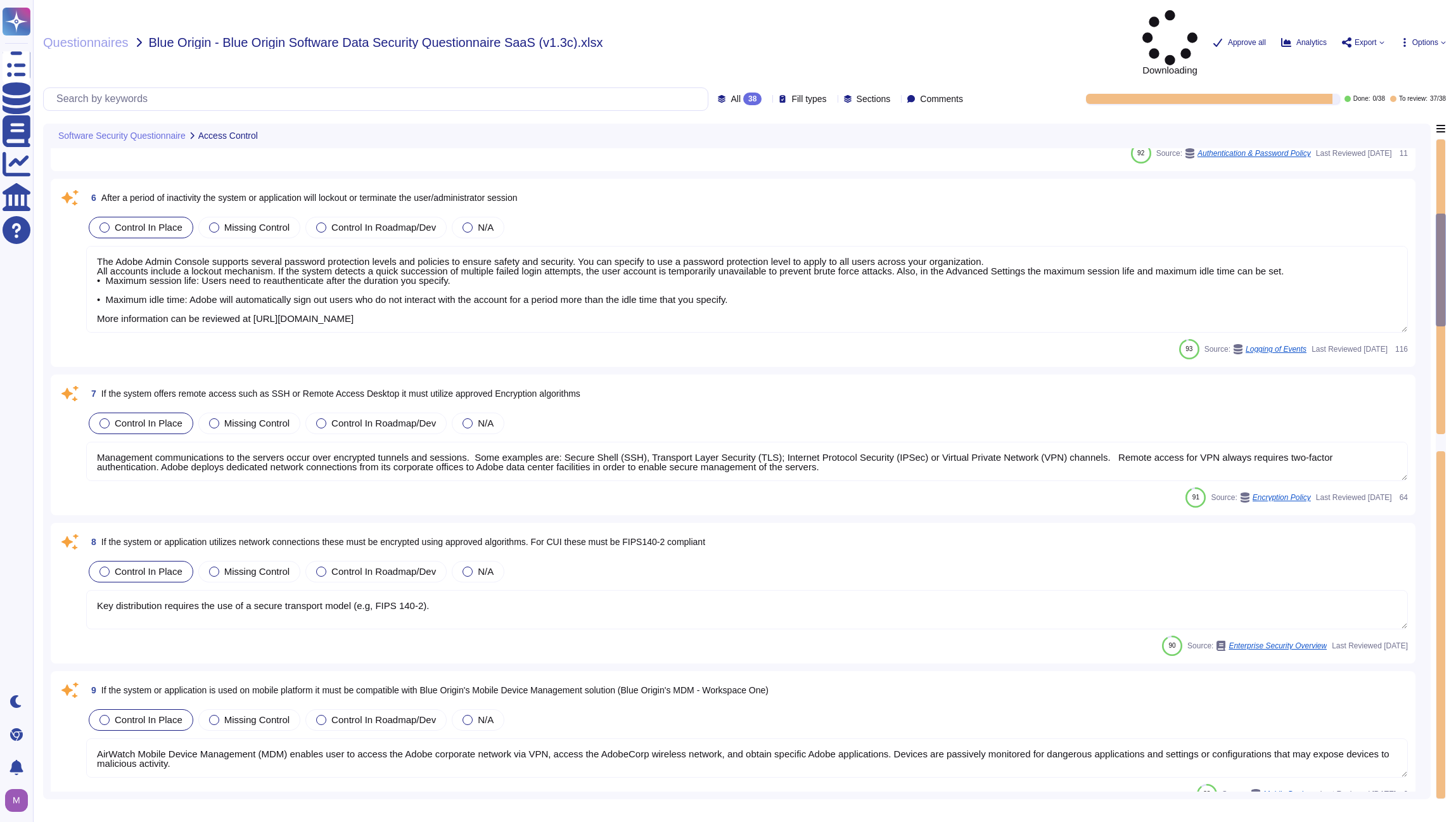
type textarea "All accounts include a lockout mechanism. If the system detects a quick success…"
type textarea "Adobe does this when creating a remote connection from outside the corporate ne…"
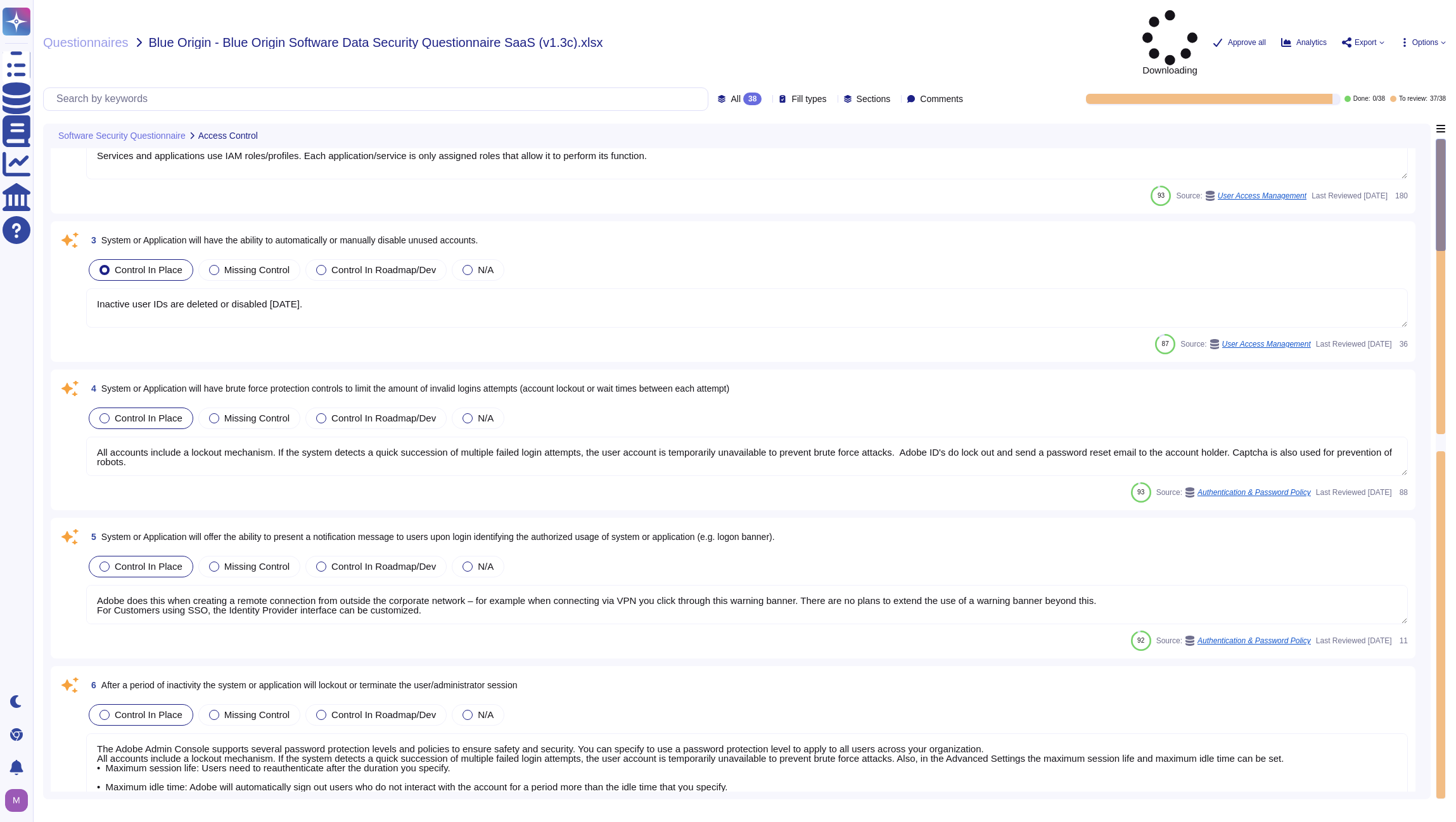
type textarea "Adobe's access control policies and standards ensure that users have the least …"
type textarea "Services and applications use IAM roles/profiles. Each application/service is o…"
type textarea "Inactive user IDs are deleted or disabled [DATE]."
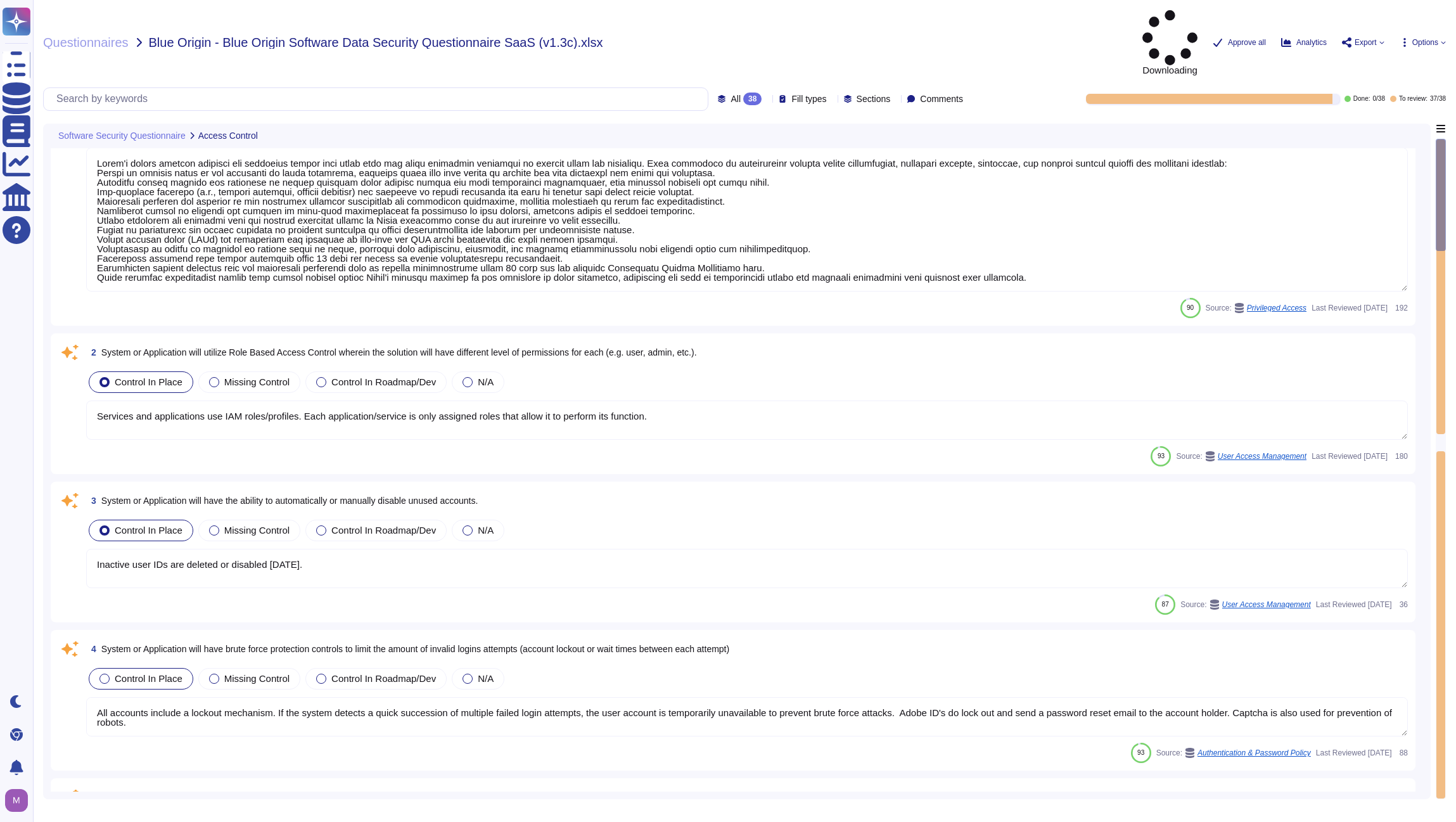
scroll to position [0, 0]
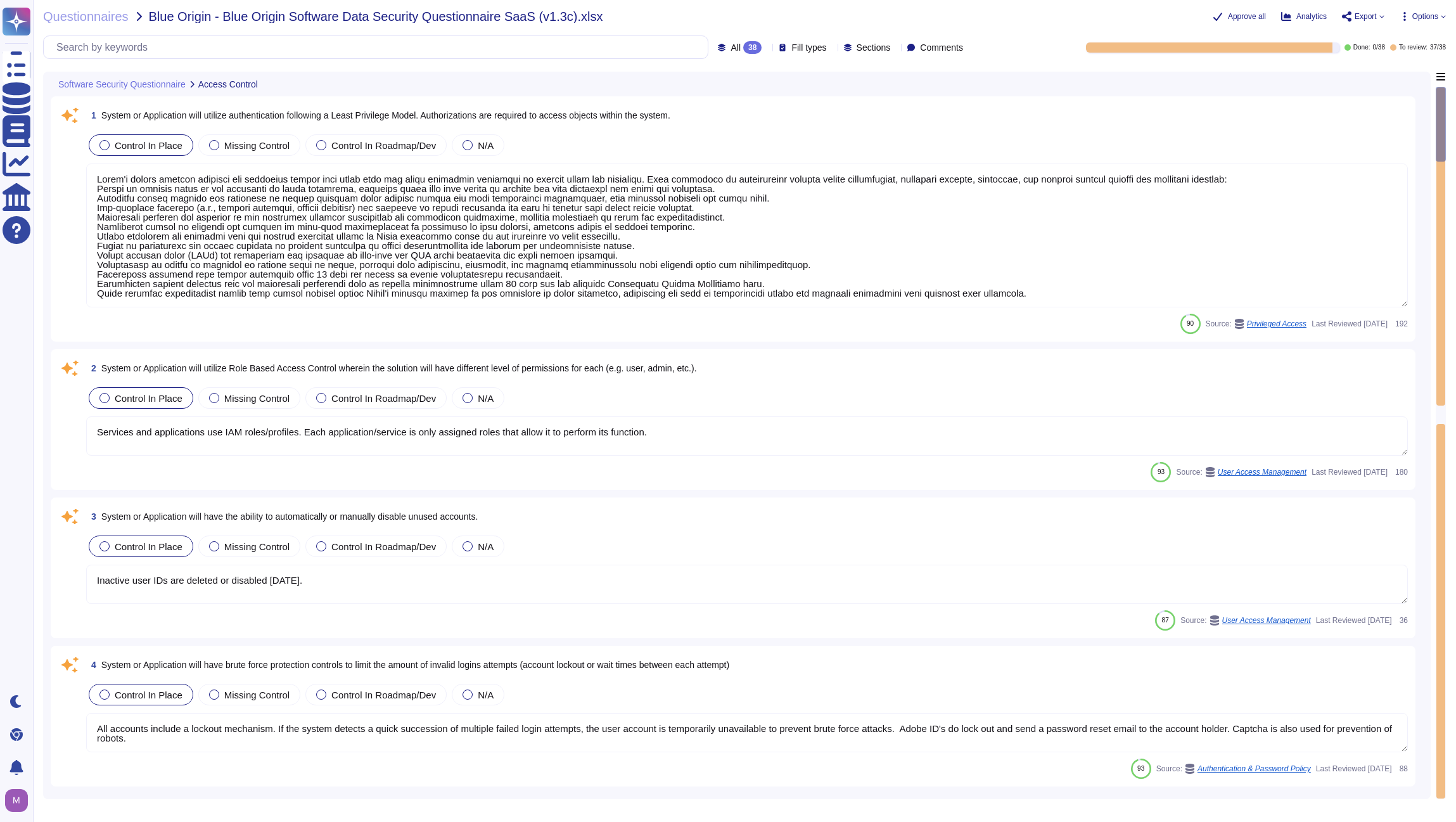
click at [832, 52] on div at bounding box center [832, 48] width 0 height 10
click at [955, 30] on div "Questionnaires Blue Origin - Blue Origin Software Data Security Questionnaire S…" at bounding box center [745, 411] width 1423 height 822
click at [1187, 327] on span "90" at bounding box center [1190, 323] width 7 height 7
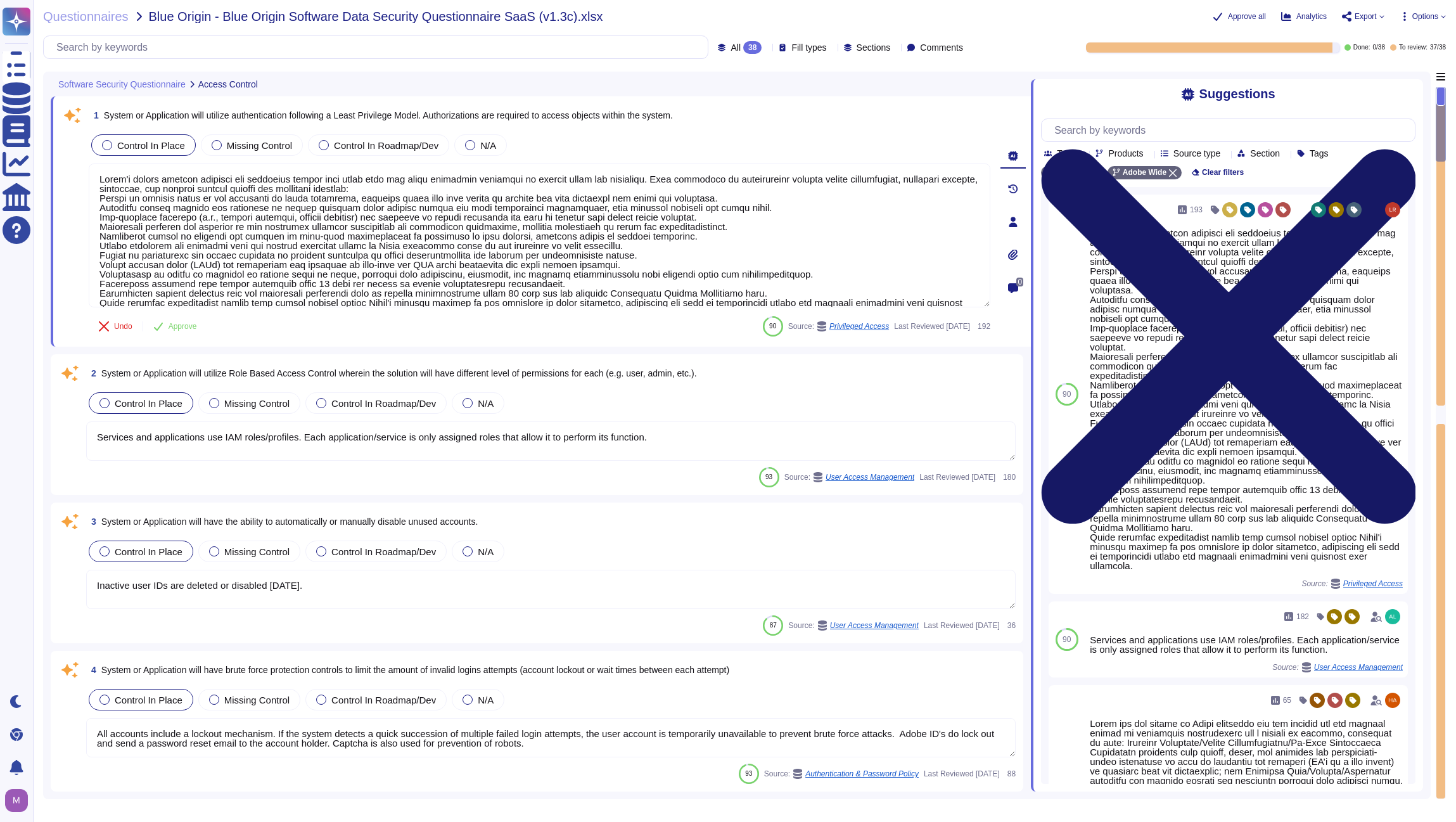
click at [1407, 148] on icon at bounding box center [1229, 336] width 375 height 375
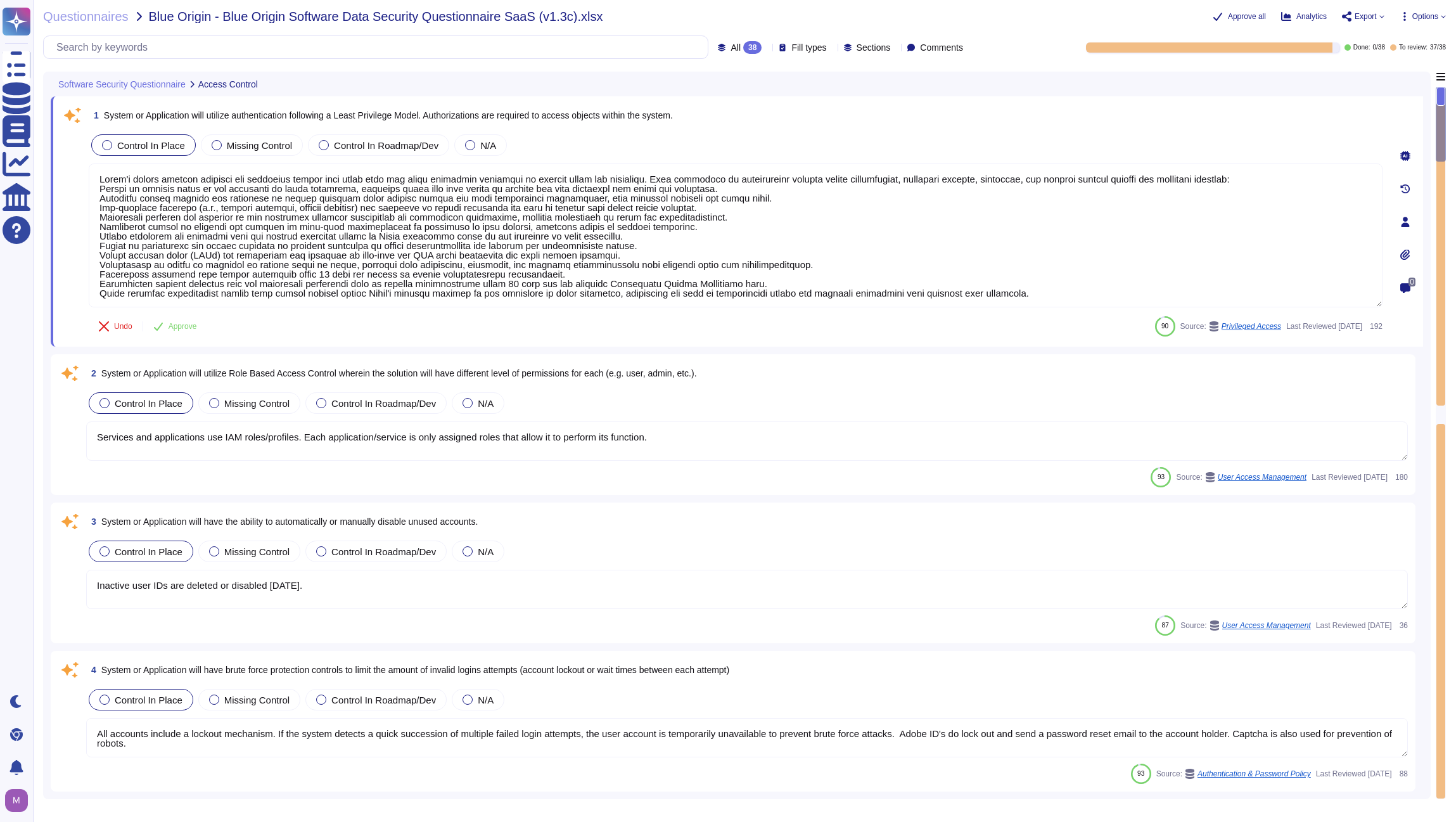
drag, startPoint x: 1440, startPoint y: 107, endPoint x: 1440, endPoint y: 114, distance: 7.0
click at [1440, 114] on div at bounding box center [1440, 443] width 10 height 712
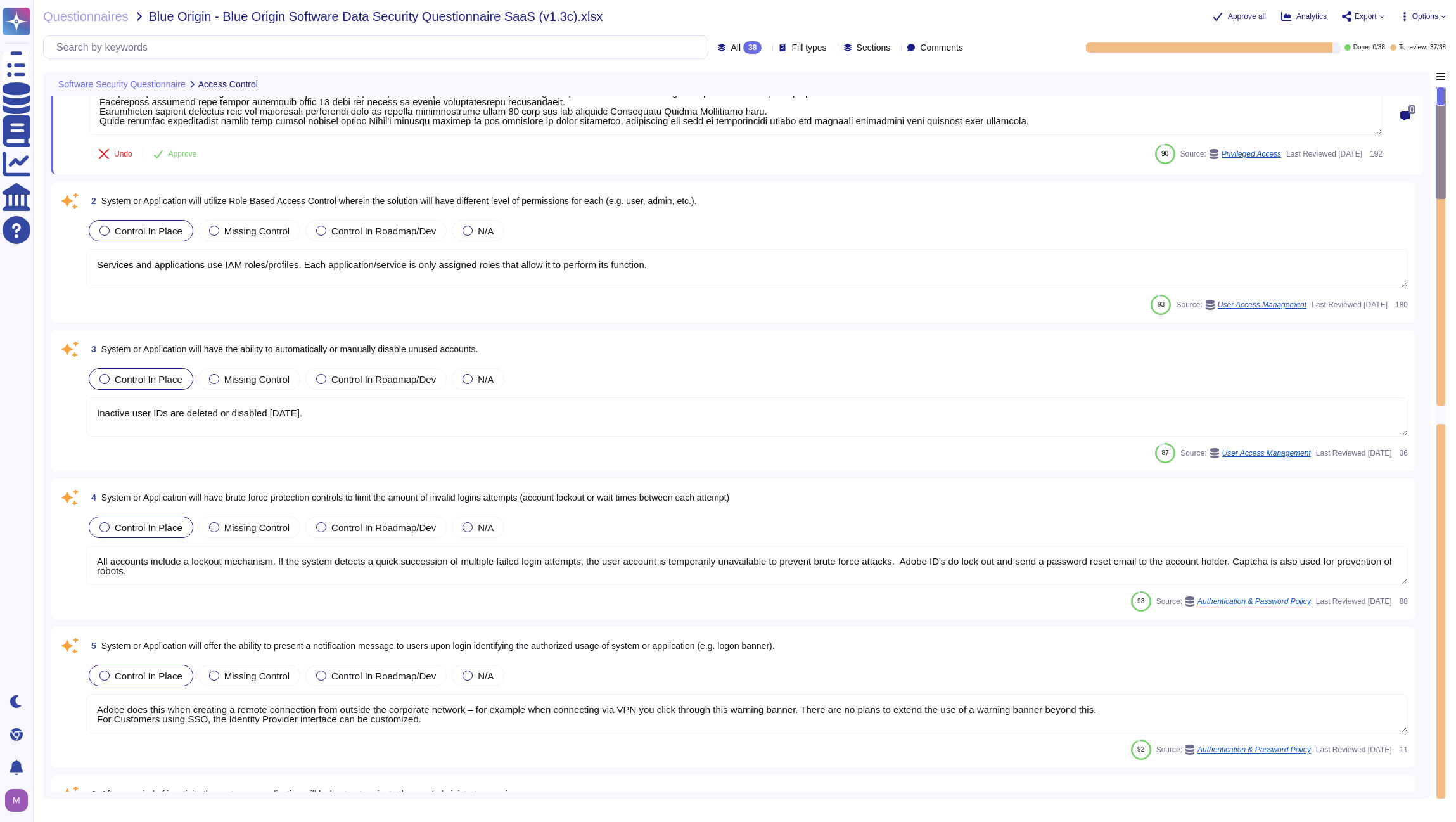
type textarea "Management communications to the servers occur over encrypted tunnels and sessi…"
type textarea "Key distribution requires the use of a secure transport model (e.g, FIPS 140-2)."
